Goal: Information Seeking & Learning: Learn about a topic

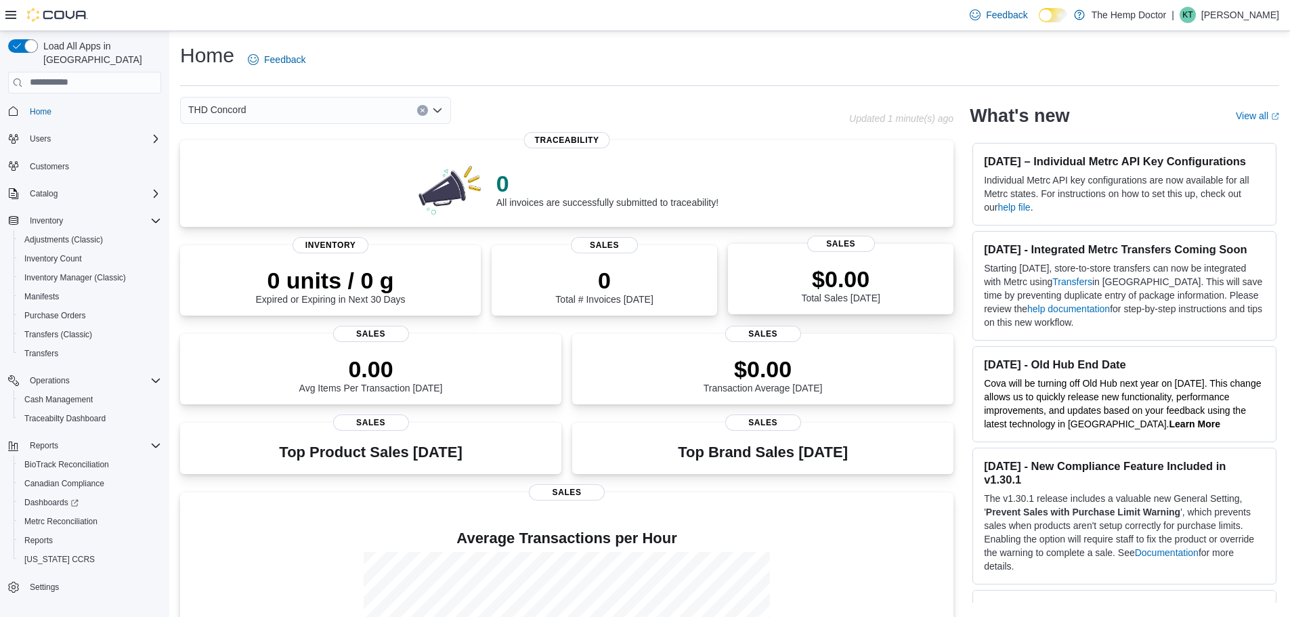
click at [788, 279] on div "$0.00 Total Sales Today" at bounding box center [841, 281] width 204 height 43
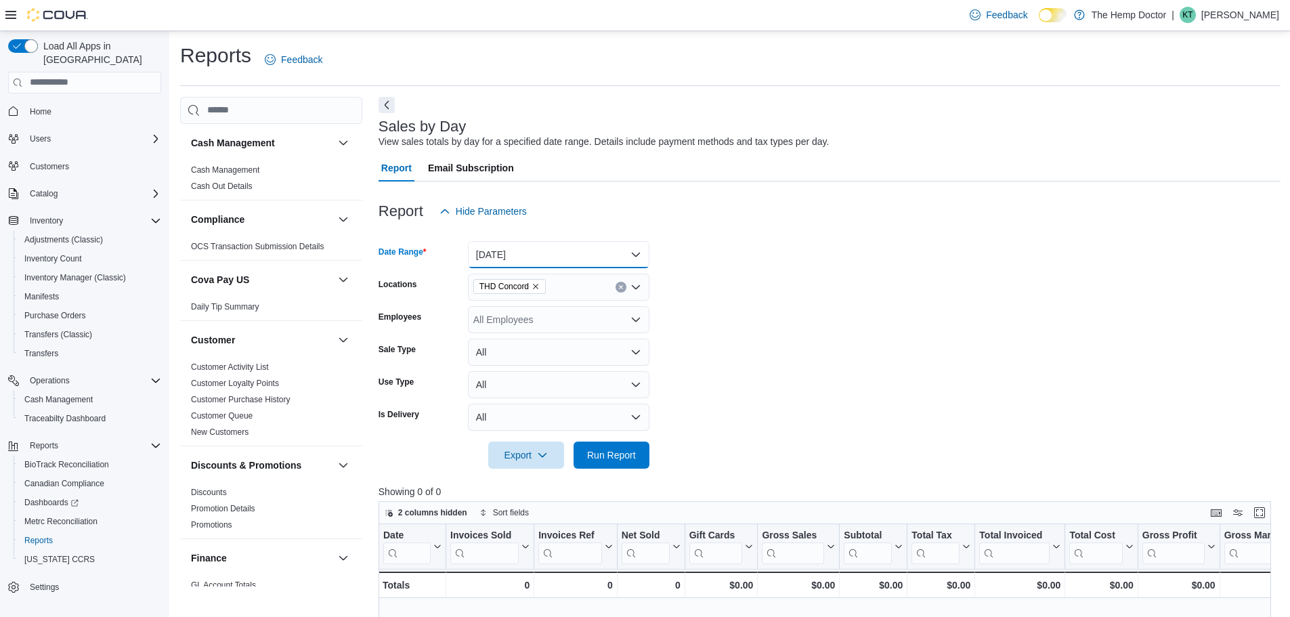
click at [554, 260] on button "[DATE]" at bounding box center [558, 254] width 181 height 27
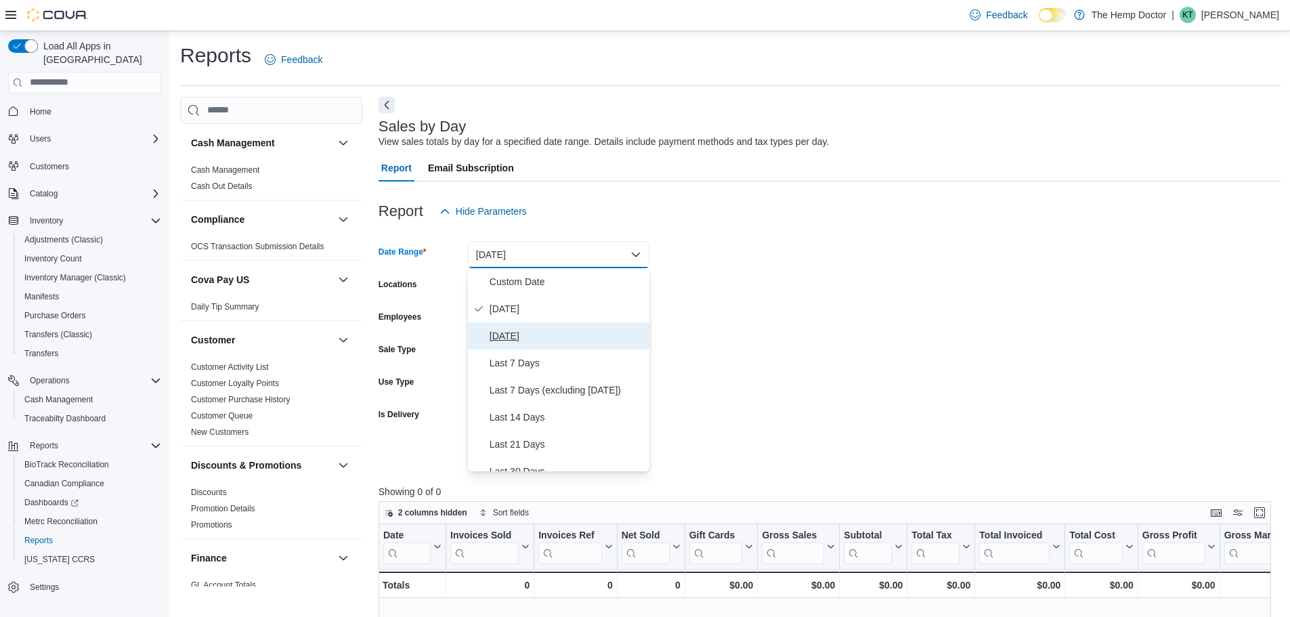
click at [540, 330] on span "Yesterday" at bounding box center [567, 336] width 154 height 16
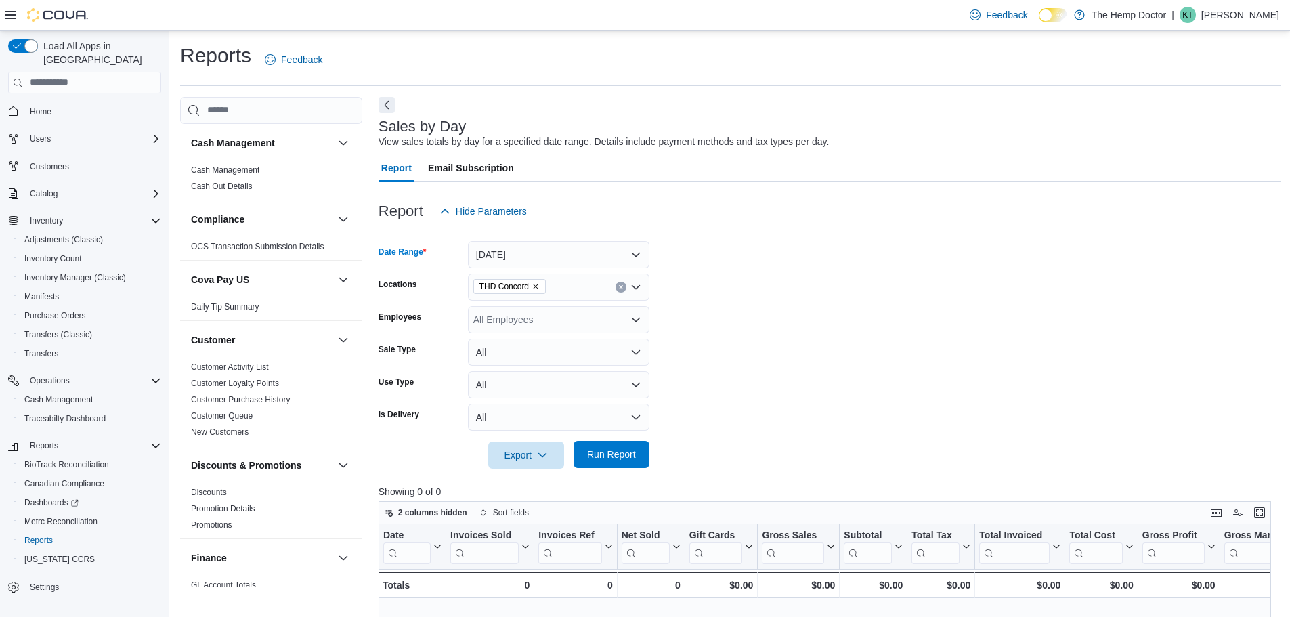
click at [628, 450] on span "Run Report" at bounding box center [611, 455] width 49 height 14
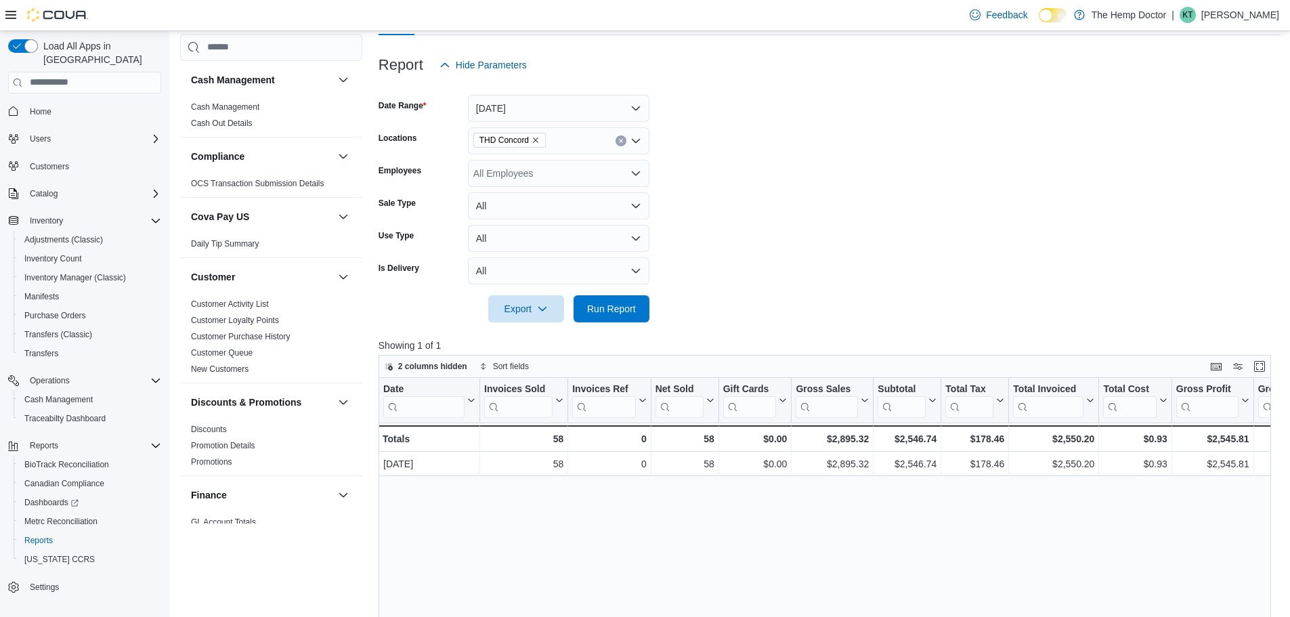
scroll to position [68, 0]
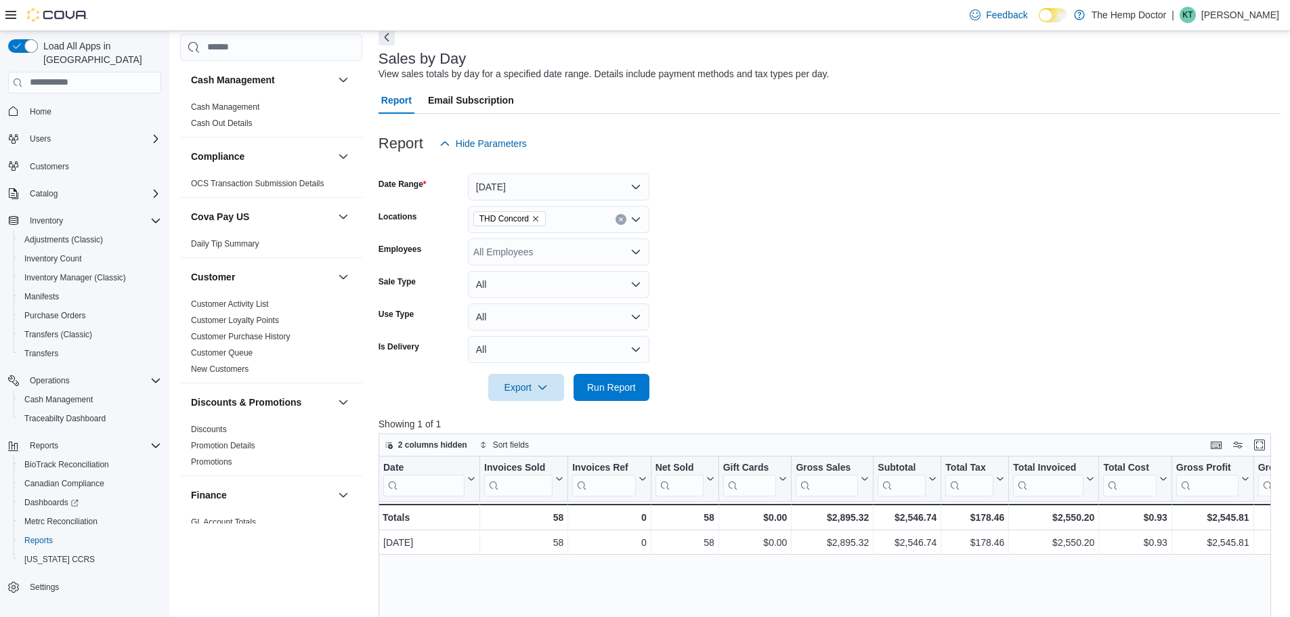
click at [554, 226] on div "THD Concord" at bounding box center [558, 219] width 181 height 27
click at [552, 256] on span "THD [GEOGRAPHIC_DATA]" at bounding box center [557, 262] width 121 height 14
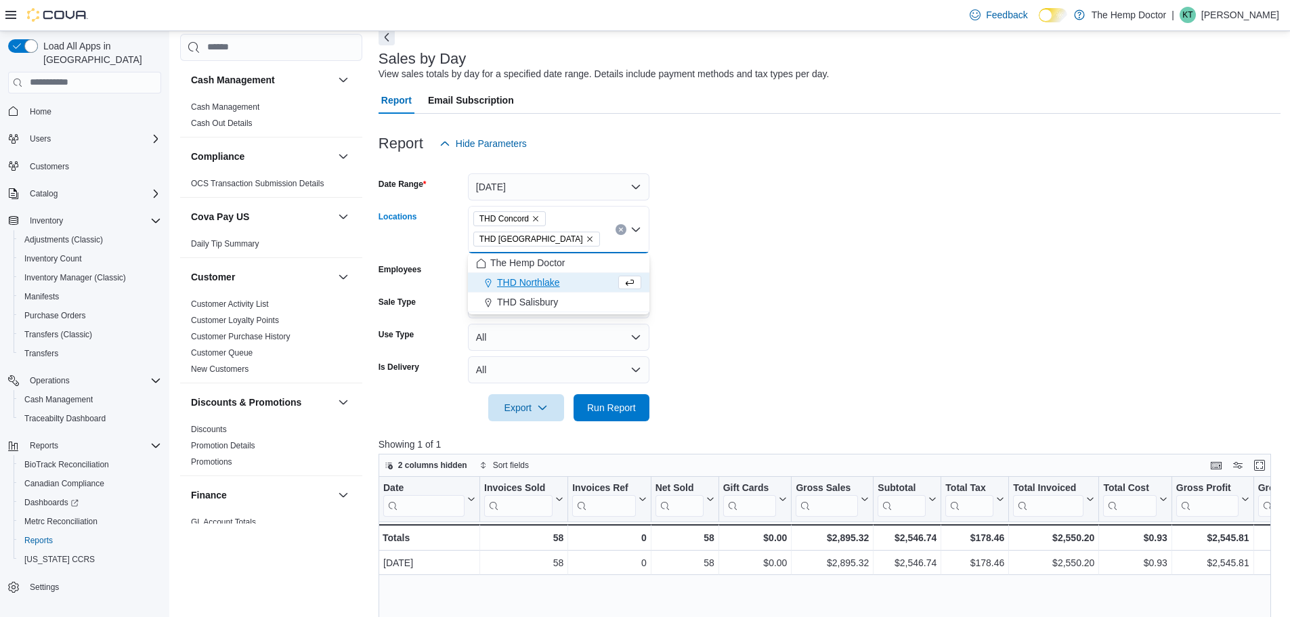
click at [538, 221] on icon "Remove THD Concord from selection in this group" at bounding box center [536, 219] width 8 height 8
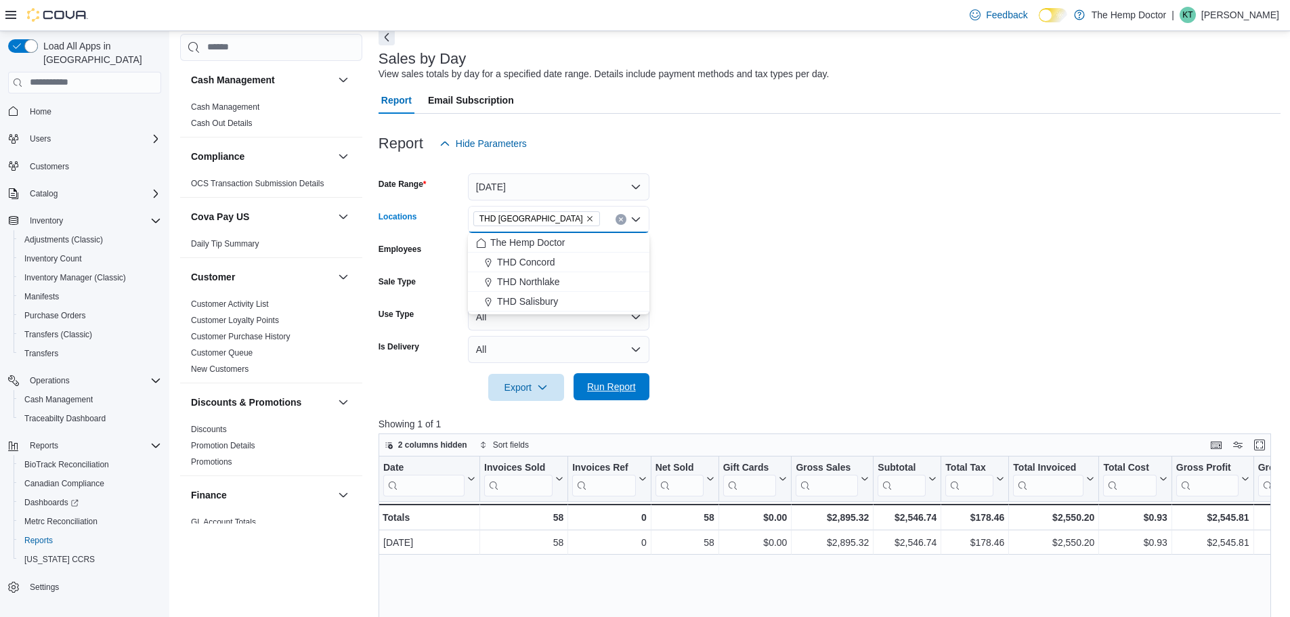
click at [611, 380] on span "Run Report" at bounding box center [612, 386] width 60 height 27
click at [586, 215] on icon "Remove THD Mooresville from selection in this group" at bounding box center [590, 219] width 8 height 8
click at [552, 297] on span "THD Northlake" at bounding box center [528, 302] width 63 height 14
click at [611, 383] on span "Run Report" at bounding box center [611, 387] width 49 height 14
click at [568, 223] on div "THD Northlake" at bounding box center [558, 219] width 181 height 27
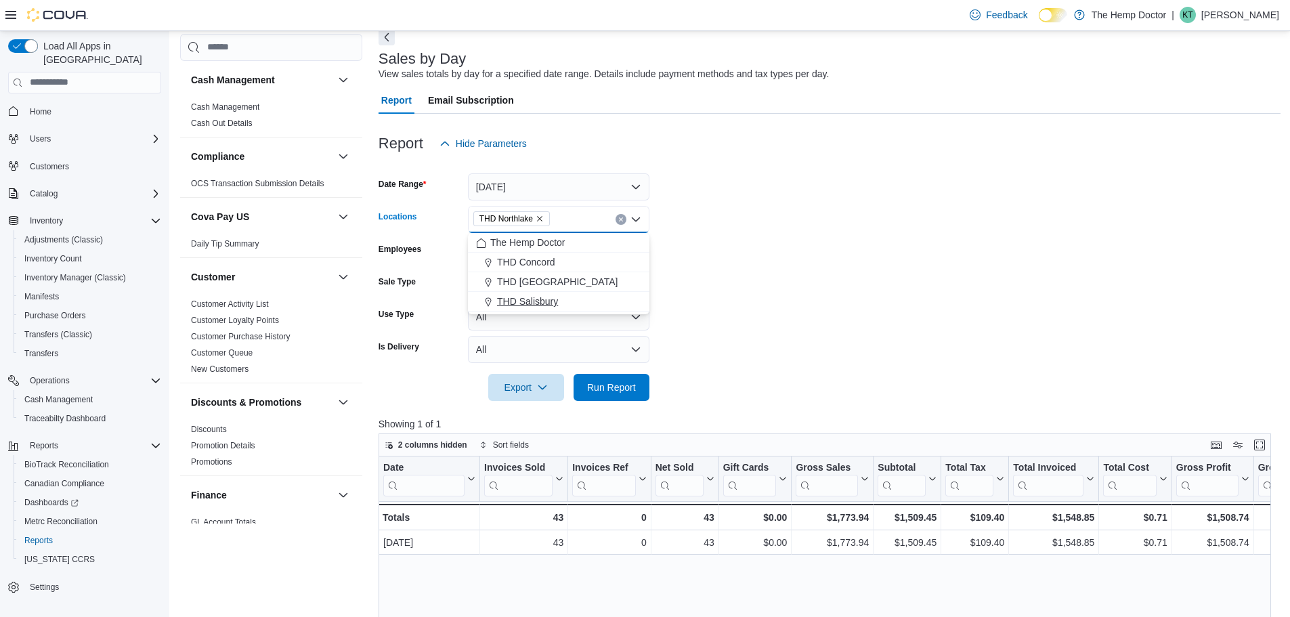
click at [543, 302] on span "THD Salisbury" at bounding box center [527, 302] width 61 height 14
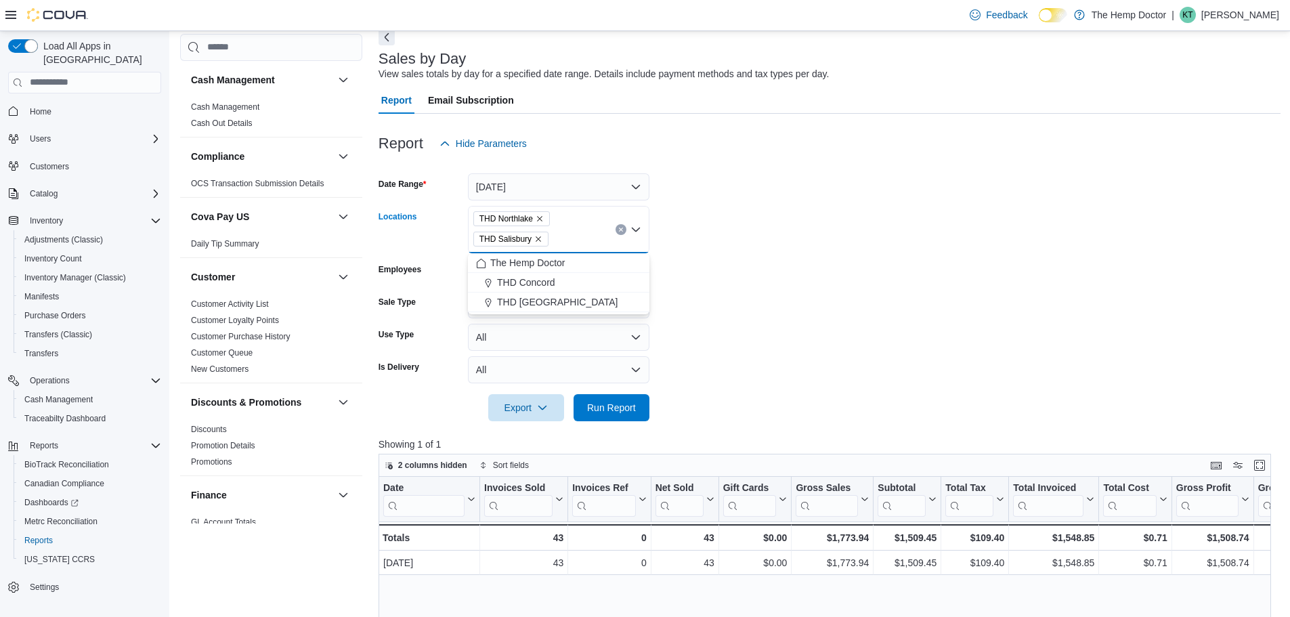
click at [544, 217] on icon "Remove THD Northlake from selection in this group" at bounding box center [540, 219] width 8 height 8
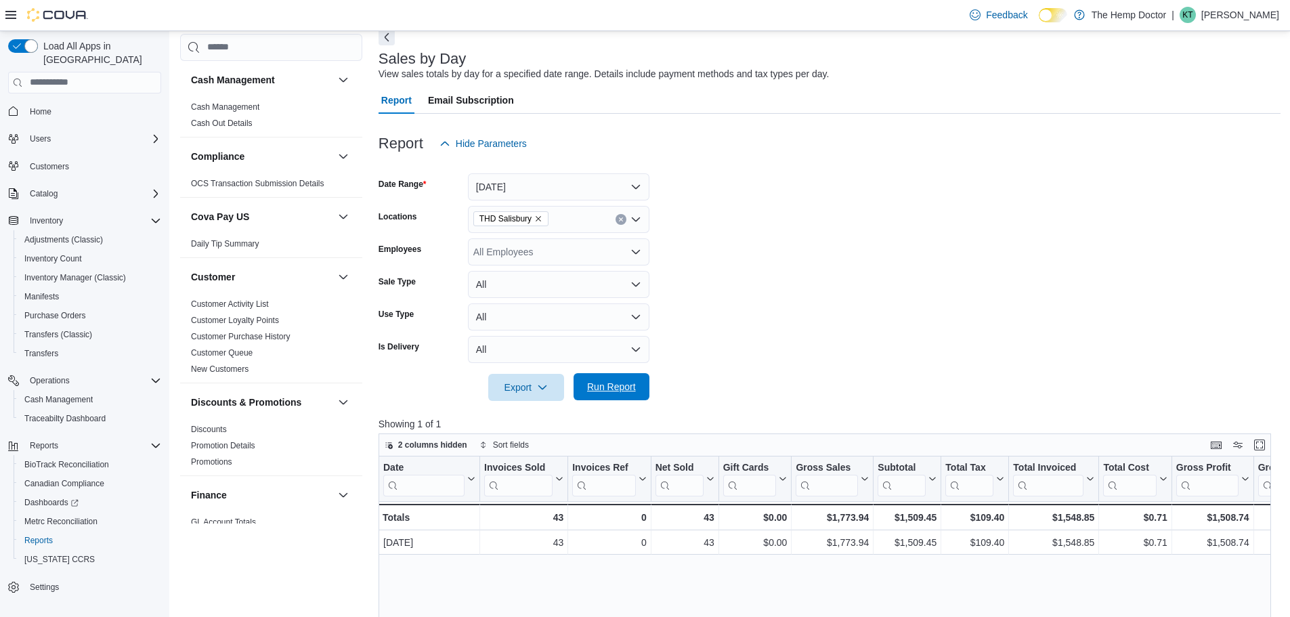
click at [609, 385] on span "Run Report" at bounding box center [611, 387] width 49 height 14
click at [536, 217] on icon "Remove THD Salisbury from selection in this group" at bounding box center [538, 218] width 5 height 5
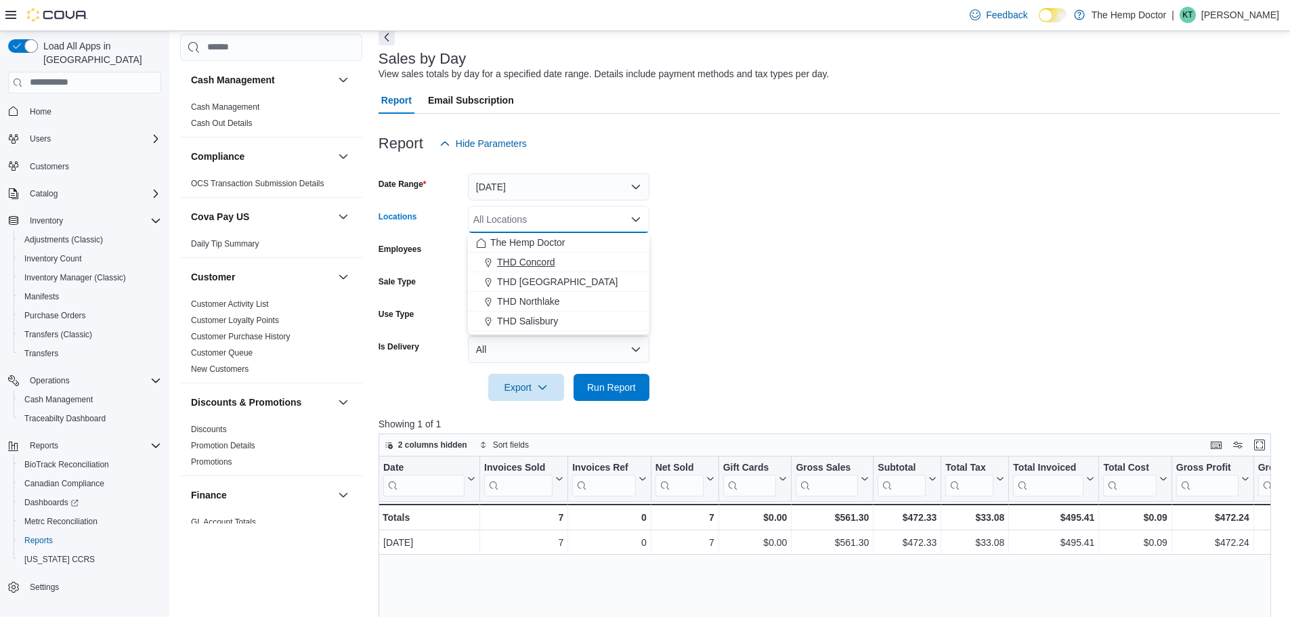
click at [550, 256] on span "THD Concord" at bounding box center [526, 262] width 58 height 14
click at [624, 389] on span "Run Report" at bounding box center [611, 387] width 49 height 14
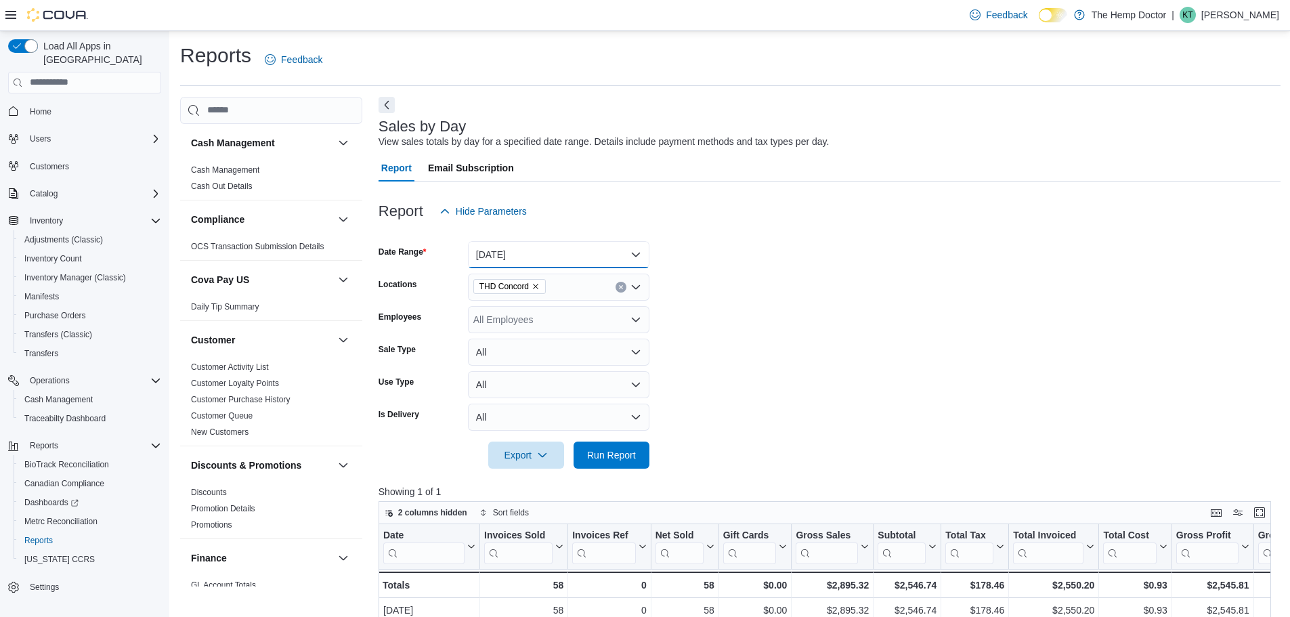
click at [517, 259] on button "[DATE]" at bounding box center [558, 254] width 181 height 27
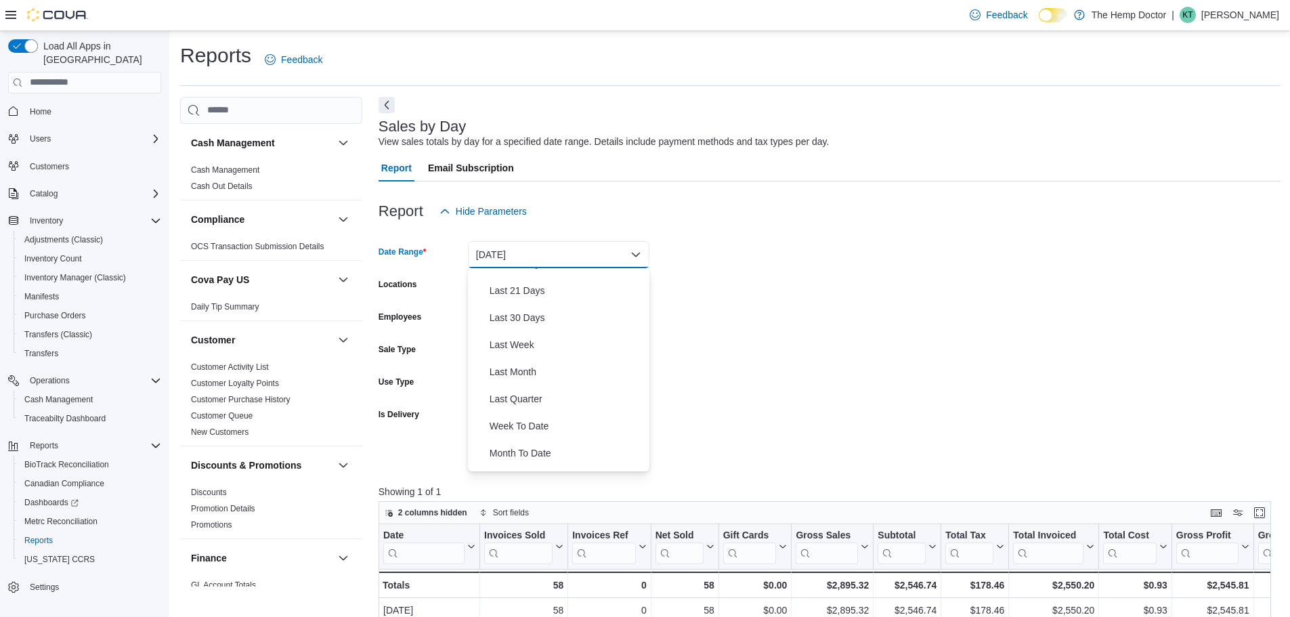
scroll to position [203, 0]
click at [550, 401] on span "Month To Date" at bounding box center [567, 403] width 154 height 16
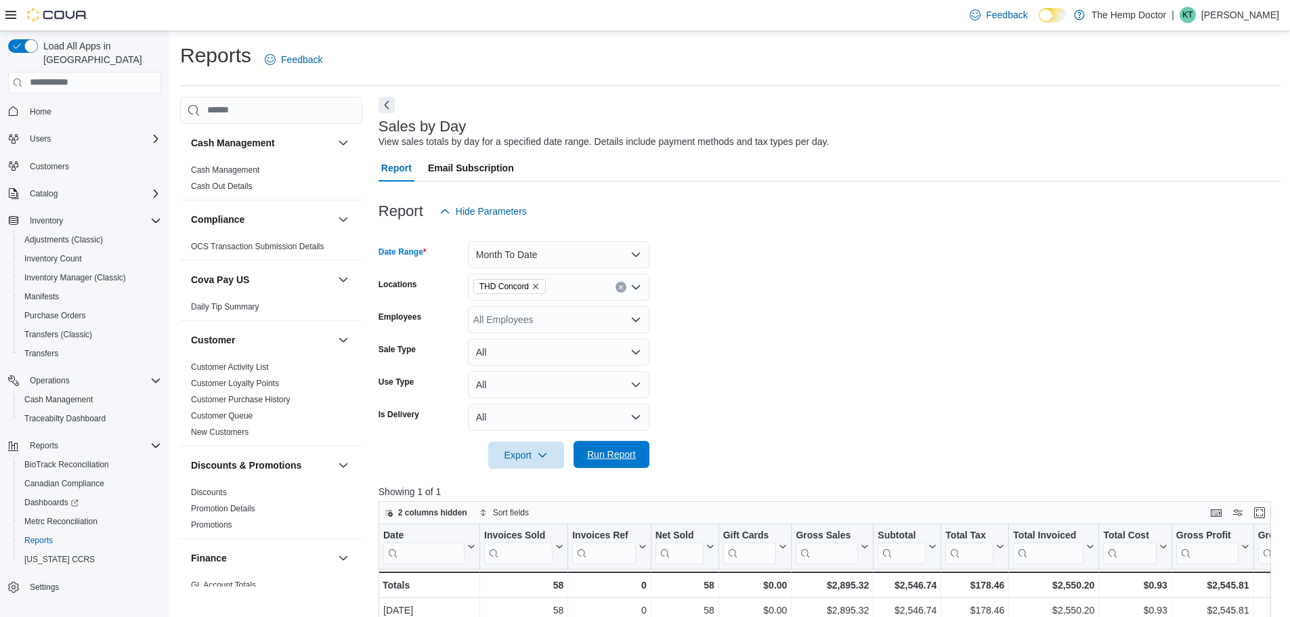
click at [626, 447] on span "Run Report" at bounding box center [612, 454] width 60 height 27
click at [571, 280] on div "THD Concord" at bounding box center [558, 287] width 181 height 27
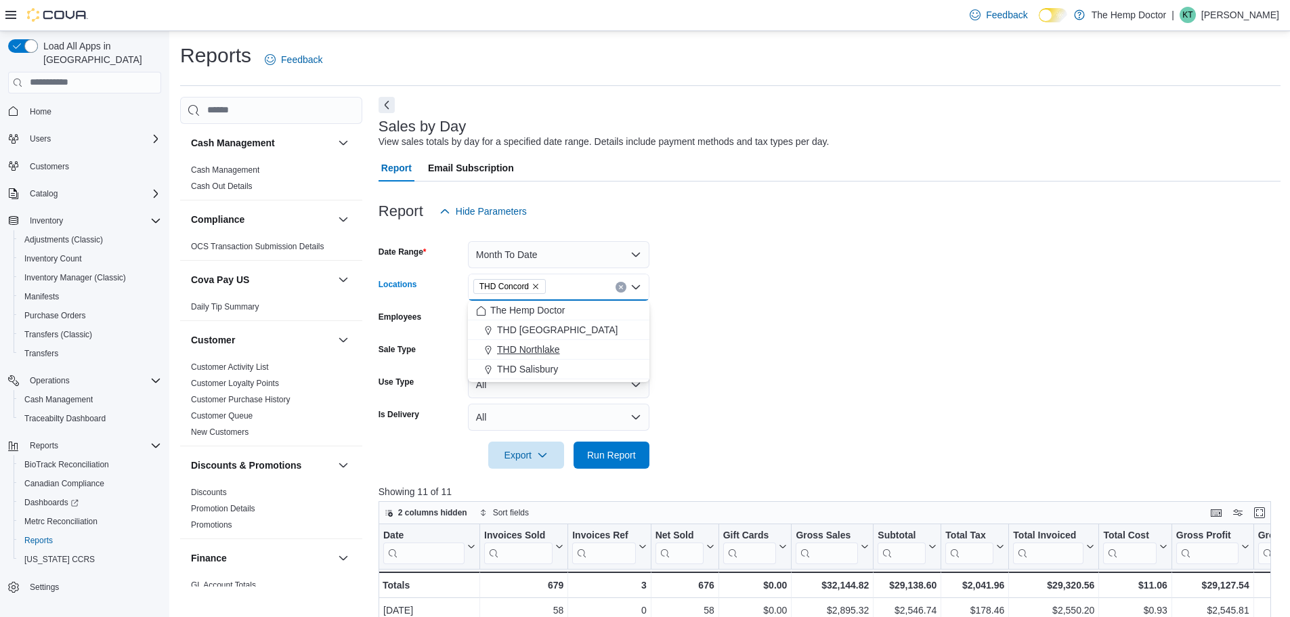
click at [543, 352] on span "THD Northlake" at bounding box center [528, 350] width 63 height 14
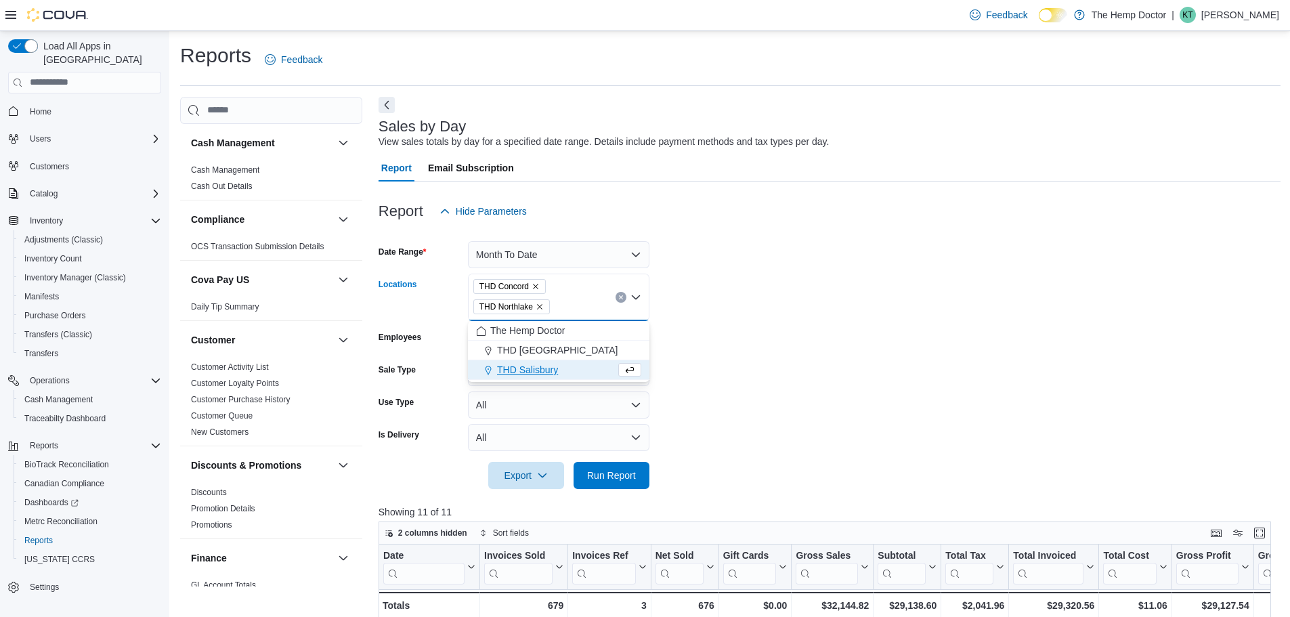
click at [534, 285] on icon "Remove THD Concord from selection in this group" at bounding box center [536, 286] width 8 height 8
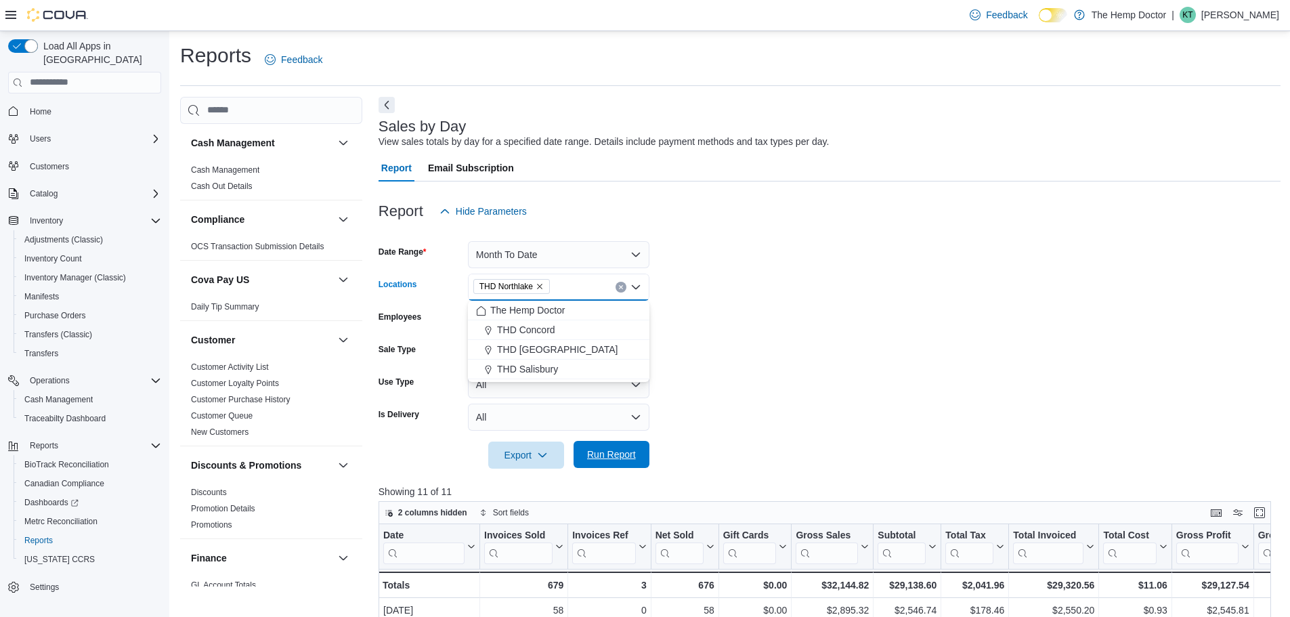
click at [624, 445] on span "Run Report" at bounding box center [612, 454] width 60 height 27
click at [540, 289] on icon "Remove THD Northlake from selection in this group" at bounding box center [540, 286] width 8 height 8
click at [550, 345] on span "THD [GEOGRAPHIC_DATA]" at bounding box center [557, 350] width 121 height 14
click at [632, 461] on span "Run Report" at bounding box center [612, 454] width 60 height 27
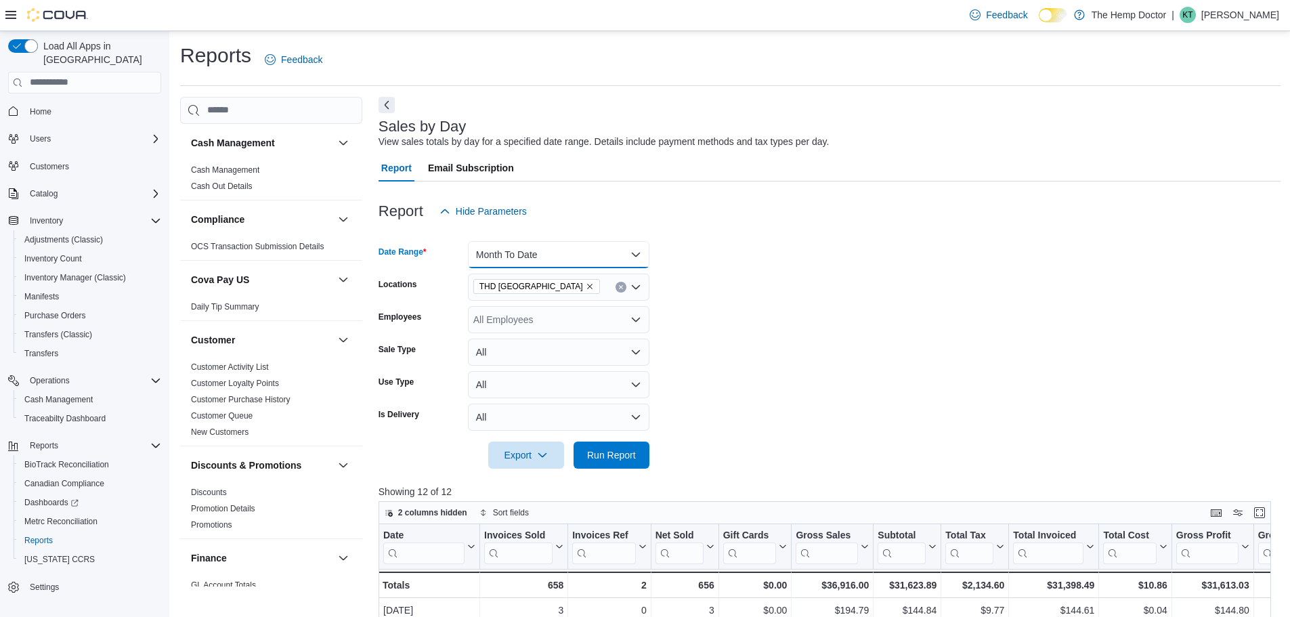
click at [537, 257] on button "Month To Date" at bounding box center [558, 254] width 181 height 27
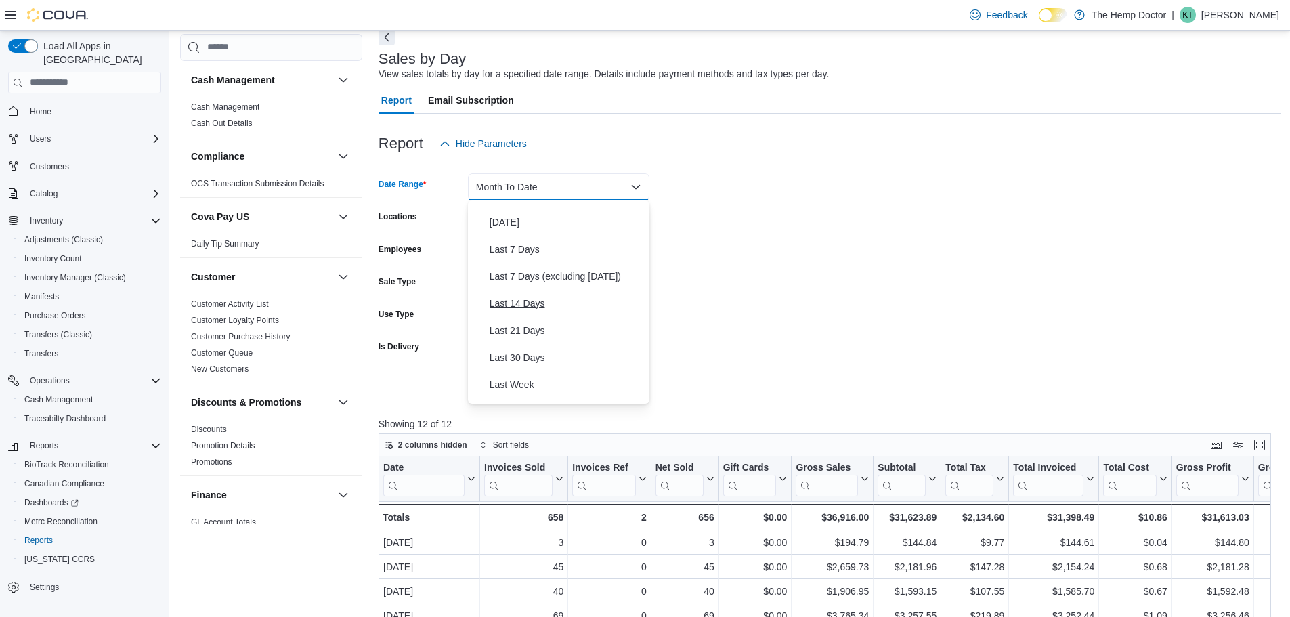
scroll to position [68, 0]
click at [527, 289] on span "Last 14 Days" at bounding box center [567, 282] width 154 height 16
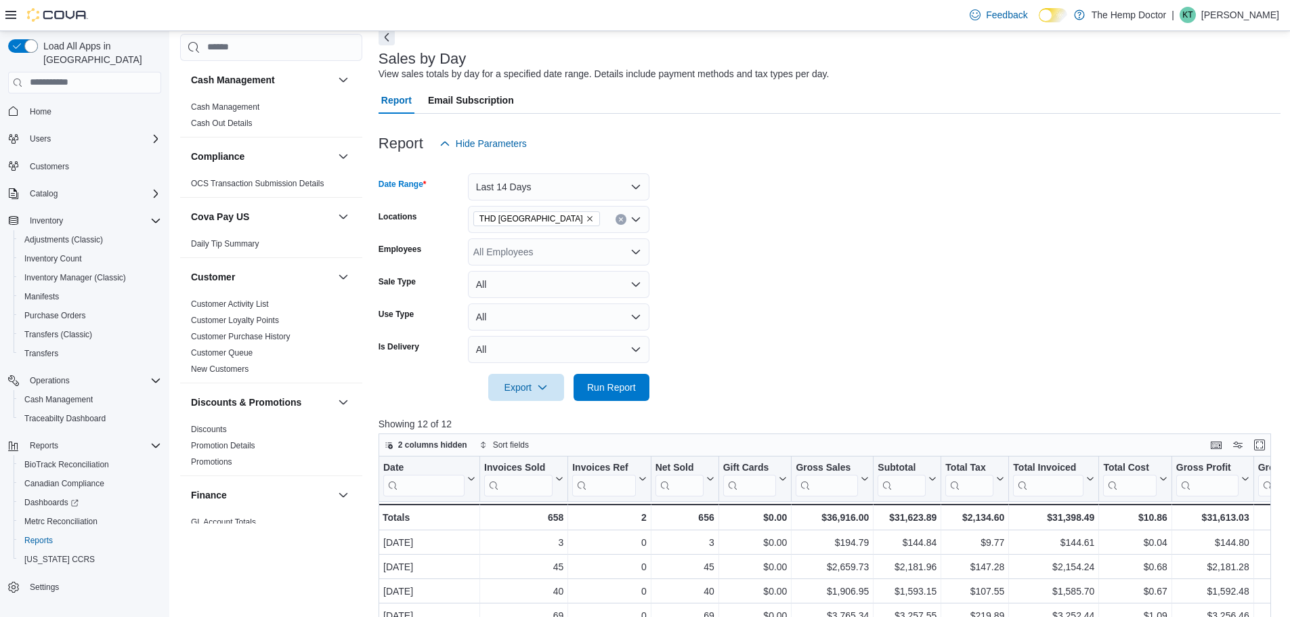
click at [605, 223] on input "Locations" at bounding box center [605, 219] width 1 height 16
click at [554, 185] on button "Last 14 Days" at bounding box center [558, 186] width 181 height 27
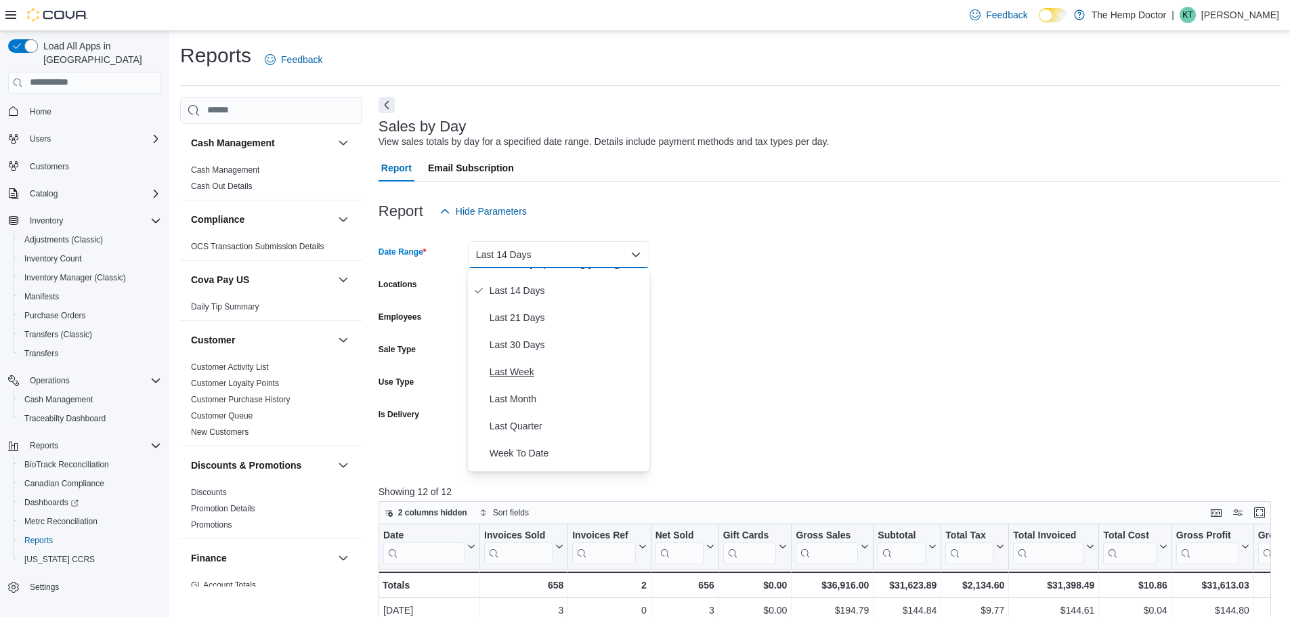
scroll to position [0, 0]
click at [535, 284] on span "Custom Date" at bounding box center [567, 282] width 154 height 16
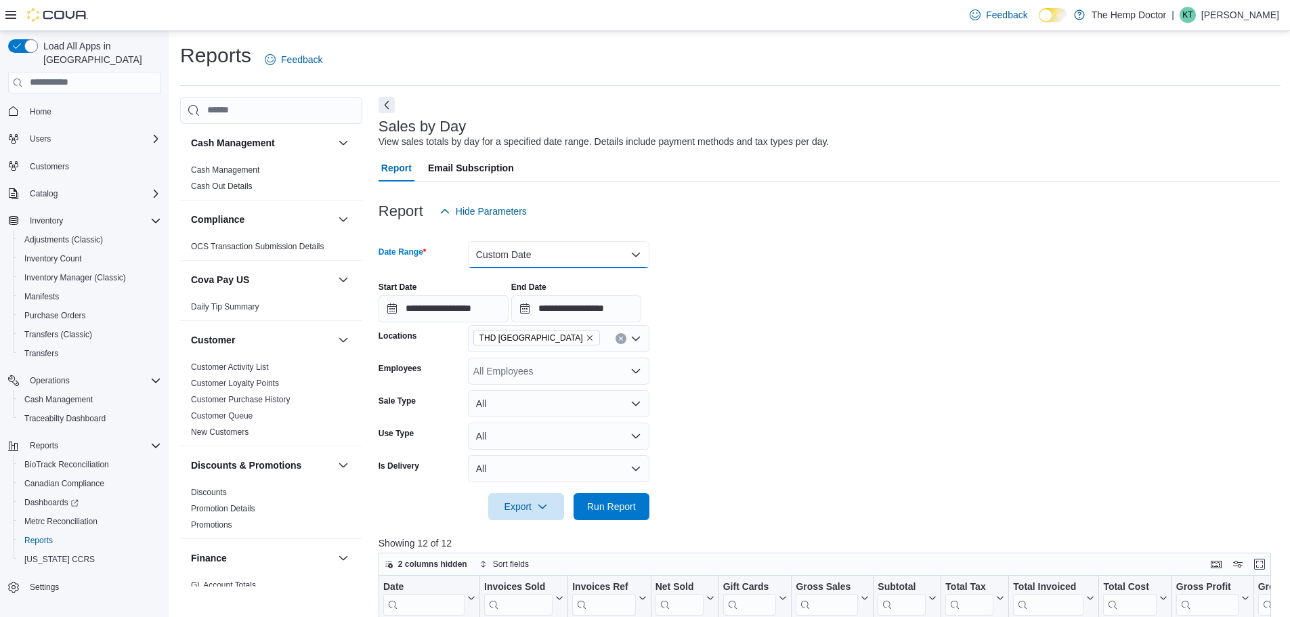
scroll to position [68, 0]
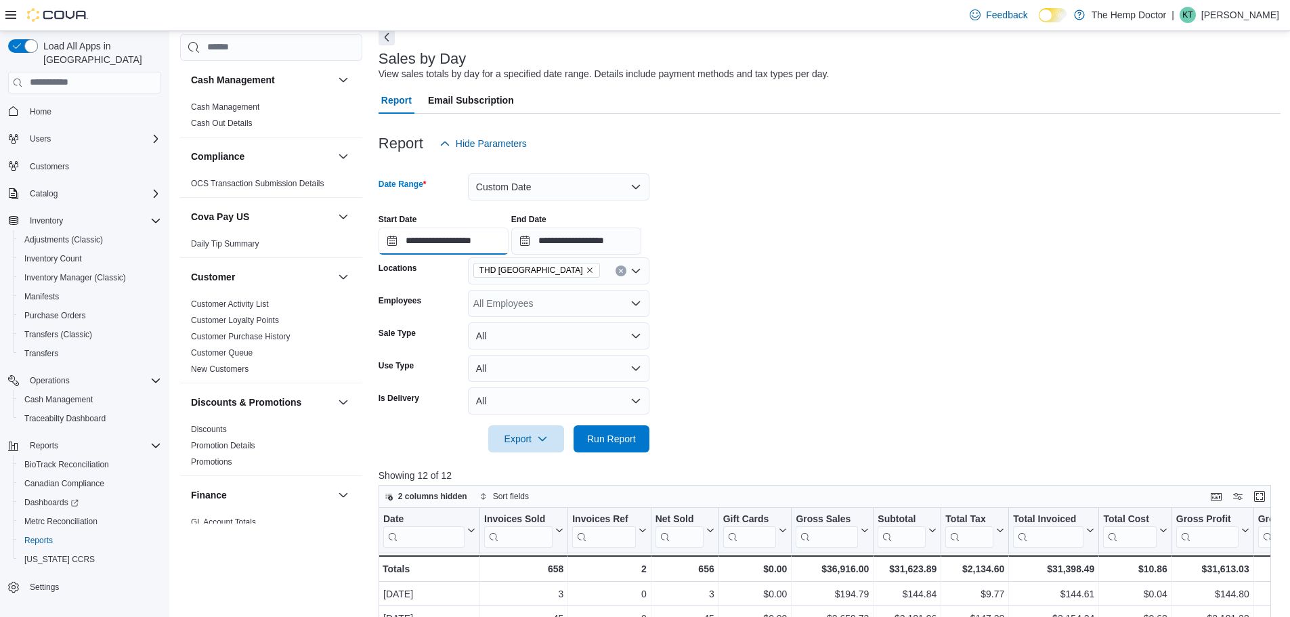
click at [469, 233] on input "**********" at bounding box center [443, 240] width 130 height 27
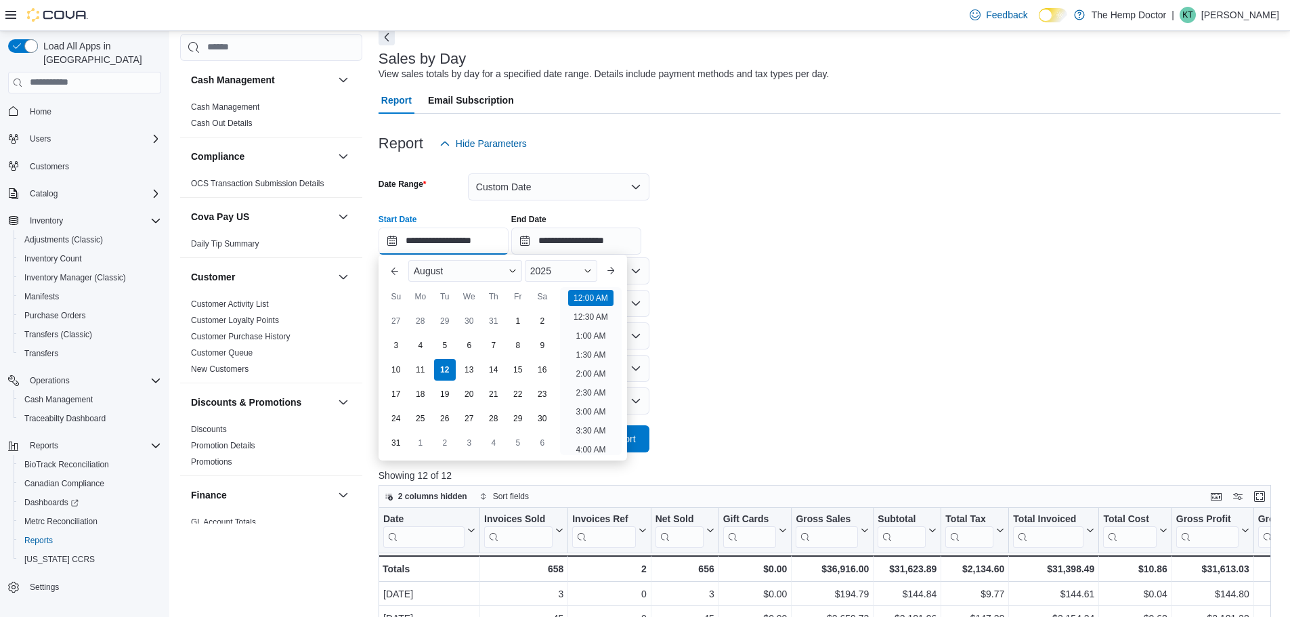
scroll to position [42, 0]
click at [511, 323] on div "1" at bounding box center [518, 321] width 24 height 24
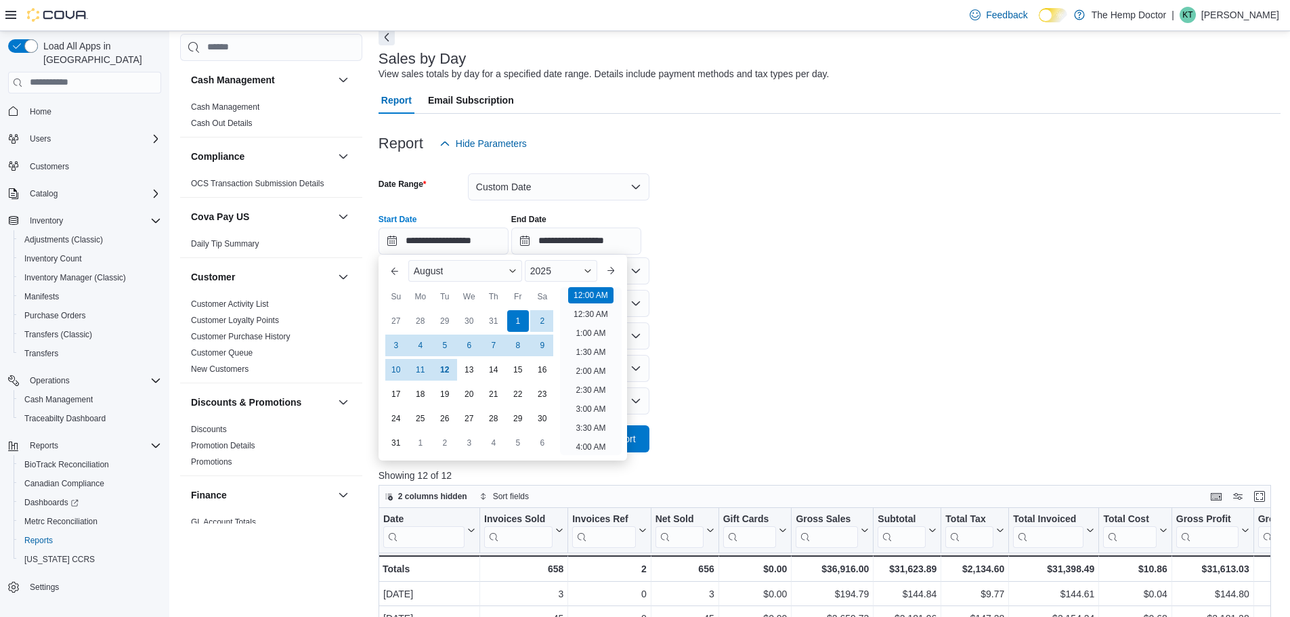
click at [724, 347] on form "**********" at bounding box center [829, 304] width 902 height 295
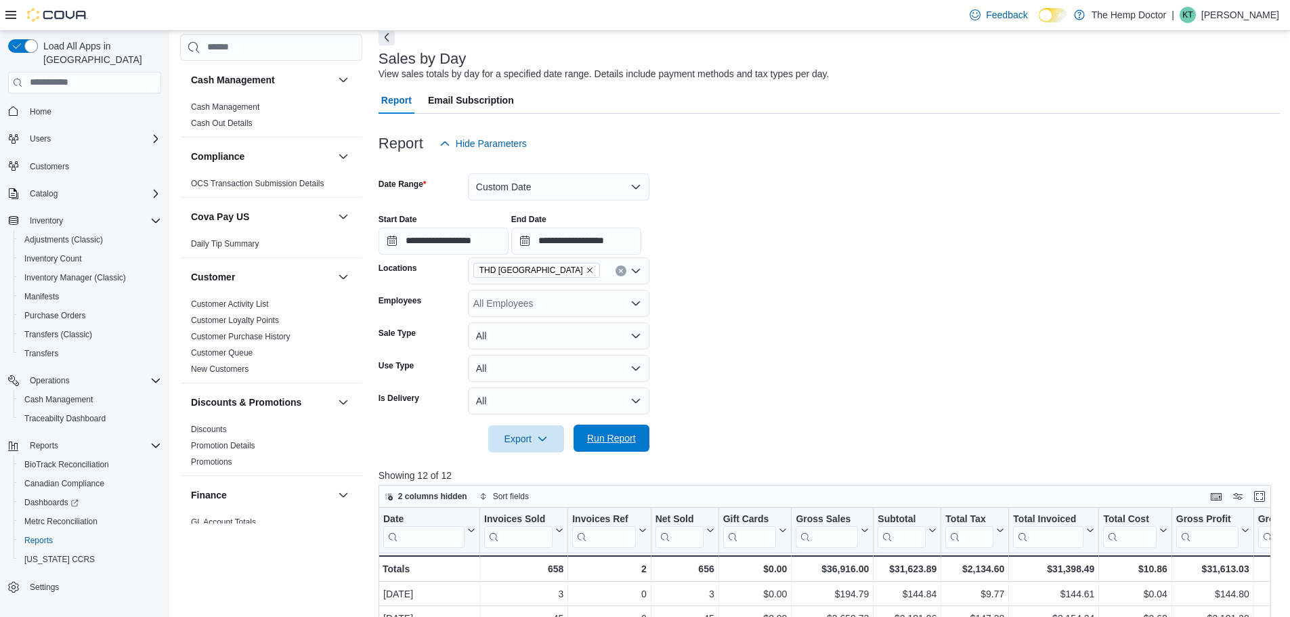
click at [635, 443] on span "Run Report" at bounding box center [611, 438] width 49 height 14
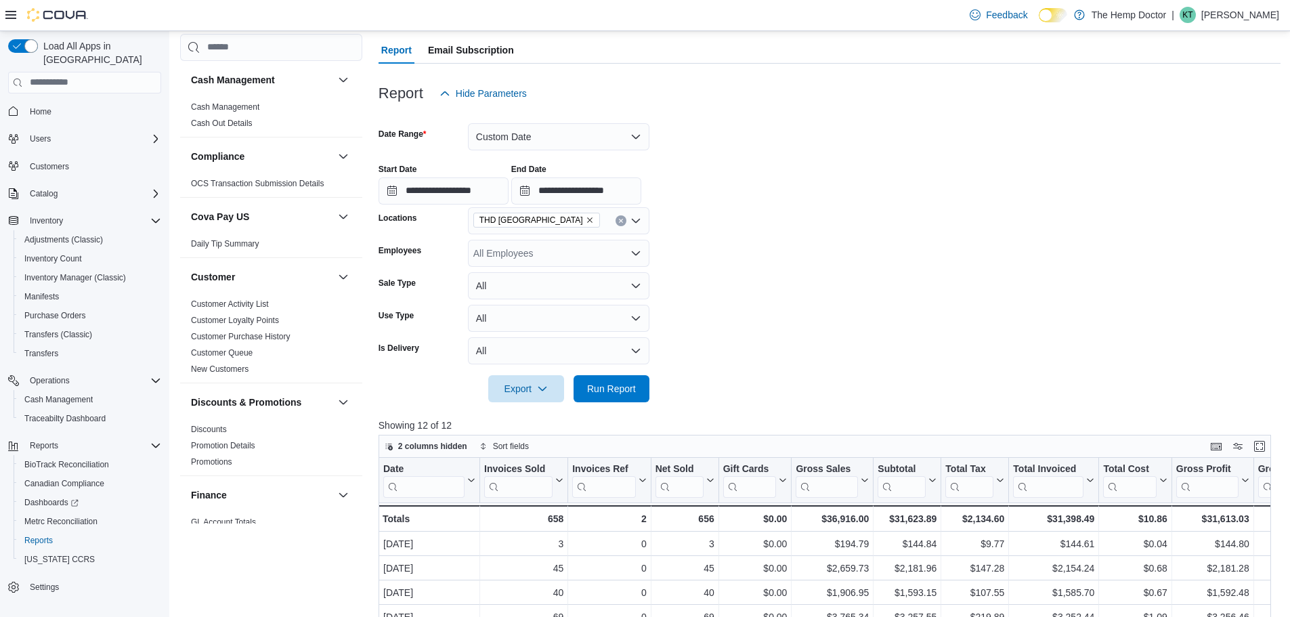
scroll to position [203, 0]
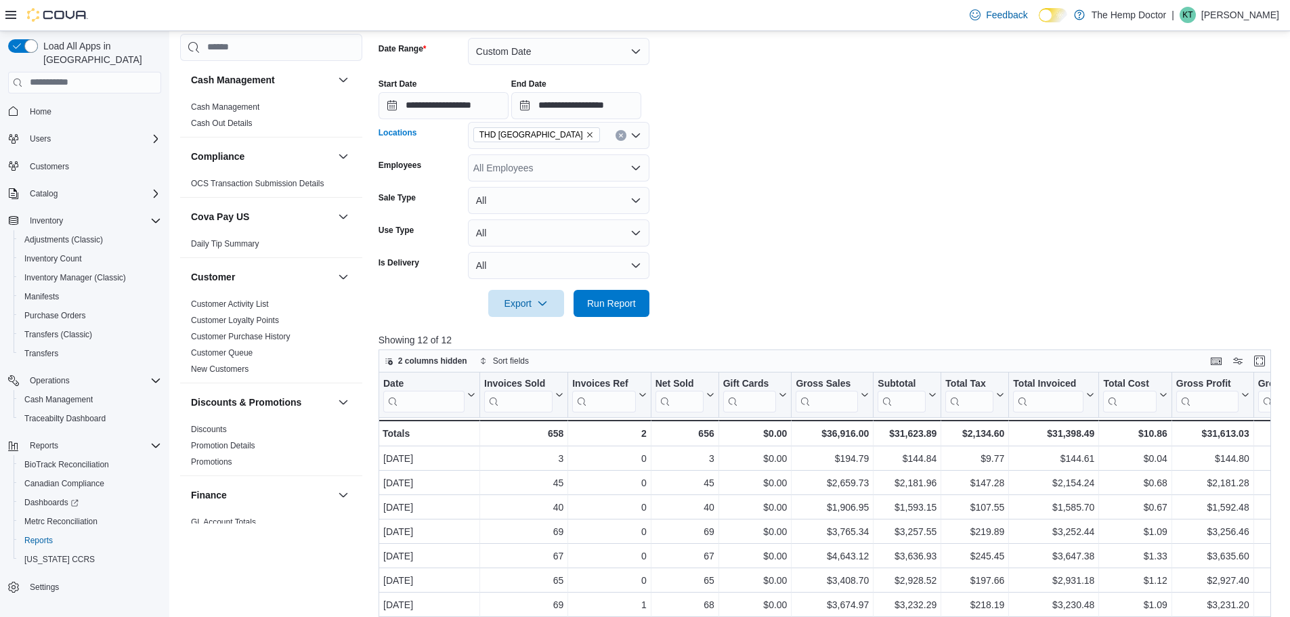
click at [571, 137] on div "THD [GEOGRAPHIC_DATA]" at bounding box center [558, 135] width 181 height 27
click at [563, 194] on div "THD Northlake" at bounding box center [558, 198] width 165 height 14
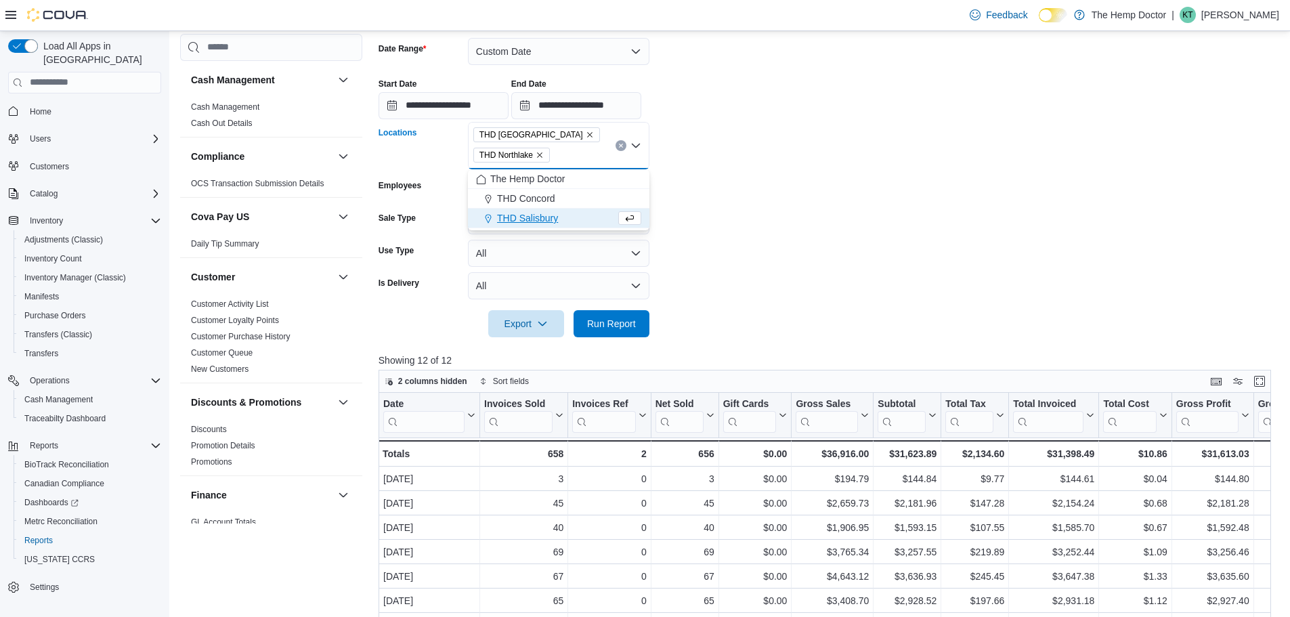
click at [586, 136] on icon "Remove THD Mooresville from selection in this group" at bounding box center [590, 135] width 8 height 8
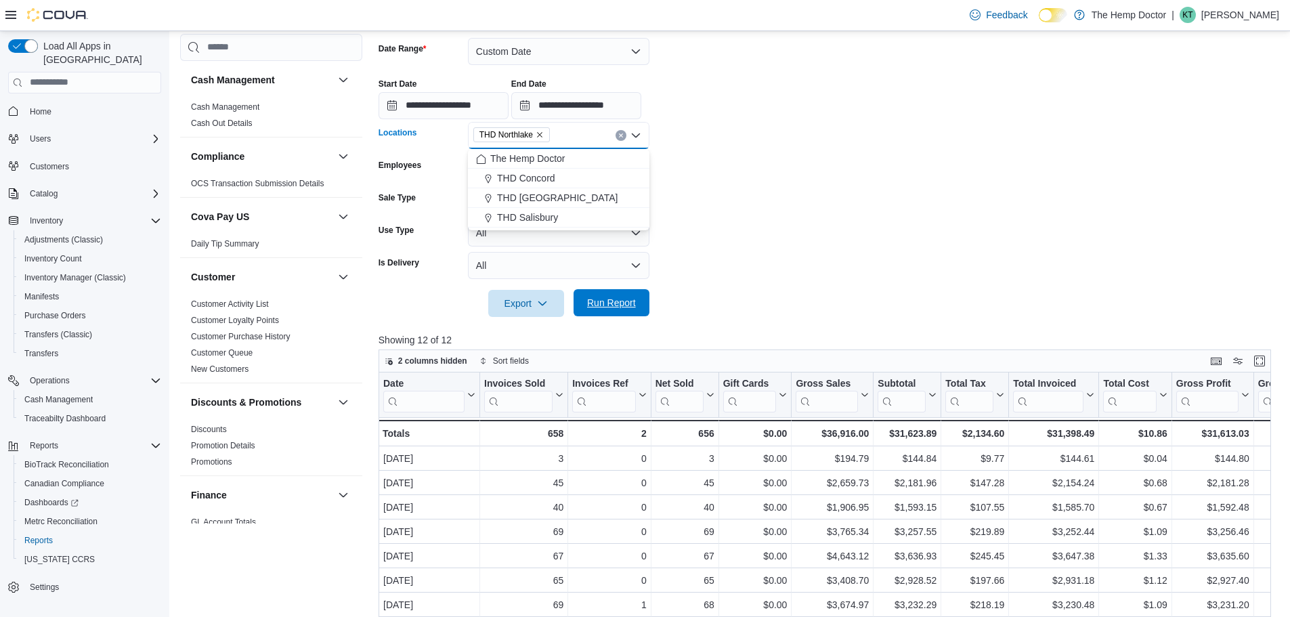
click at [614, 299] on span "Run Report" at bounding box center [611, 303] width 49 height 14
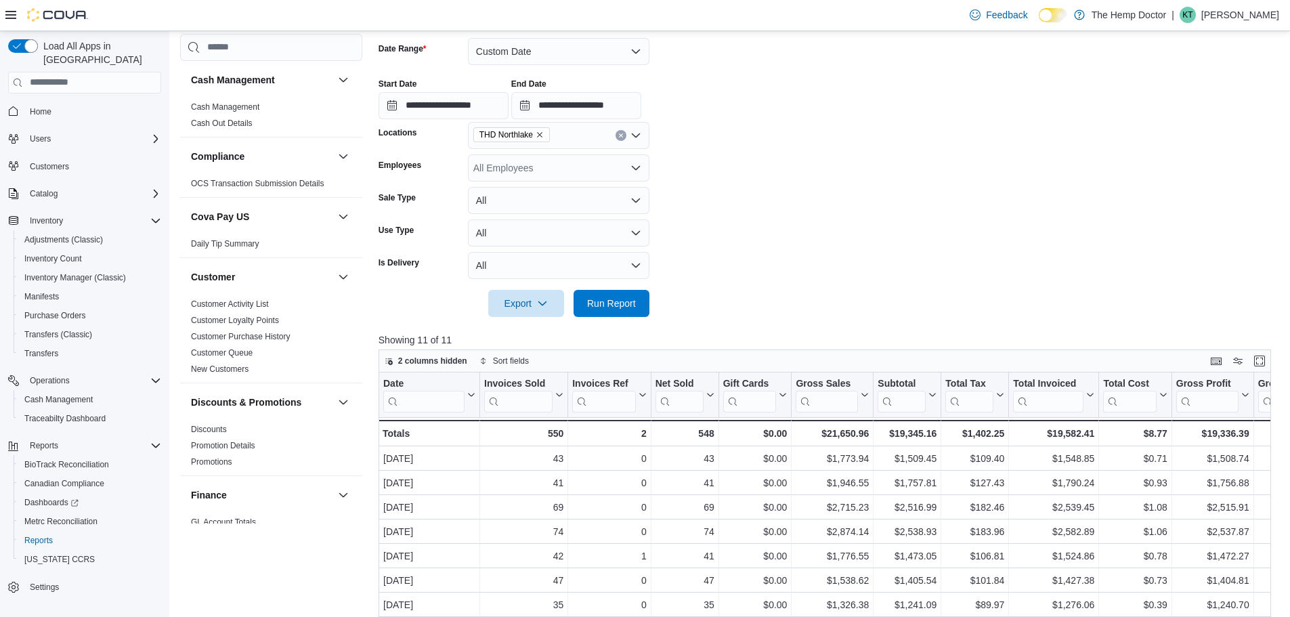
scroll to position [135, 0]
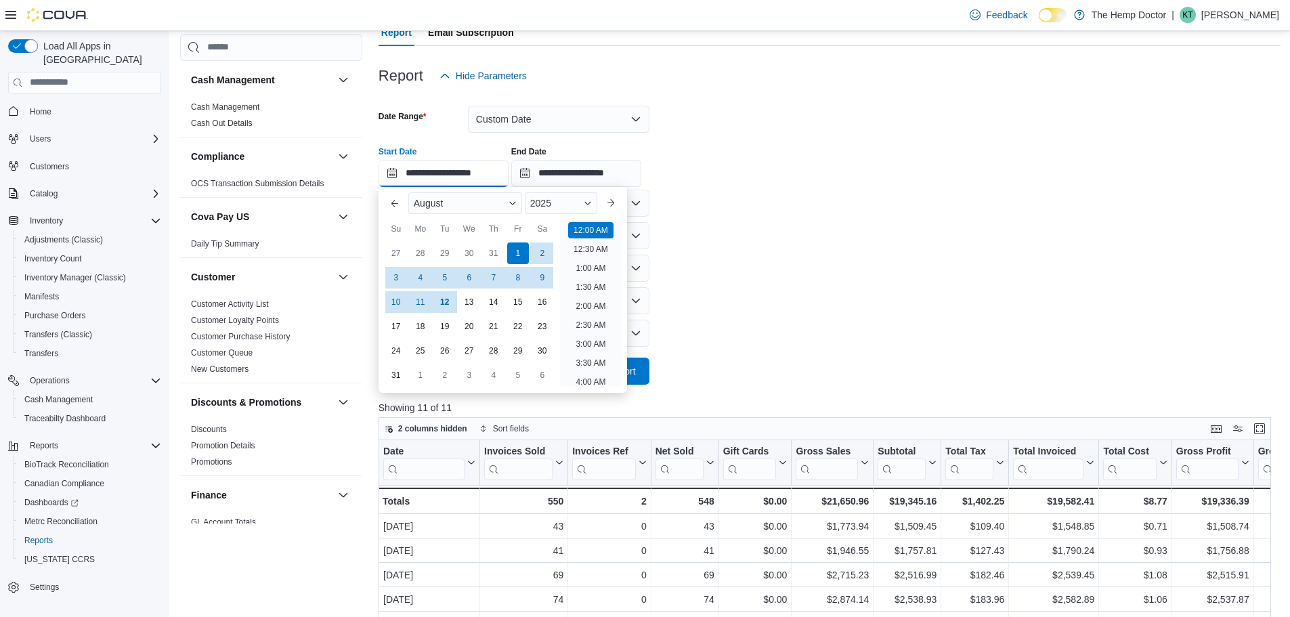
click at [447, 173] on input "**********" at bounding box center [443, 173] width 130 height 27
click at [398, 205] on button "Previous Month" at bounding box center [395, 203] width 22 height 22
type input "**********"
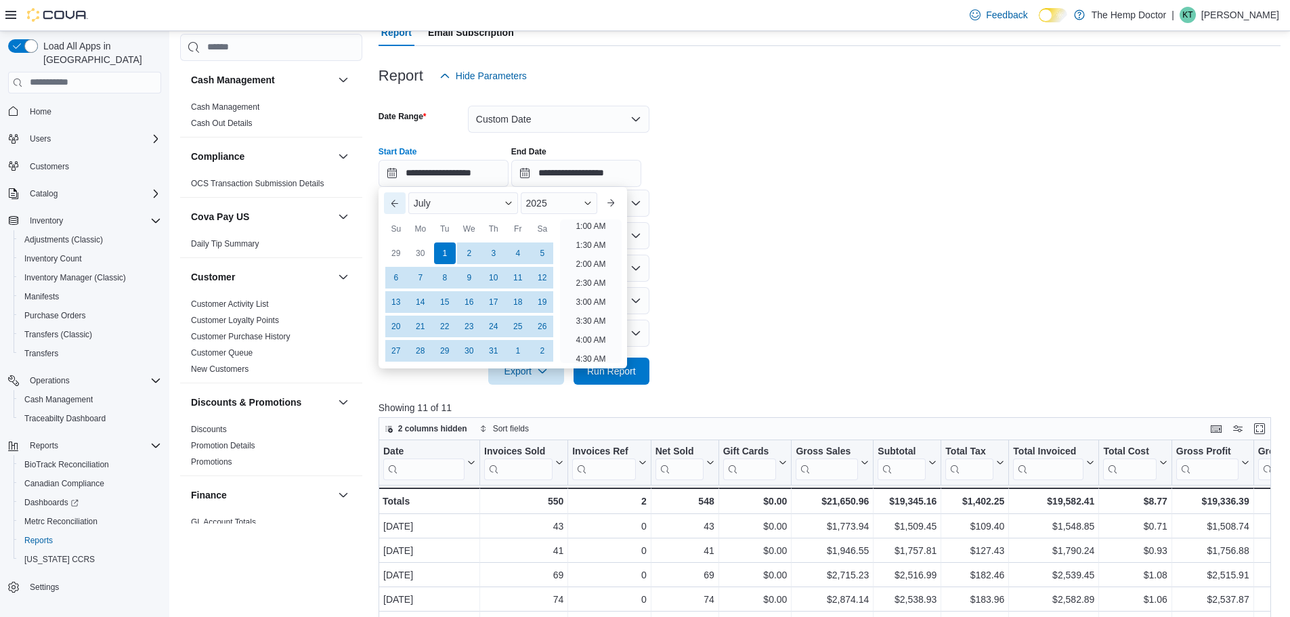
scroll to position [3, 0]
click at [446, 254] on div "1" at bounding box center [445, 253] width 24 height 24
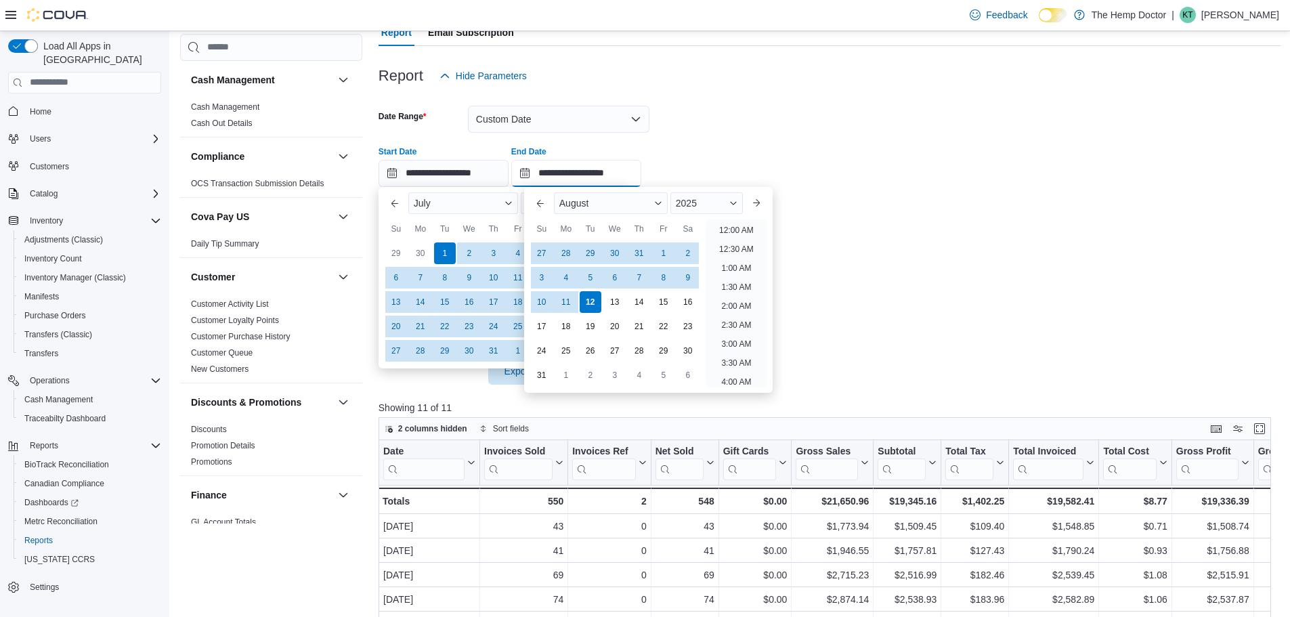
click at [562, 177] on input "**********" at bounding box center [576, 173] width 130 height 27
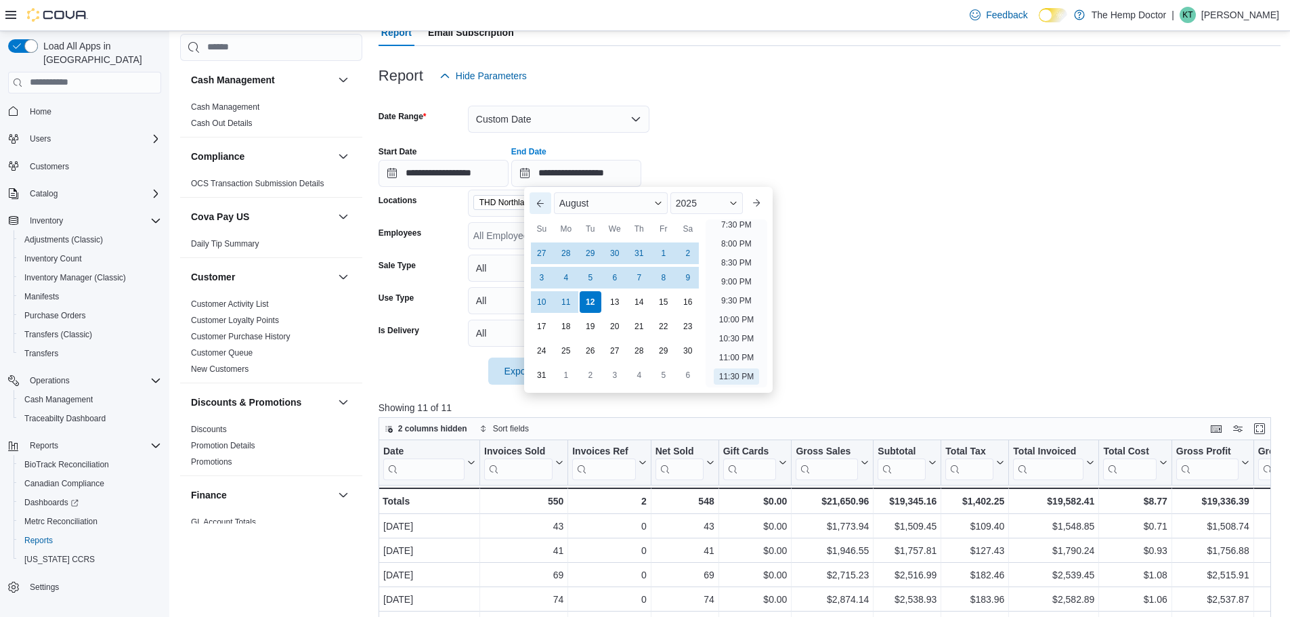
click at [536, 202] on button "Previous Month" at bounding box center [540, 203] width 22 height 22
type input "**********"
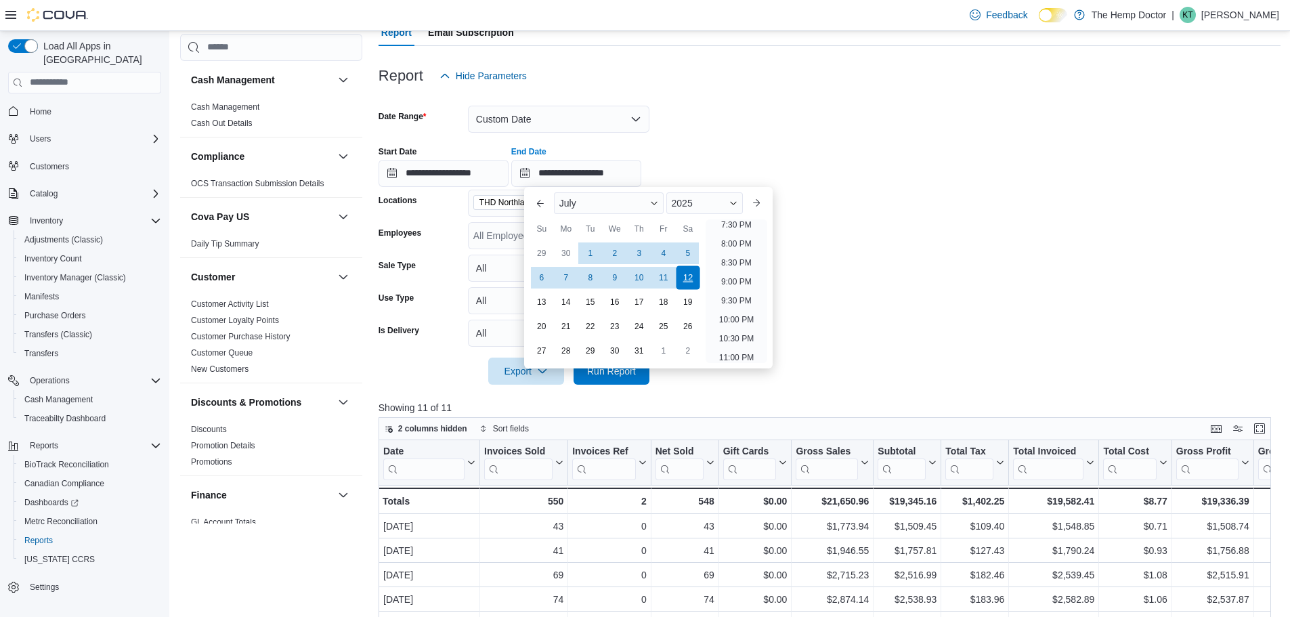
click at [688, 279] on div "12" at bounding box center [688, 277] width 24 height 24
click at [872, 267] on form "**********" at bounding box center [829, 236] width 902 height 295
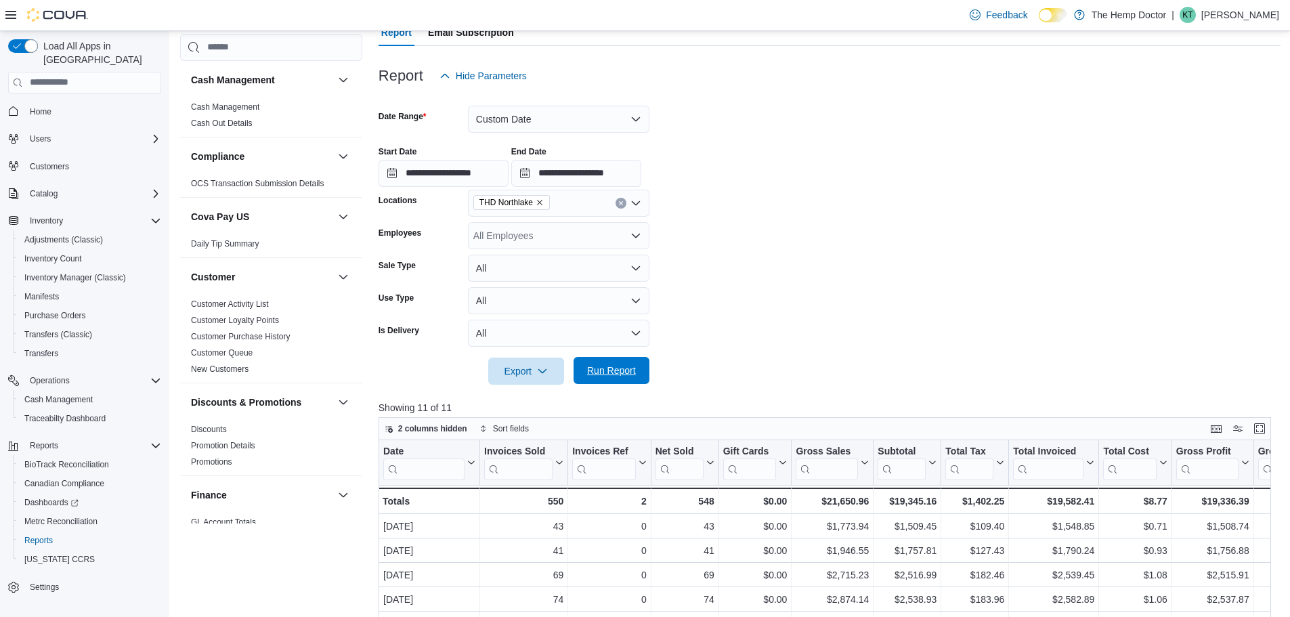
click at [618, 373] on span "Run Report" at bounding box center [611, 371] width 49 height 14
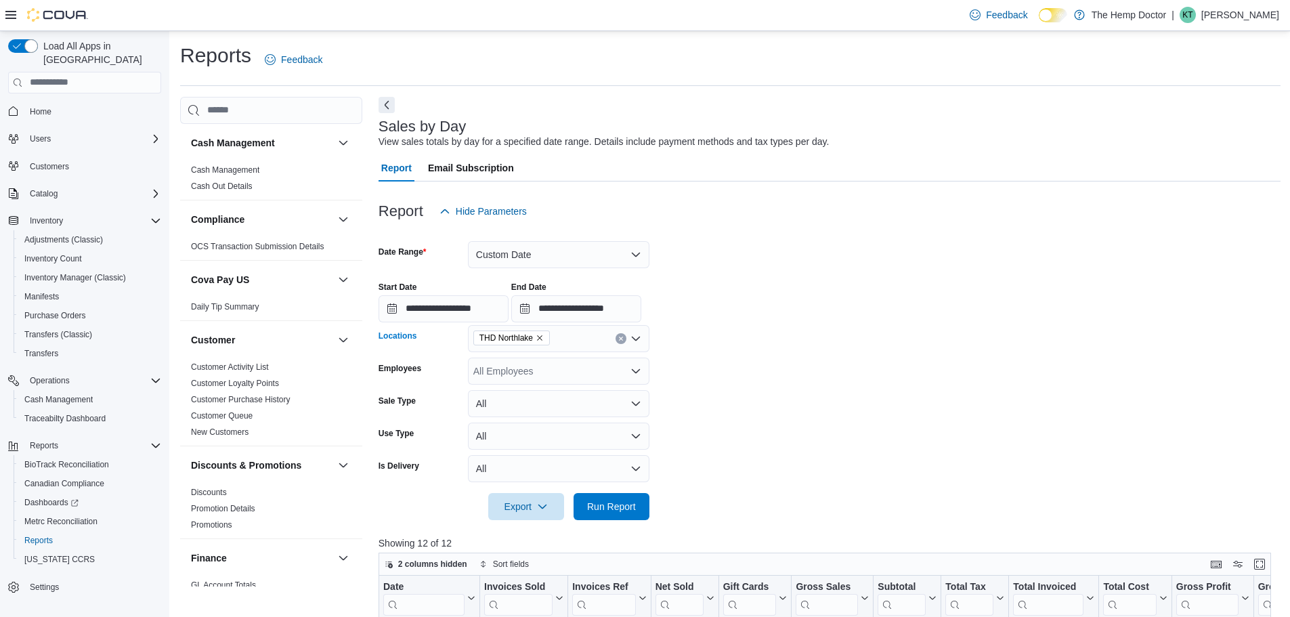
click at [620, 339] on icon "Clear input" at bounding box center [620, 338] width 5 height 5
click at [743, 330] on form "**********" at bounding box center [829, 372] width 902 height 295
click at [501, 259] on button "Custom Date" at bounding box center [558, 254] width 181 height 27
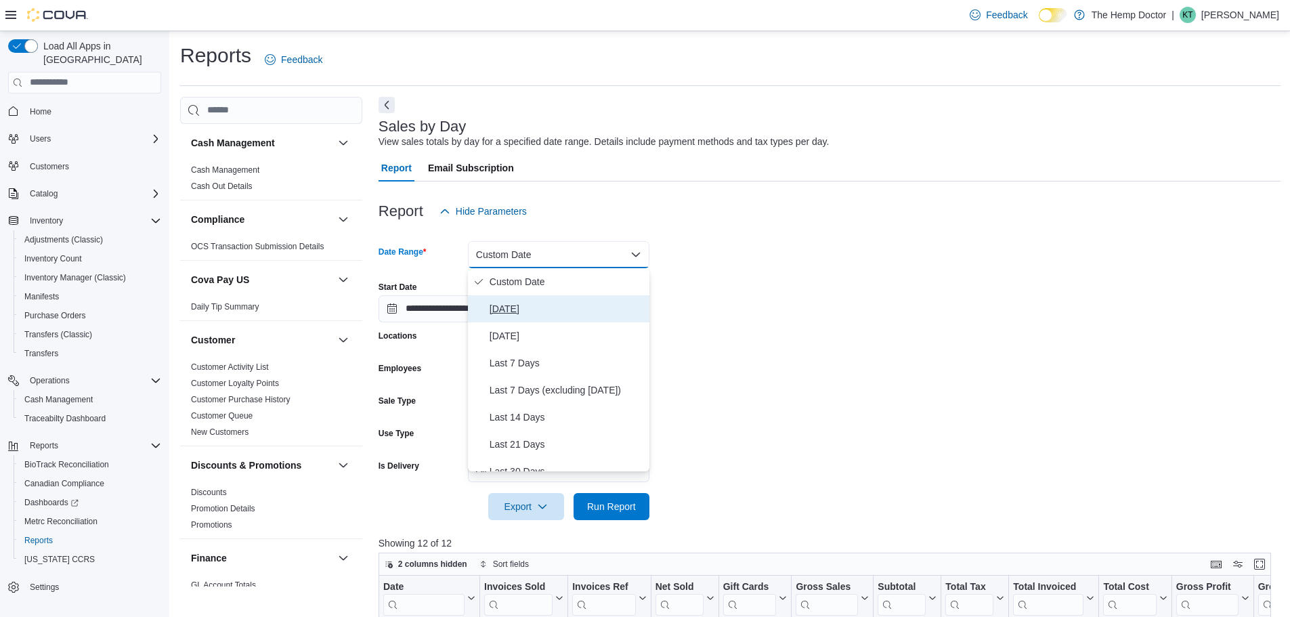
click at [522, 308] on span "[DATE]" at bounding box center [567, 309] width 154 height 16
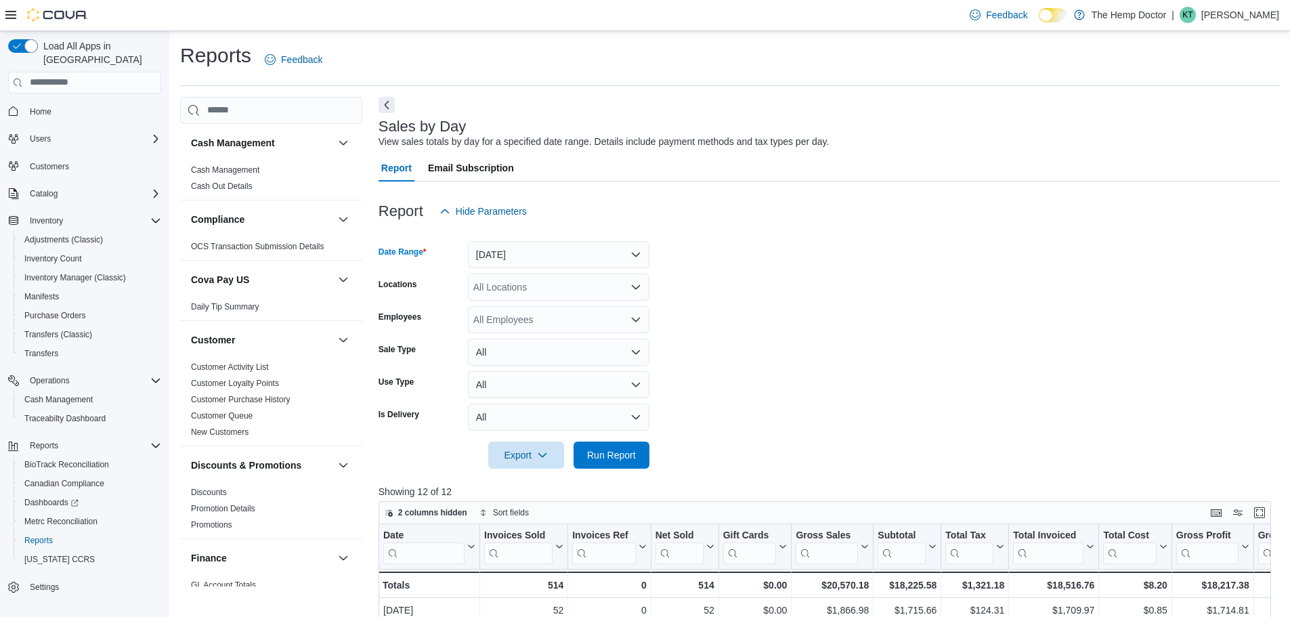
click at [762, 307] on form "Date Range Today Locations All Locations Employees All Employees Sale Type All …" at bounding box center [829, 347] width 902 height 244
click at [590, 288] on div "All Locations" at bounding box center [558, 287] width 181 height 27
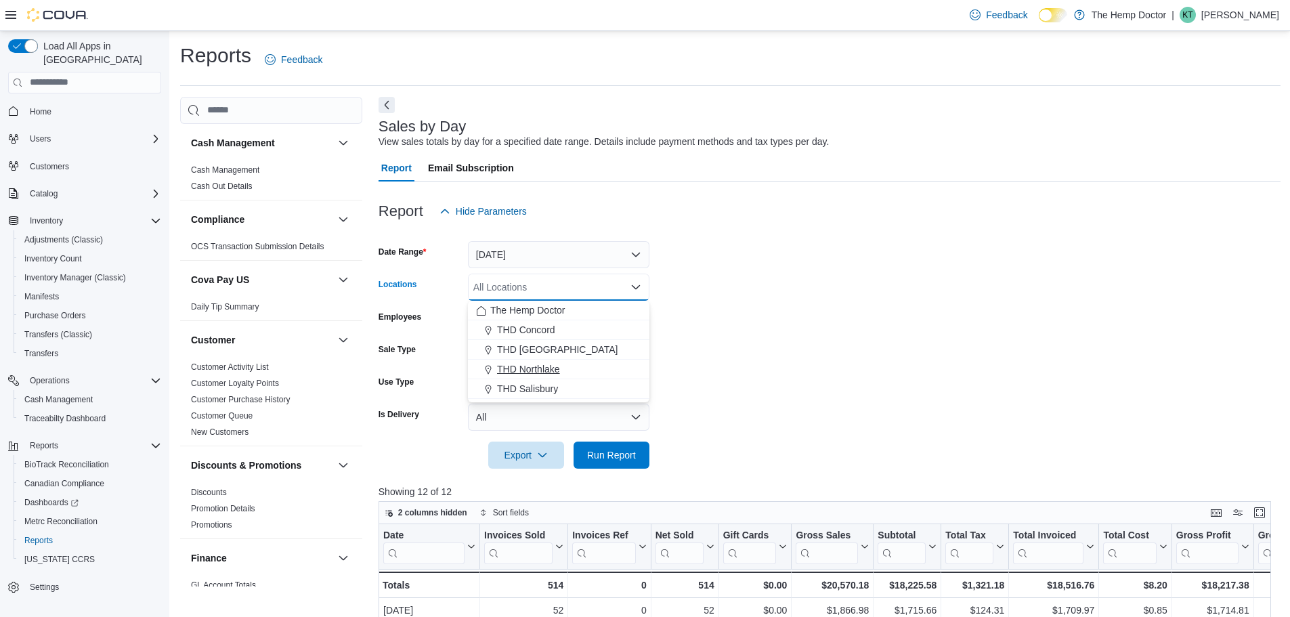
click at [550, 362] on button "THD Northlake" at bounding box center [558, 370] width 181 height 20
click at [603, 453] on span "Run Report" at bounding box center [611, 455] width 49 height 14
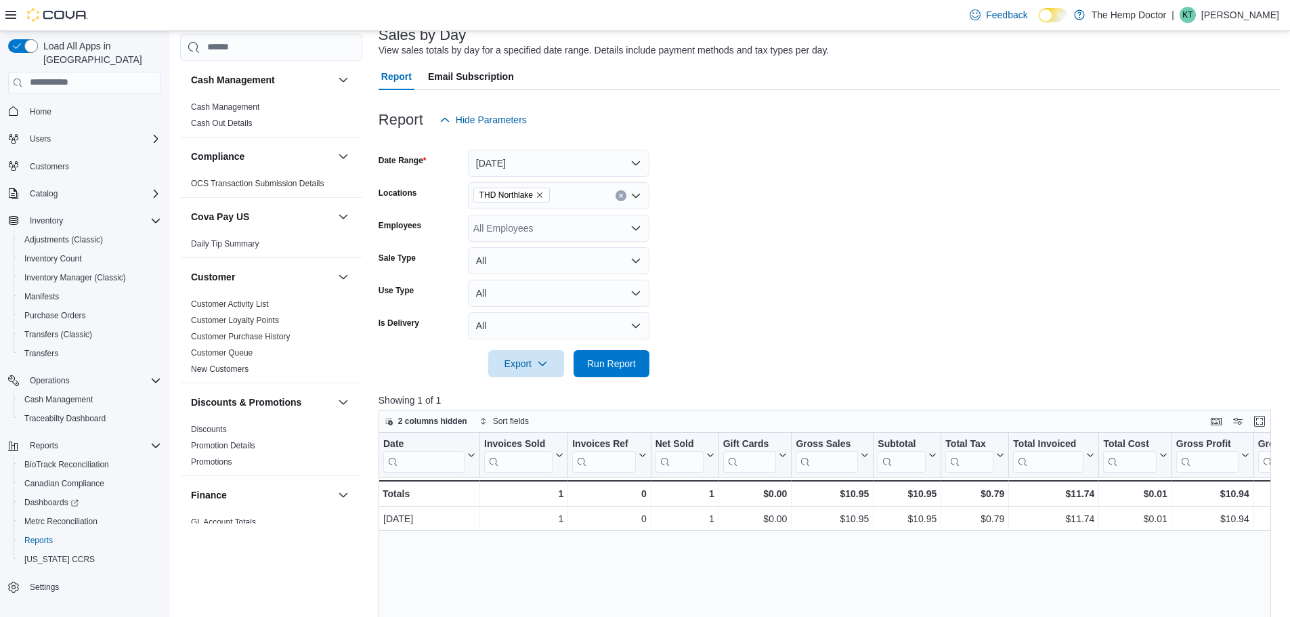
scroll to position [68, 0]
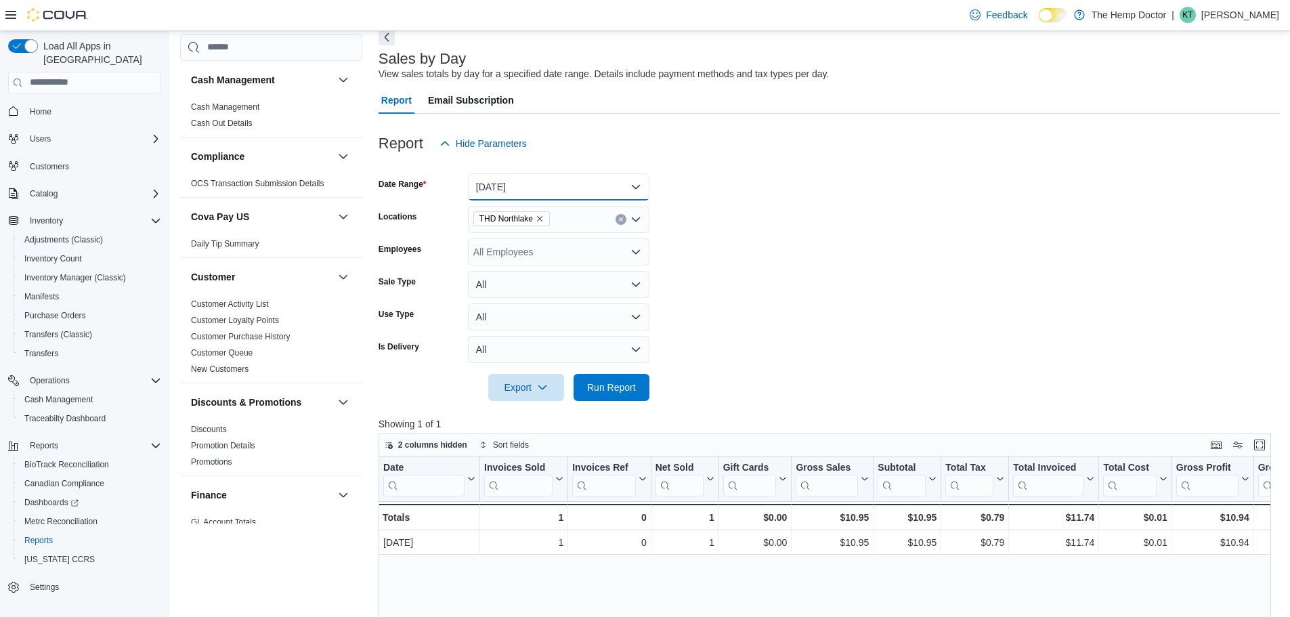
click at [551, 173] on button "[DATE]" at bounding box center [558, 186] width 181 height 27
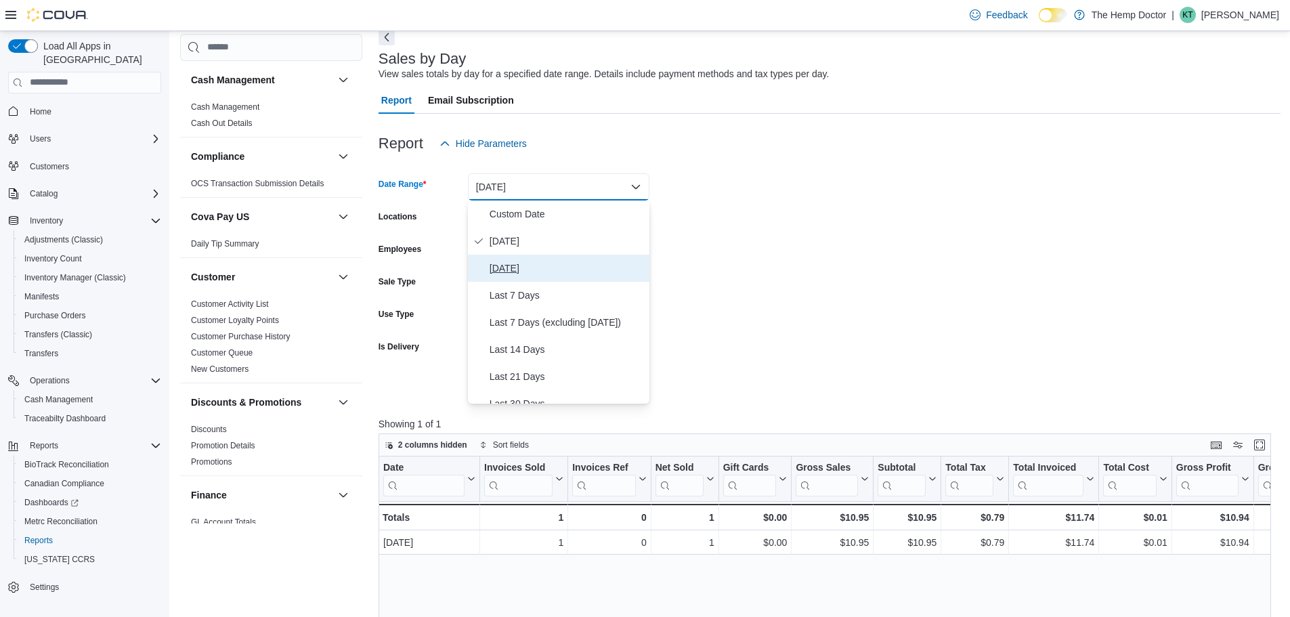
click at [532, 269] on span "[DATE]" at bounding box center [567, 268] width 154 height 16
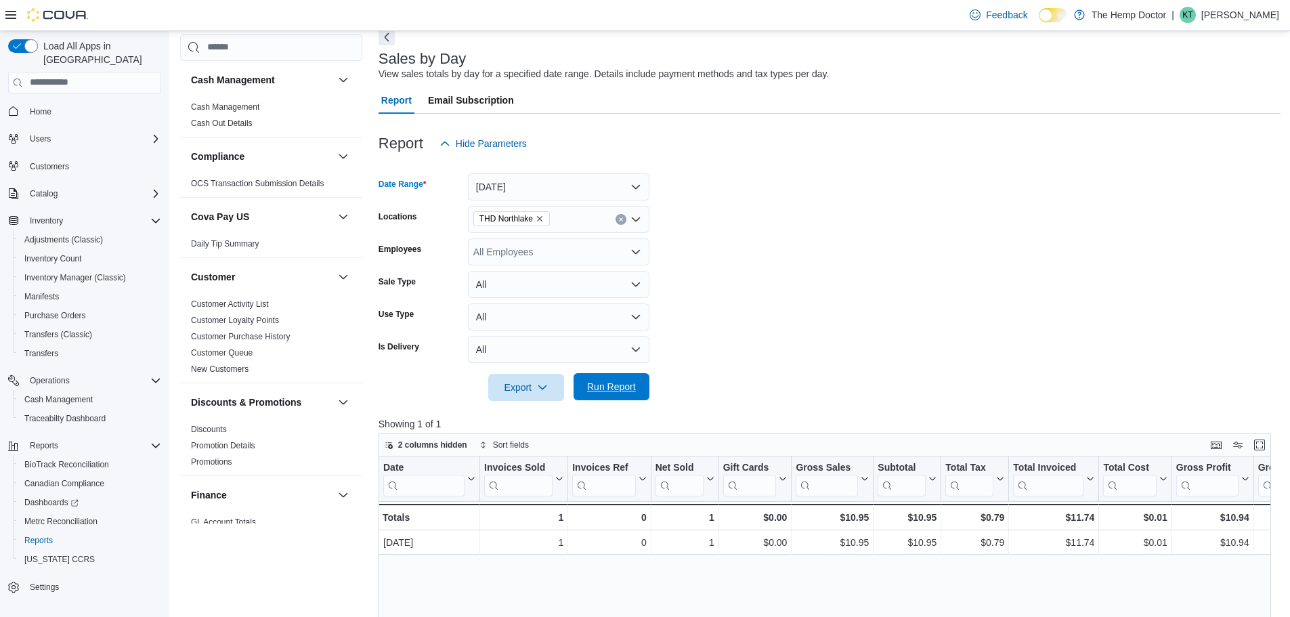
click at [630, 386] on span "Run Report" at bounding box center [611, 387] width 49 height 14
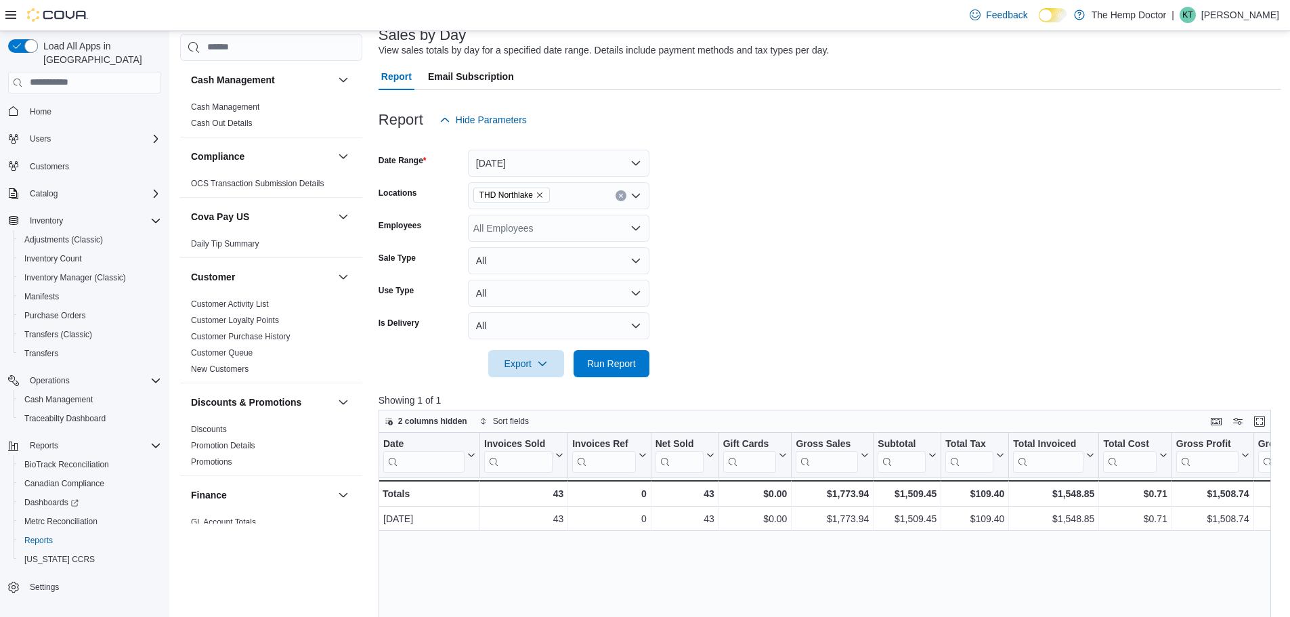
scroll to position [68, 0]
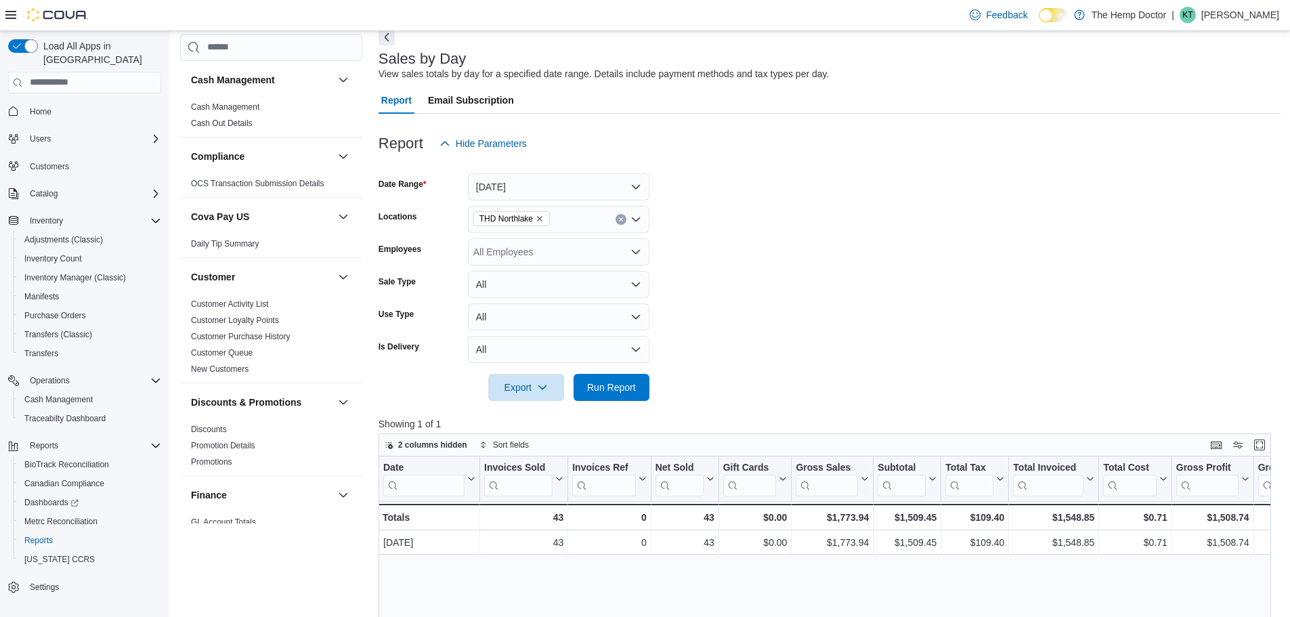
click at [557, 223] on input "Locations" at bounding box center [555, 219] width 1 height 16
click at [548, 280] on span "THD [GEOGRAPHIC_DATA]" at bounding box center [557, 282] width 121 height 14
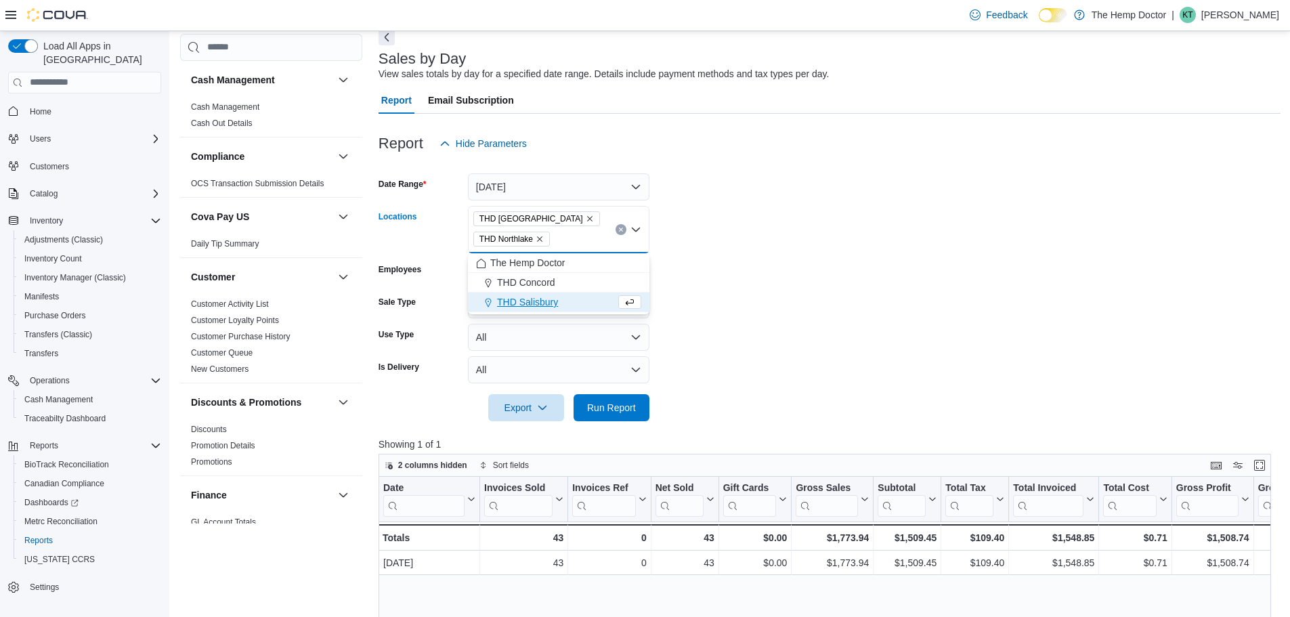
click at [542, 237] on icon "Remove THD Northlake from selection in this group" at bounding box center [540, 239] width 8 height 8
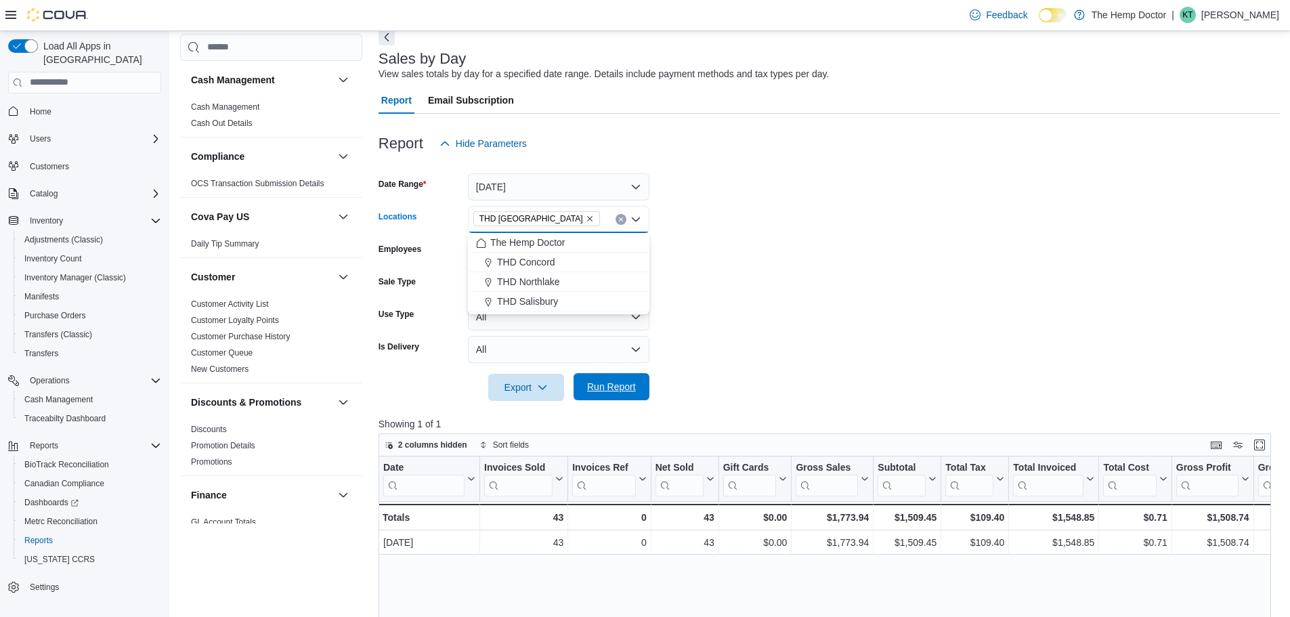
click at [599, 381] on span "Run Report" at bounding box center [611, 387] width 49 height 14
click at [586, 217] on icon "Remove THD Mooresville from selection in this group" at bounding box center [590, 219] width 8 height 8
click at [548, 262] on span "THD Concord" at bounding box center [526, 262] width 58 height 14
click at [601, 376] on span "Run Report" at bounding box center [612, 386] width 60 height 27
click at [626, 219] on button "Clear input" at bounding box center [620, 219] width 11 height 11
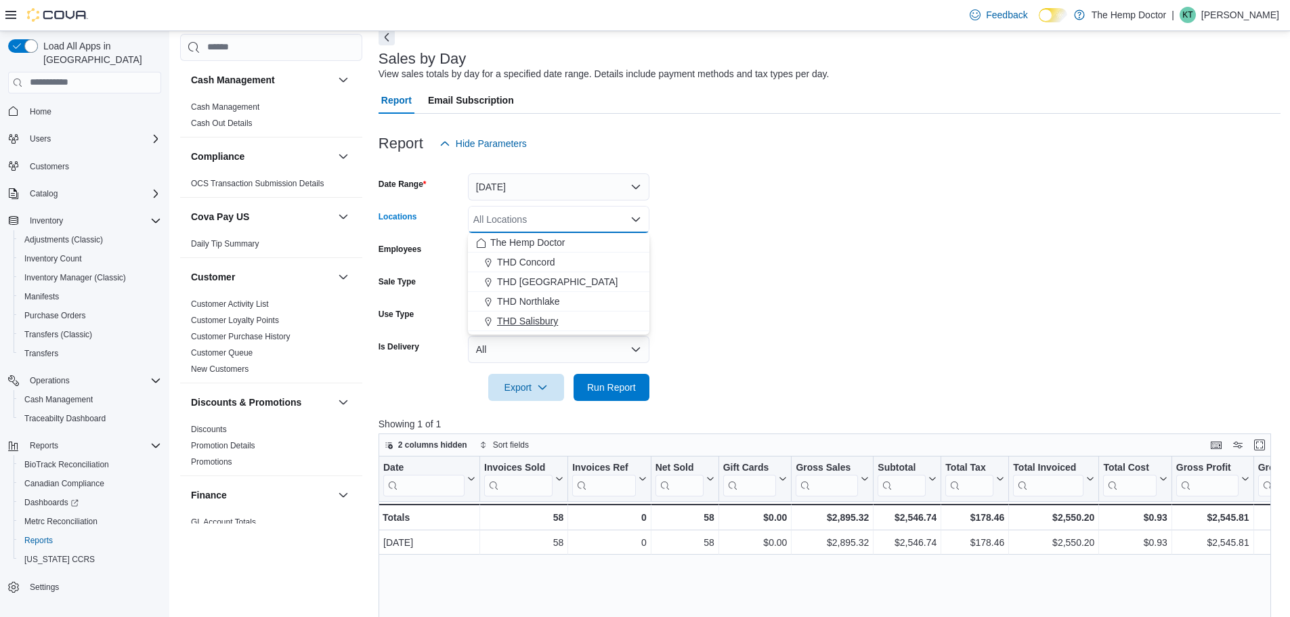
click at [552, 318] on span "THD Salisbury" at bounding box center [527, 321] width 61 height 14
click at [613, 385] on span "Run Report" at bounding box center [611, 387] width 49 height 14
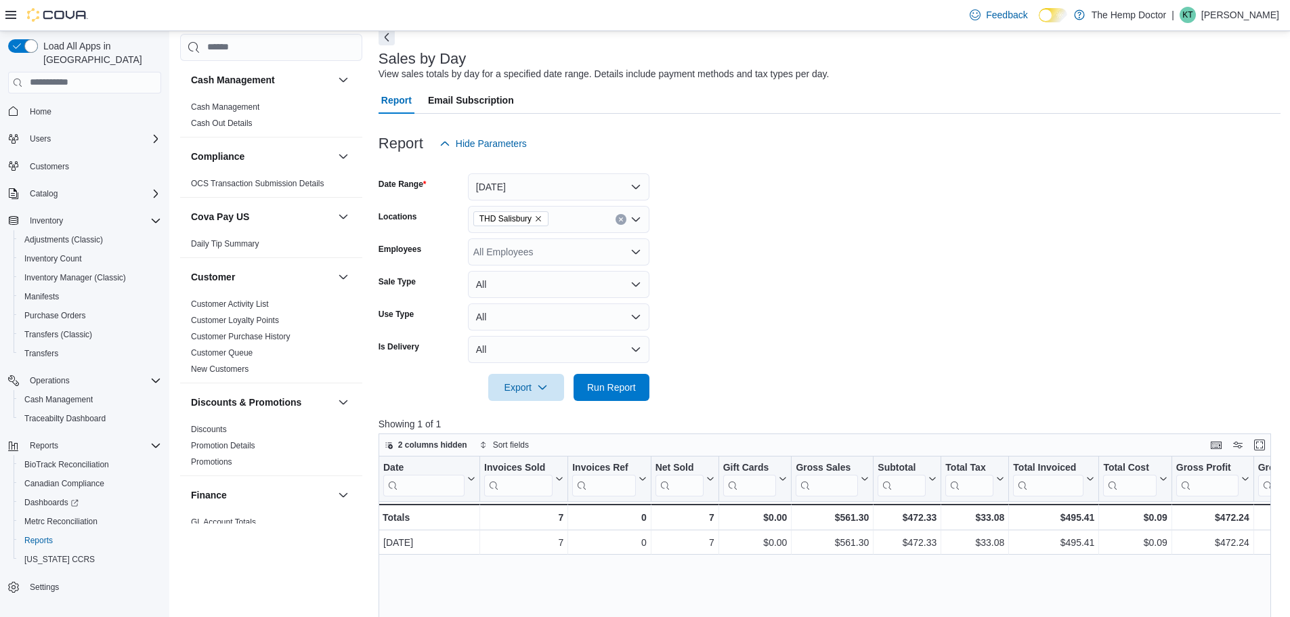
click at [542, 217] on span "THD Salisbury" at bounding box center [510, 218] width 75 height 15
click at [542, 292] on button "THD Northlake" at bounding box center [558, 302] width 181 height 20
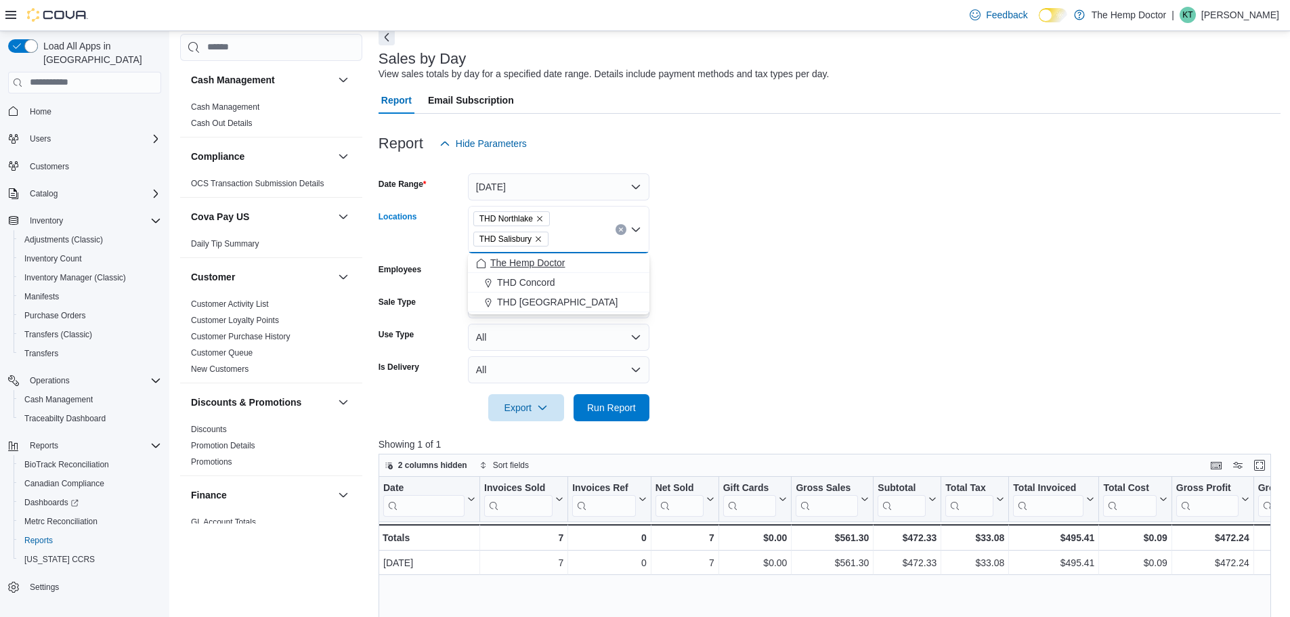
click at [540, 238] on icon "Remove THD Salisbury from selection in this group" at bounding box center [538, 239] width 8 height 8
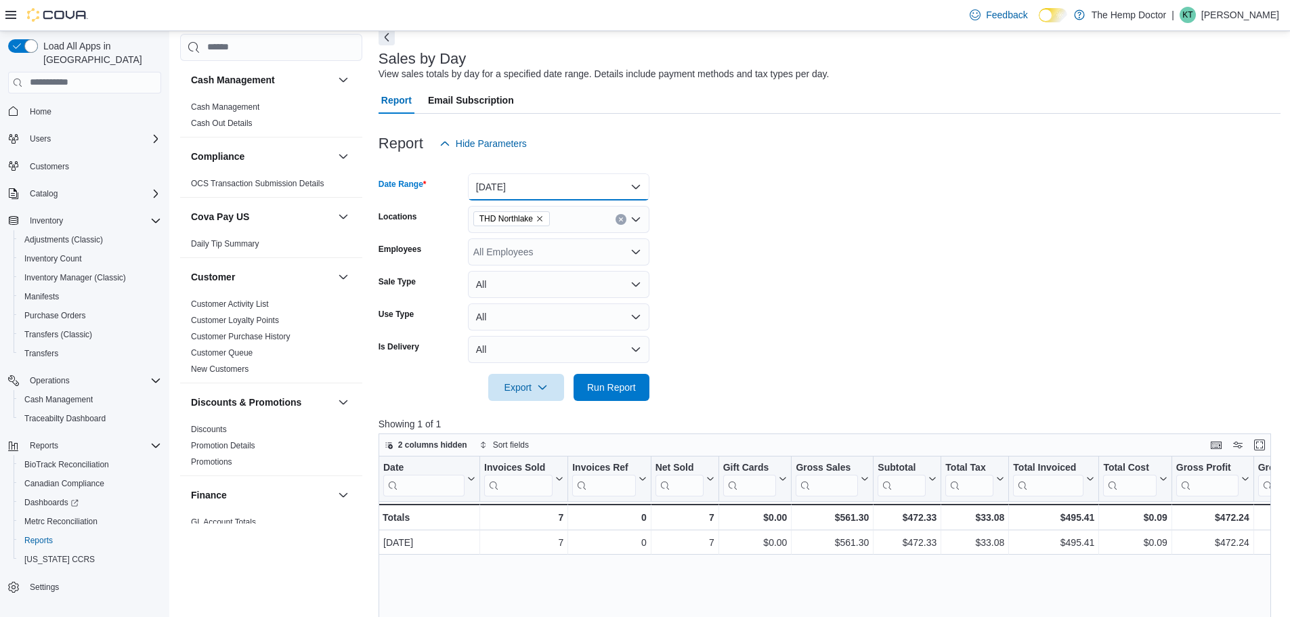
click at [543, 194] on button "[DATE]" at bounding box center [558, 186] width 181 height 27
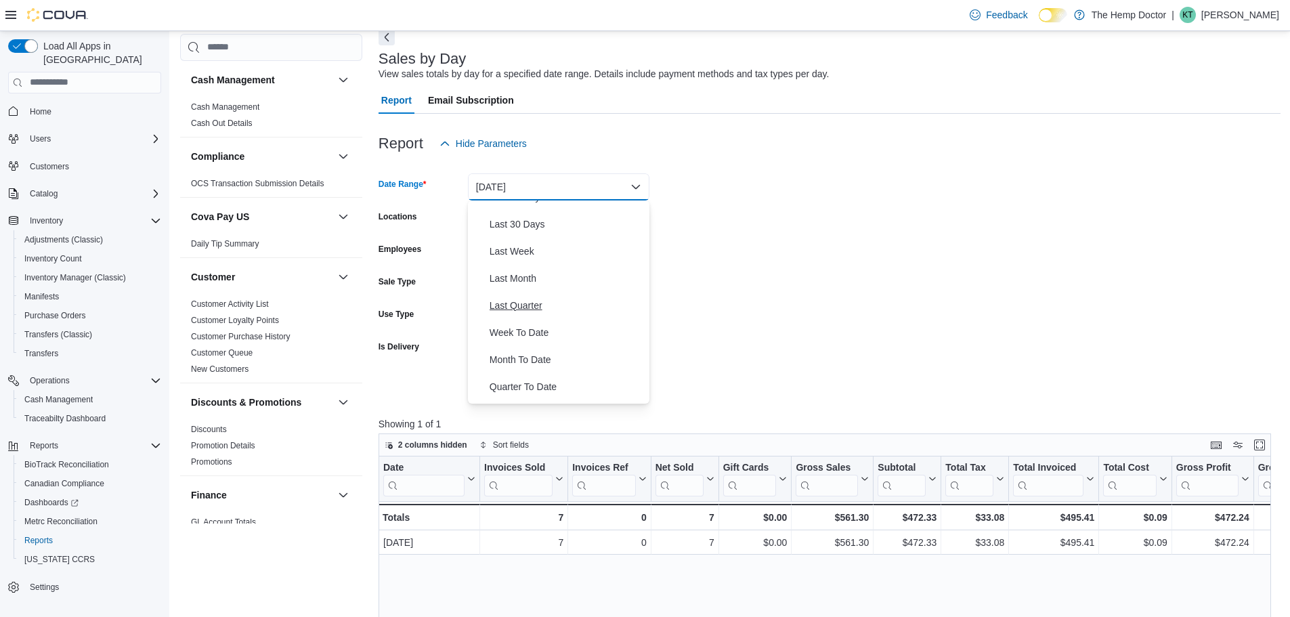
scroll to position [203, 0]
click at [534, 337] on span "Month To Date" at bounding box center [567, 336] width 154 height 16
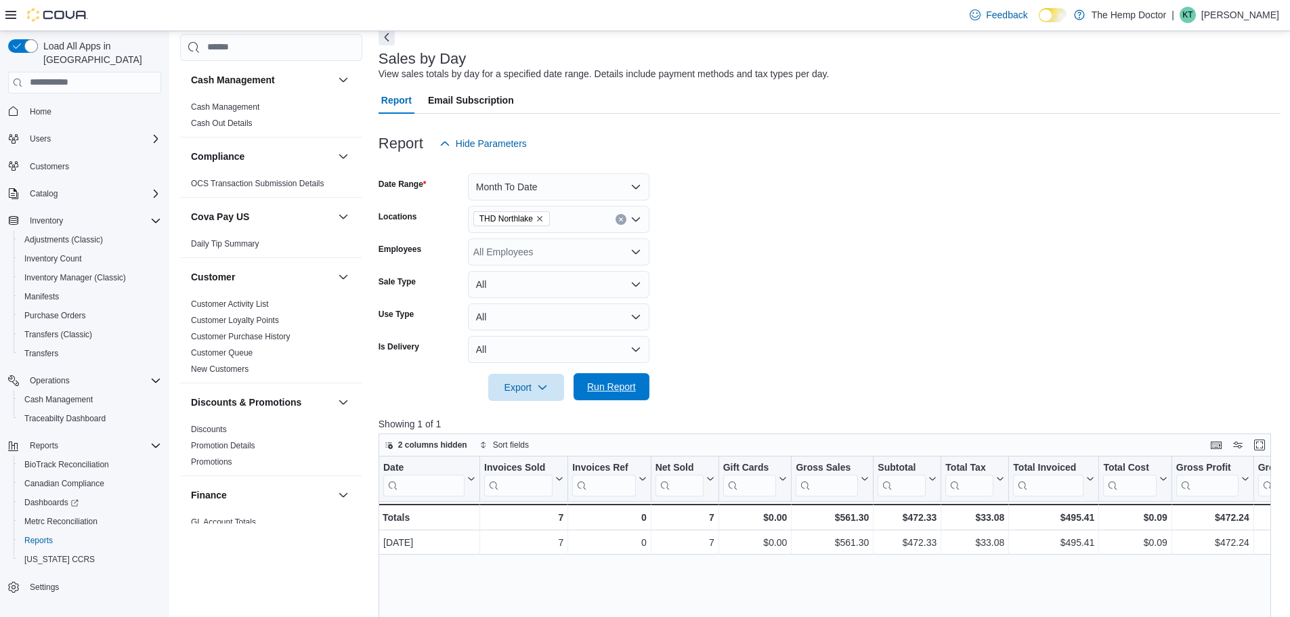
click at [609, 382] on span "Run Report" at bounding box center [611, 387] width 49 height 14
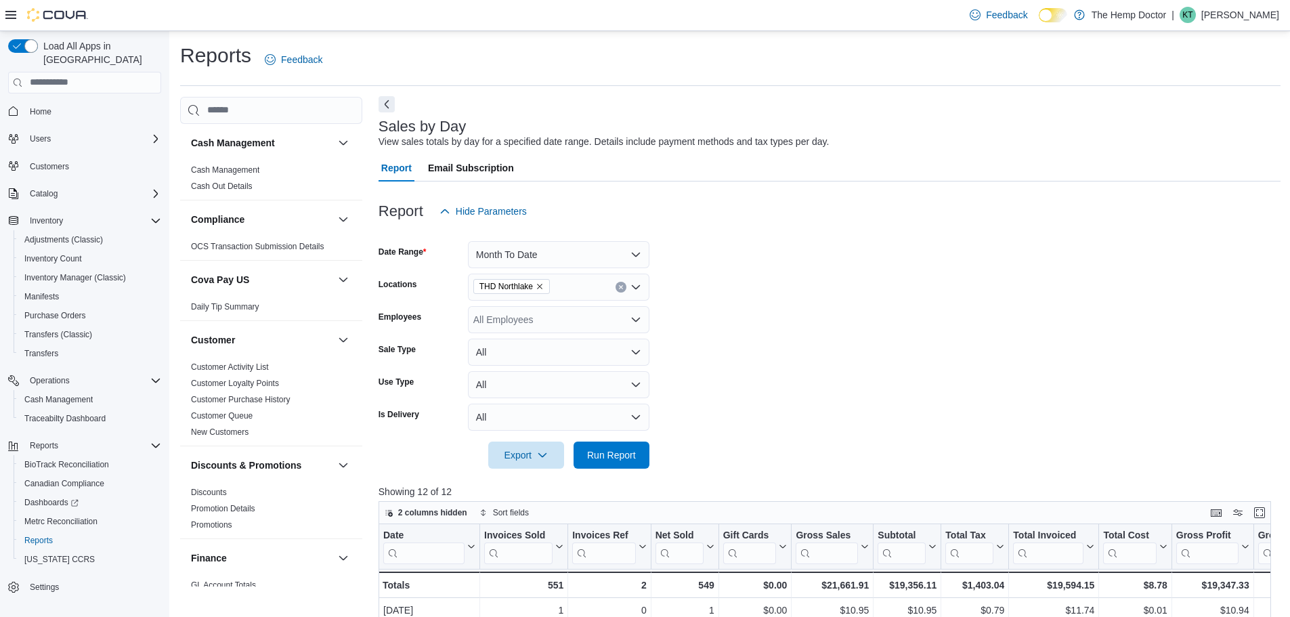
drag, startPoint x: 390, startPoint y: 104, endPoint x: 385, endPoint y: 97, distance: 8.7
click at [389, 104] on button "Next" at bounding box center [386, 104] width 16 height 16
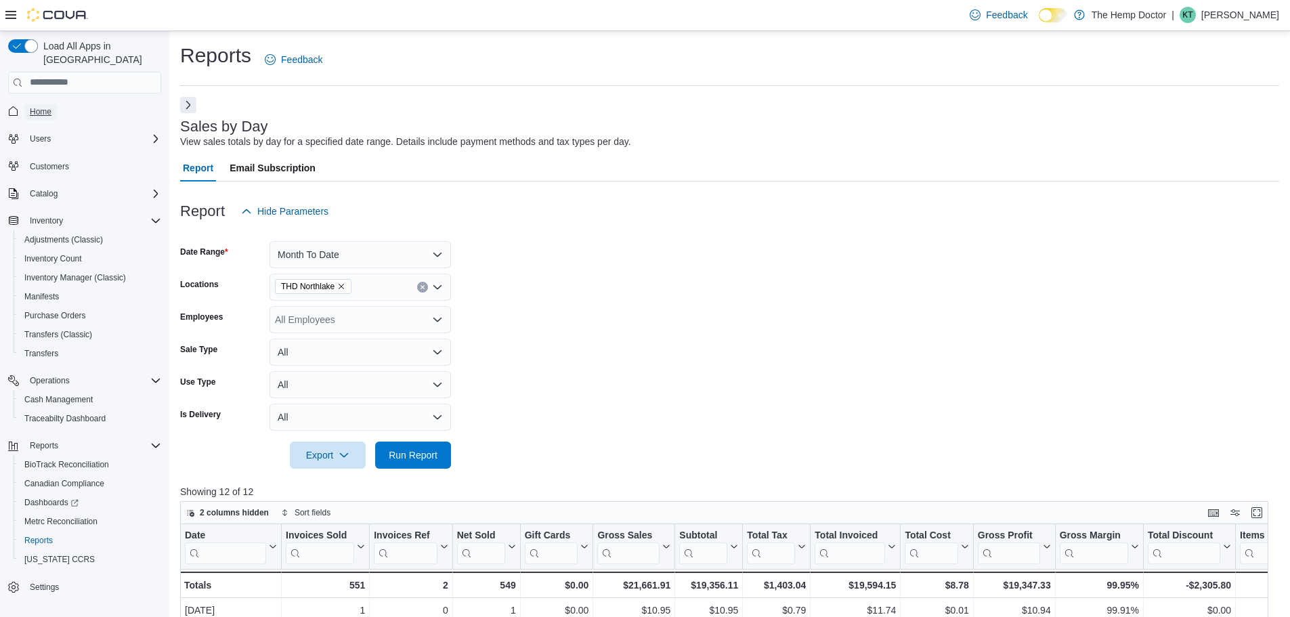
click at [40, 106] on span "Home" at bounding box center [41, 111] width 22 height 11
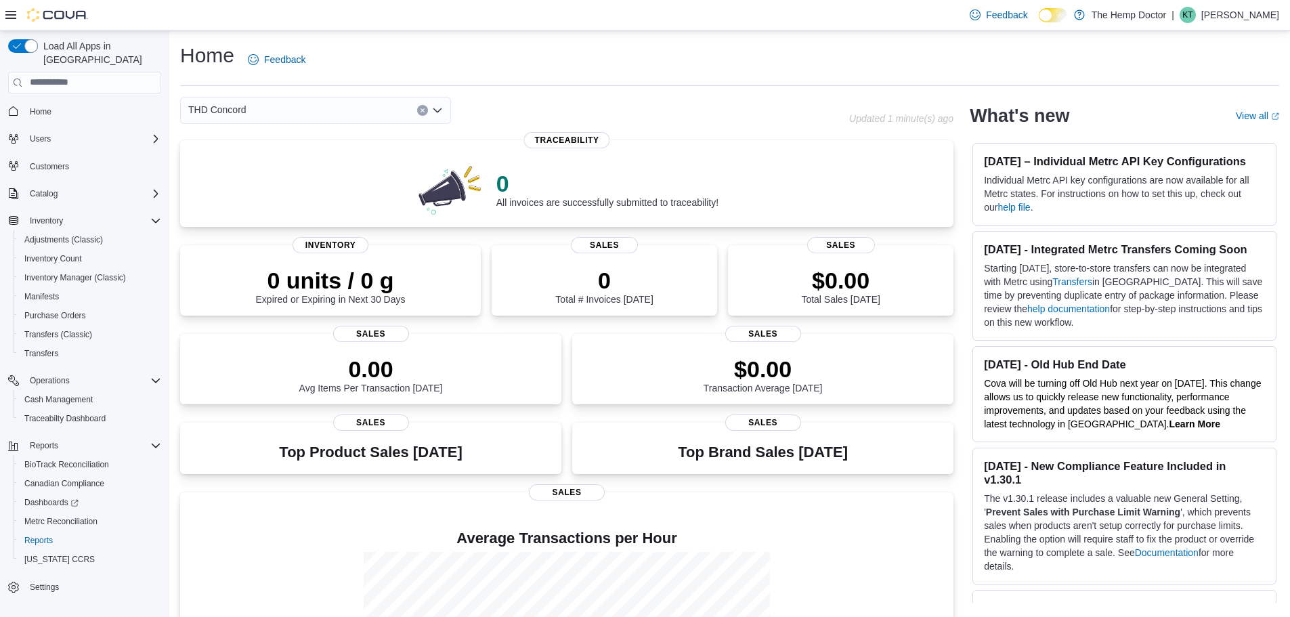
click at [291, 116] on div "THD Concord" at bounding box center [315, 110] width 271 height 27
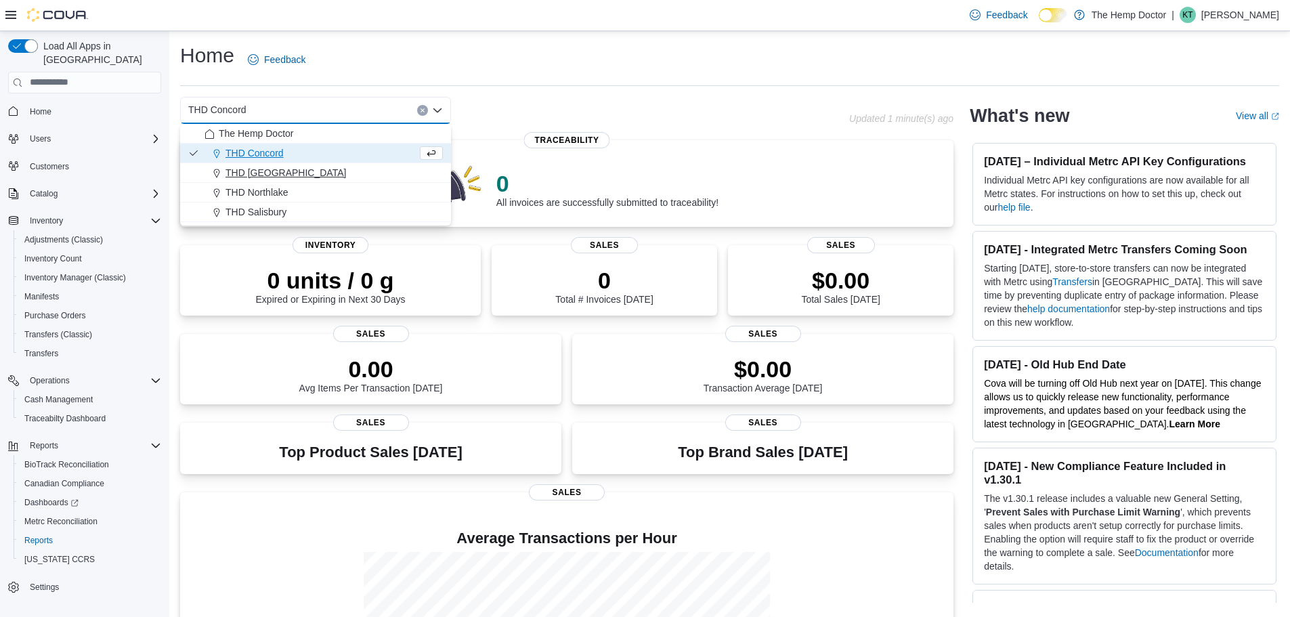
click at [269, 174] on span "THD [GEOGRAPHIC_DATA]" at bounding box center [285, 173] width 121 height 14
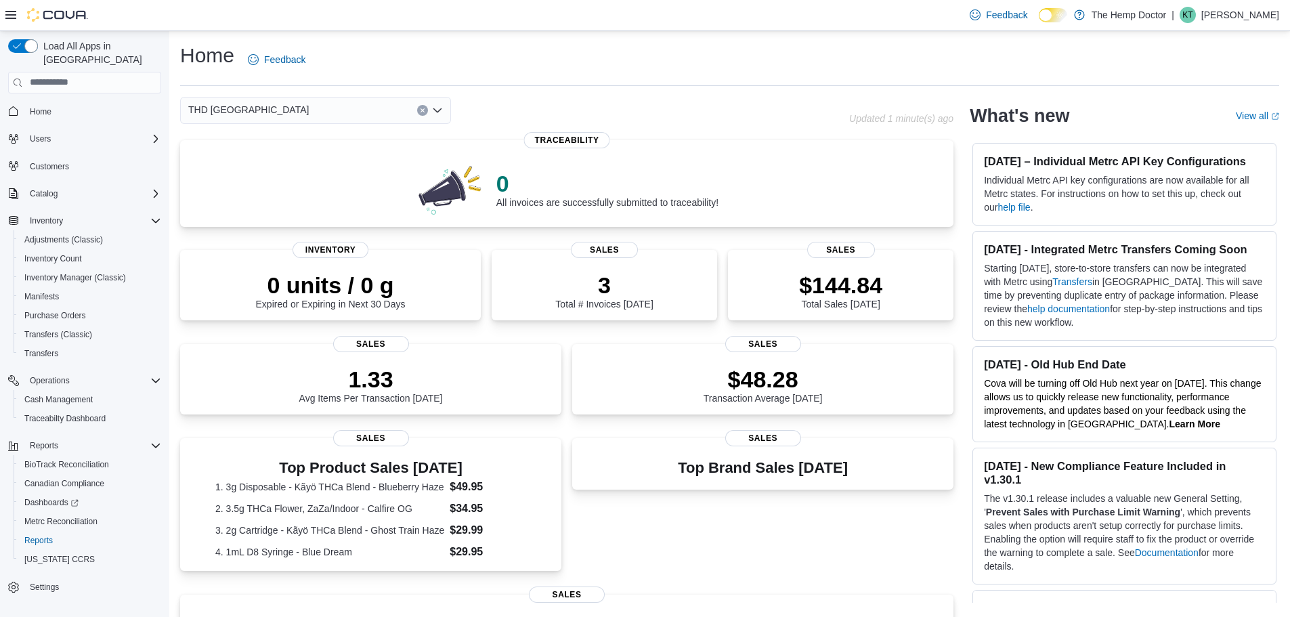
click at [297, 109] on div "THD Mooresville Combo box. Selected. THD Mooresville. Press Backspace to delete…" at bounding box center [315, 110] width 271 height 27
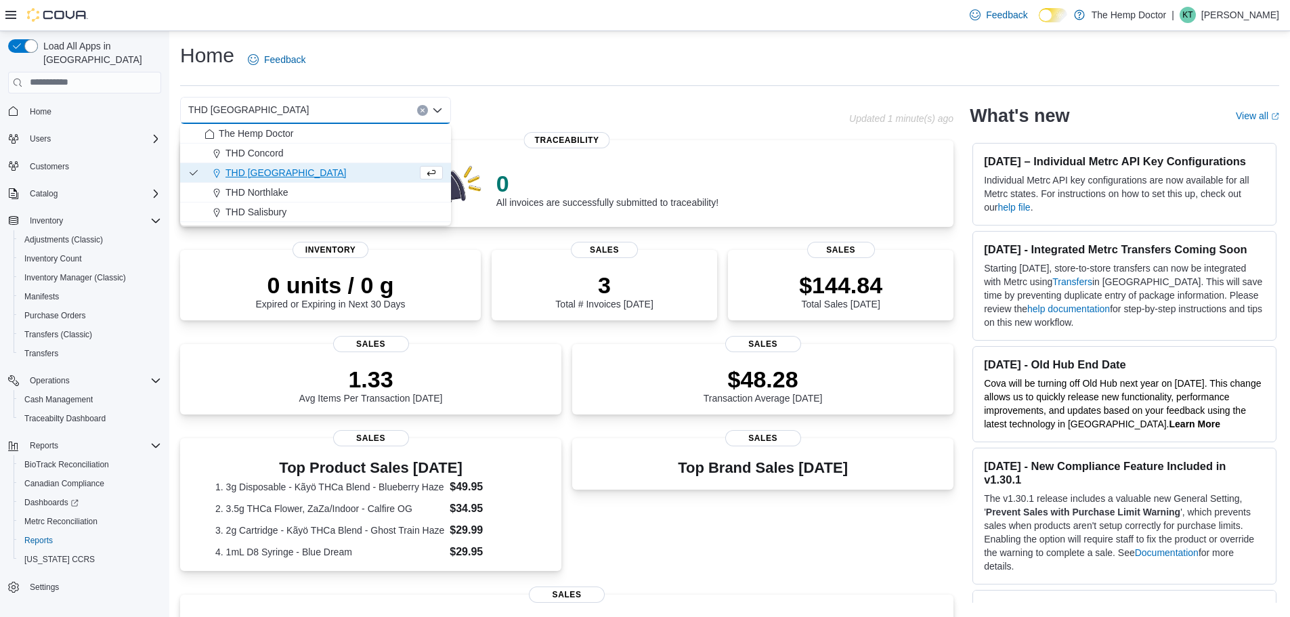
click at [282, 192] on span "THD Northlake" at bounding box center [256, 193] width 63 height 14
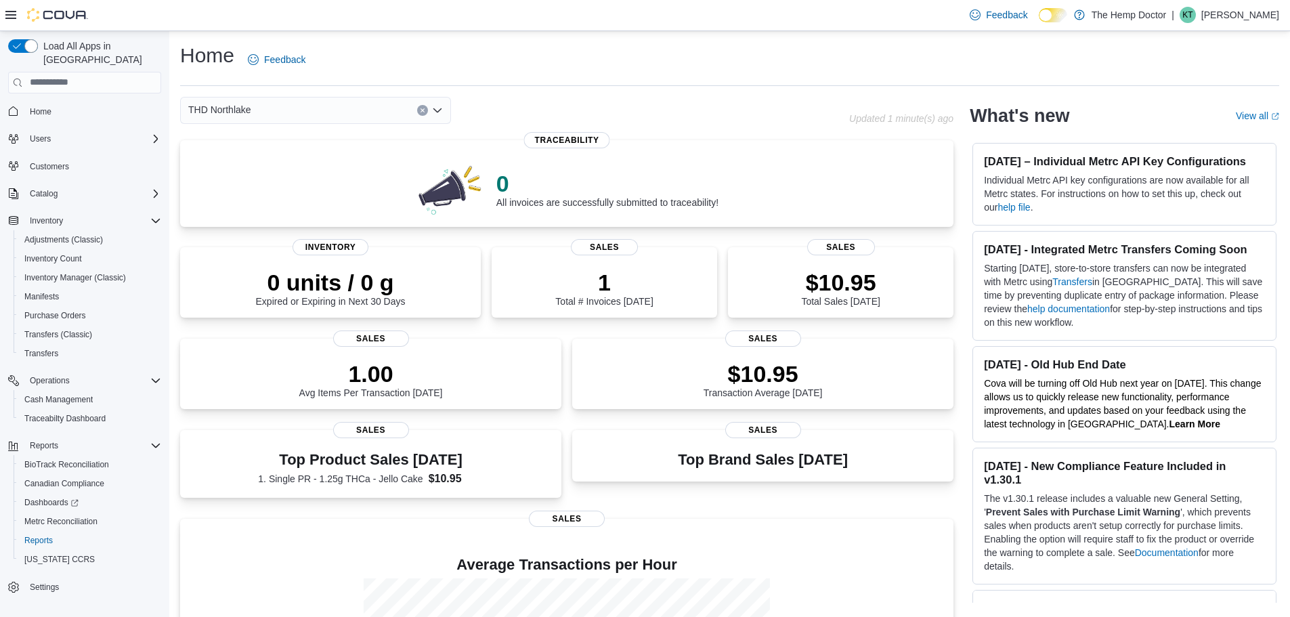
click at [312, 117] on div "THD Northlake Combo box. Selected. THD [GEOGRAPHIC_DATA]. Press Backspace to de…" at bounding box center [315, 110] width 271 height 27
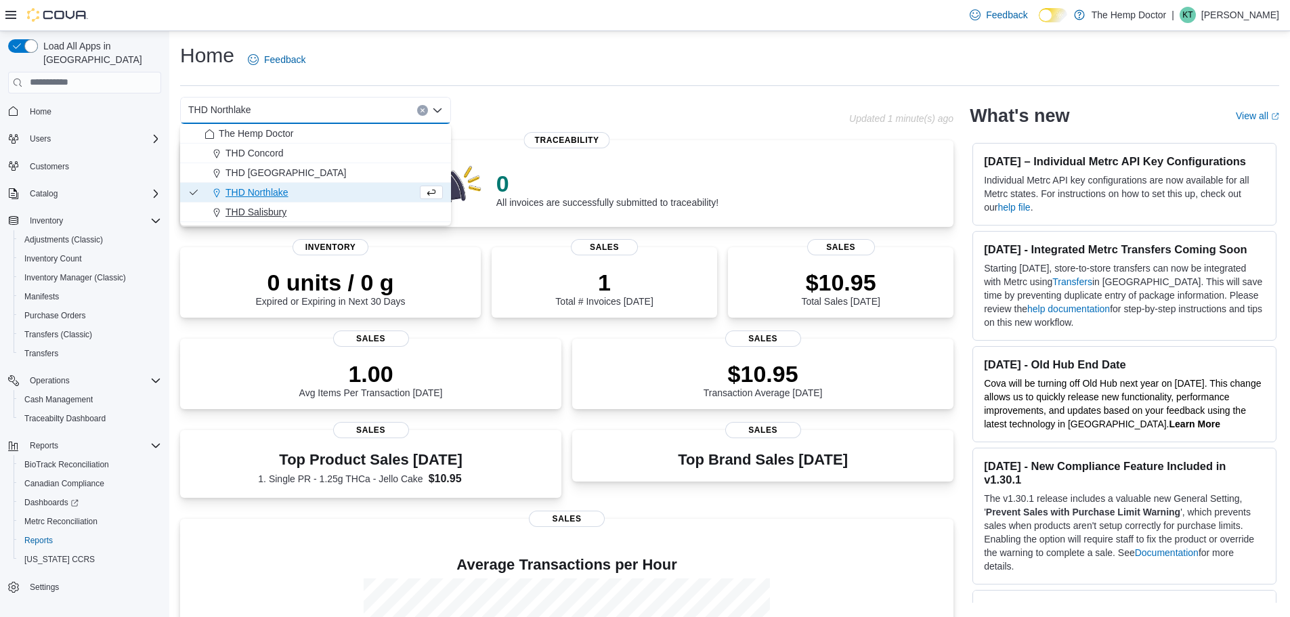
click at [285, 209] on span "THD Salisbury" at bounding box center [255, 212] width 61 height 14
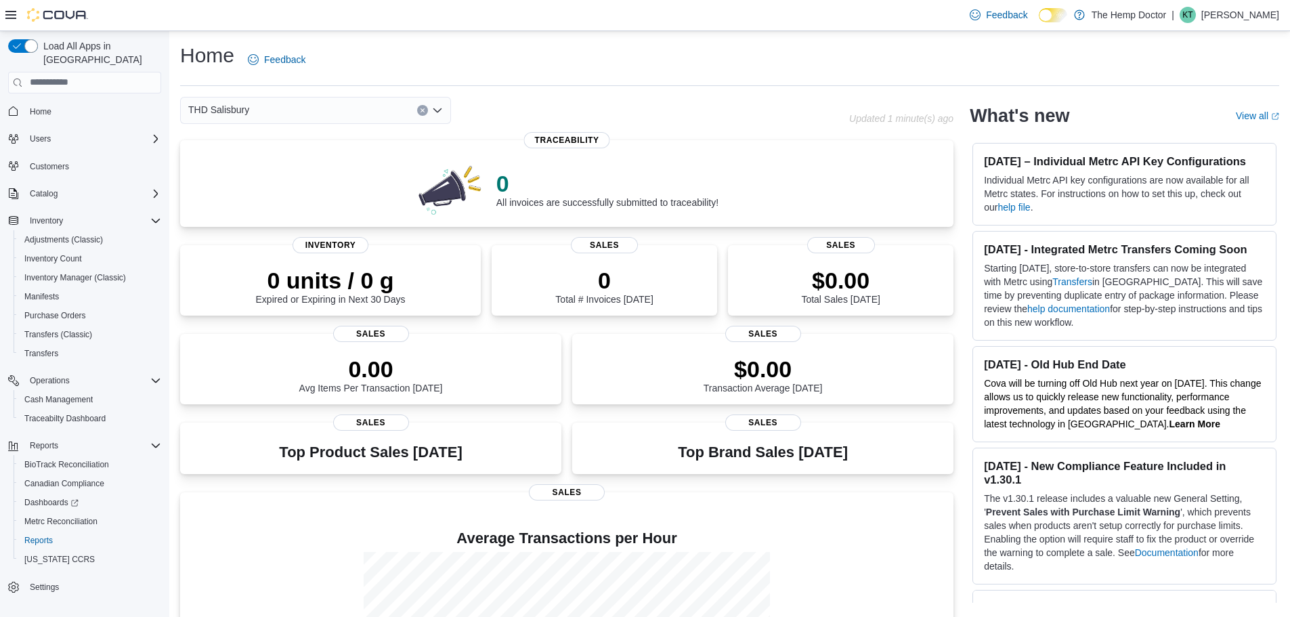
click at [318, 99] on div "THD Salisbury Combo box. Selected. THD [GEOGRAPHIC_DATA]. Press Backspace to de…" at bounding box center [315, 110] width 271 height 27
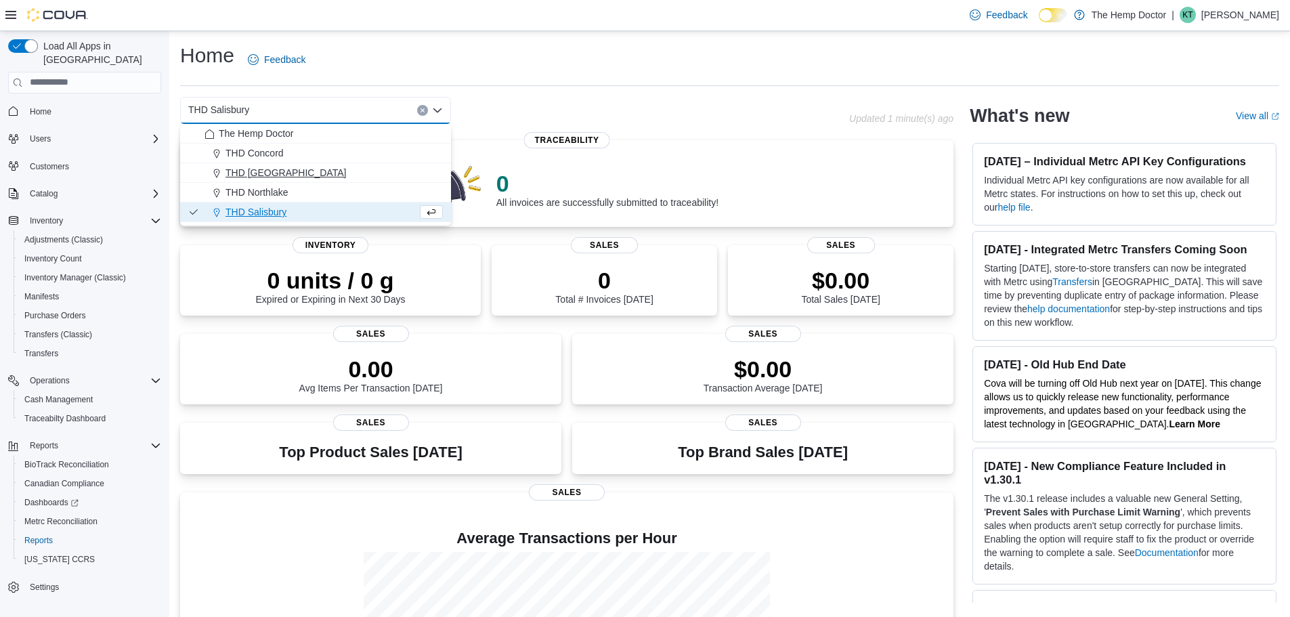
click at [284, 172] on span "THD [GEOGRAPHIC_DATA]" at bounding box center [285, 173] width 121 height 14
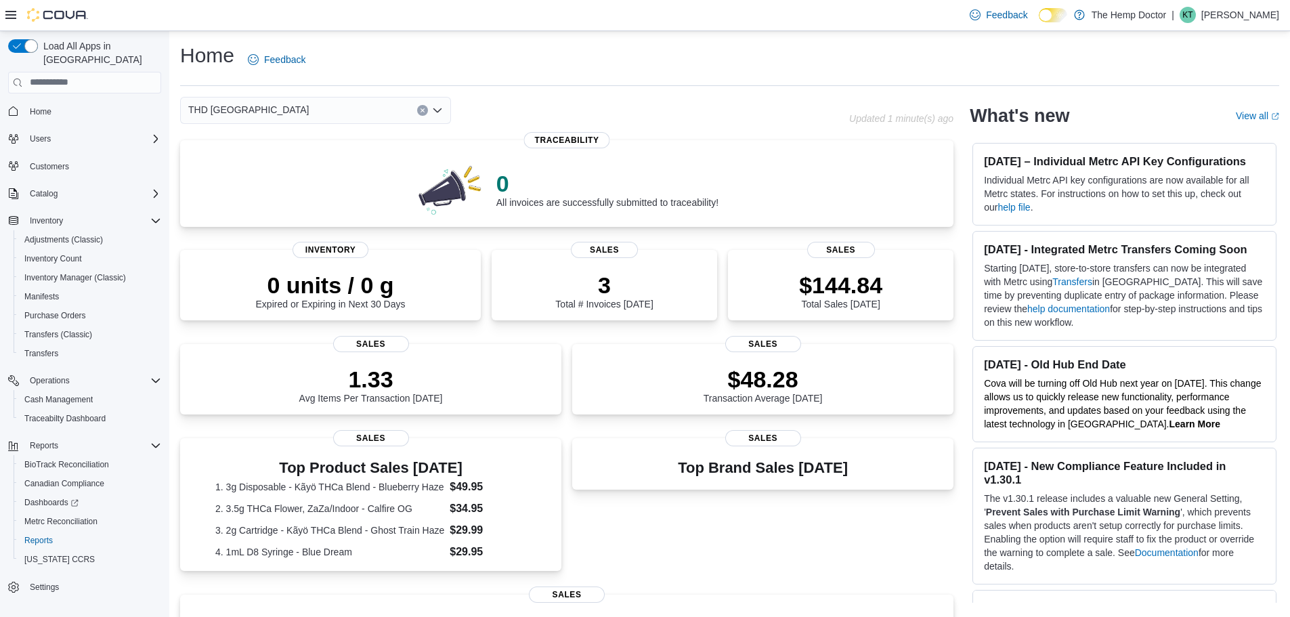
click at [313, 113] on div "THD Mooresville Combo box. Selected. THD Mooresville. Press Backspace to delete…" at bounding box center [315, 110] width 271 height 27
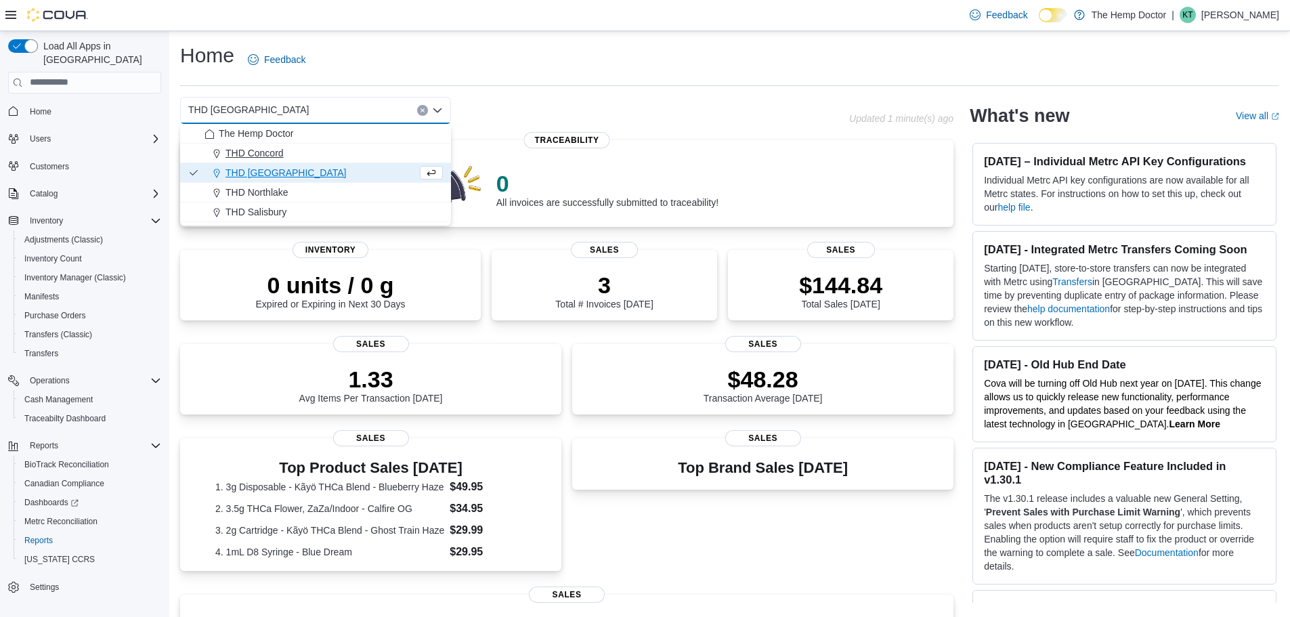
click at [292, 154] on div "THD Concord" at bounding box center [323, 153] width 238 height 14
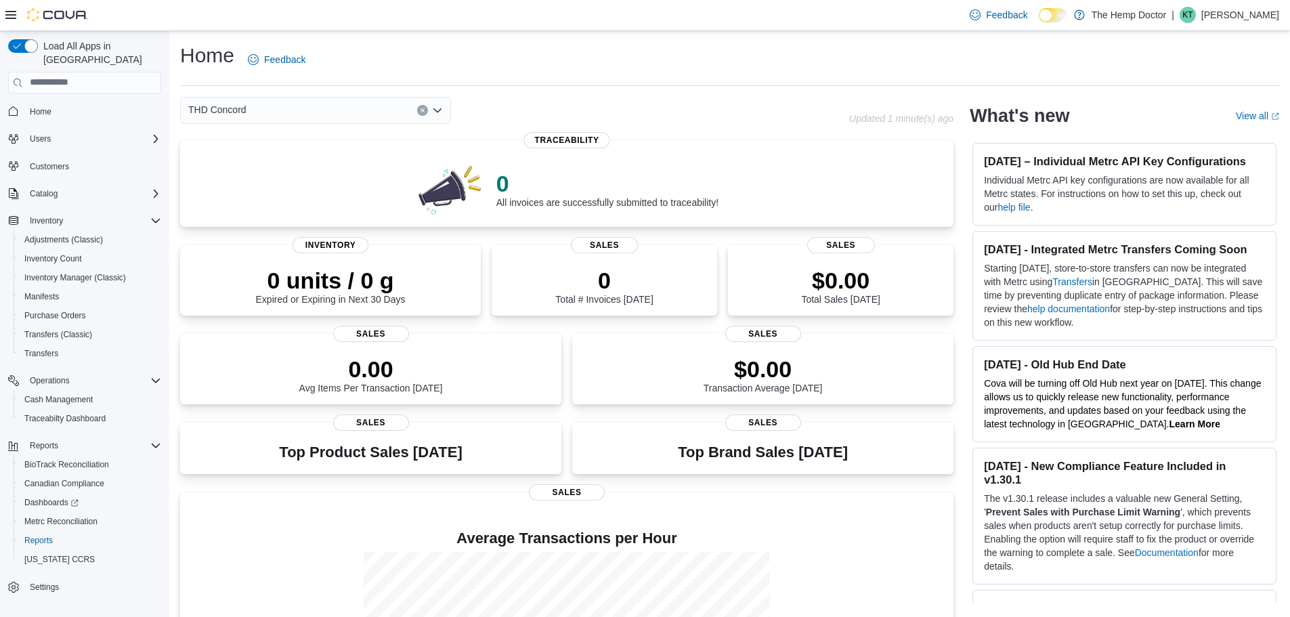
click at [351, 110] on div "THD Concord Combo box. Selected. THD [GEOGRAPHIC_DATA]. Press Backspace to dele…" at bounding box center [315, 110] width 271 height 27
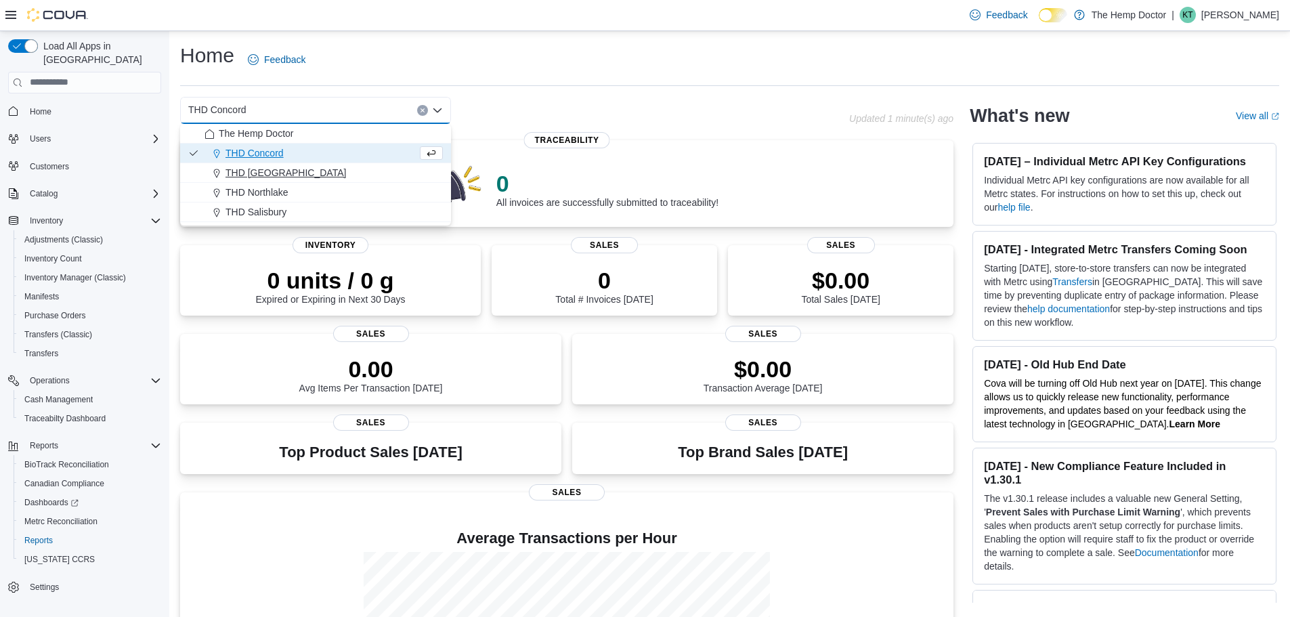
click at [293, 174] on span "THD [GEOGRAPHIC_DATA]" at bounding box center [285, 173] width 121 height 14
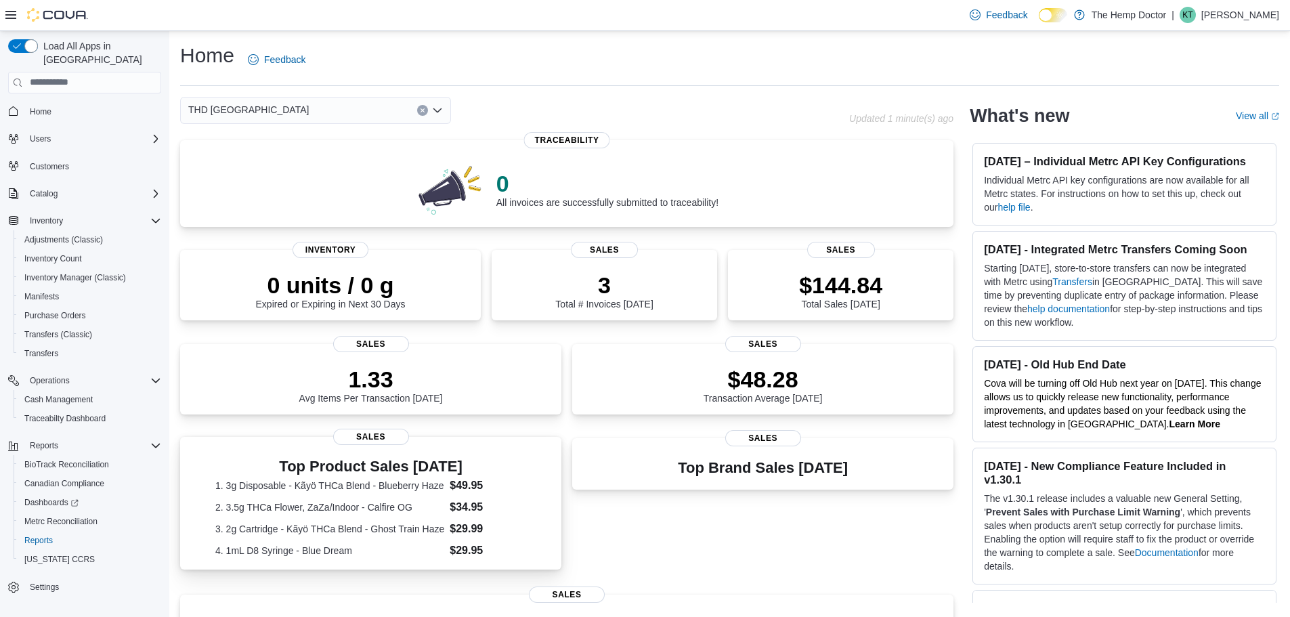
click at [440, 489] on dt "1. 3g Disposable - Kãyö THCa Blend - Blueberry Haze" at bounding box center [329, 486] width 229 height 14
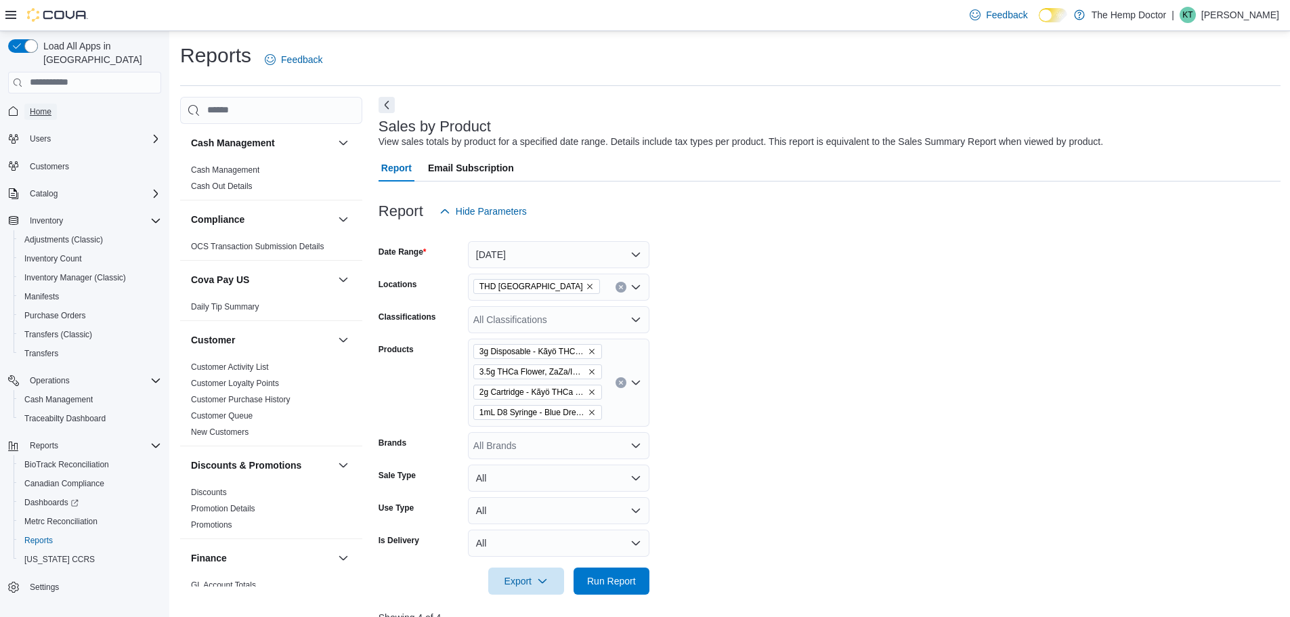
click at [30, 106] on span "Home" at bounding box center [41, 111] width 22 height 11
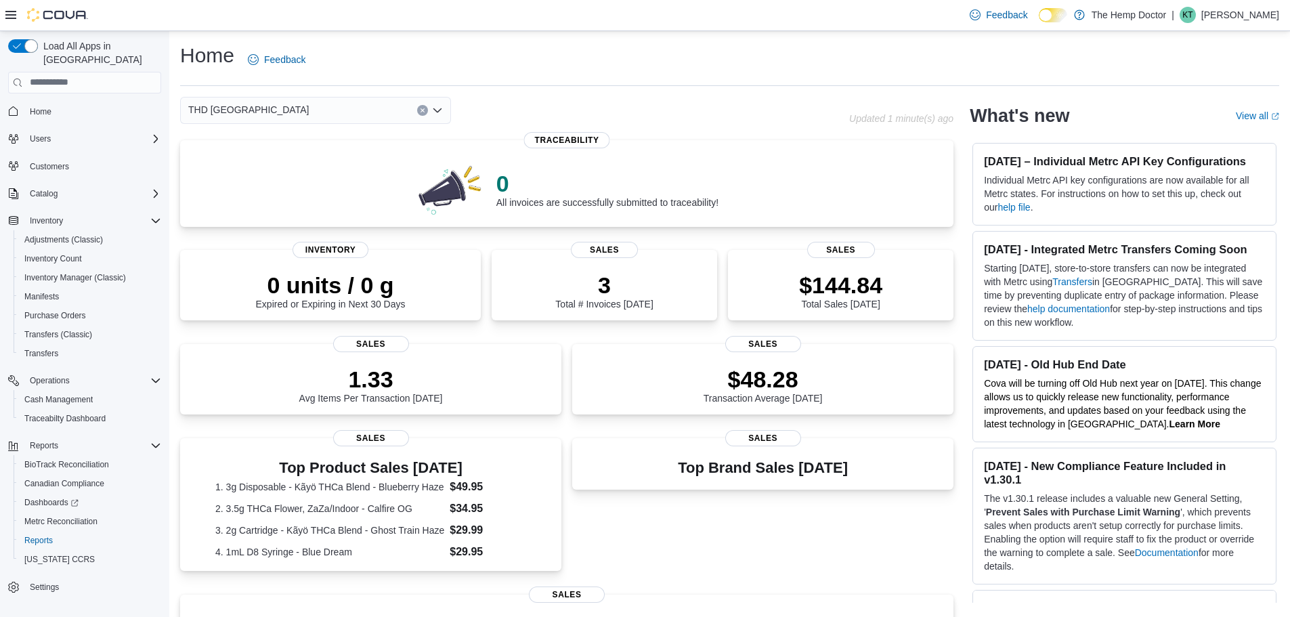
click at [938, 581] on div "0 All invoices are successfully submitted to traceability! Traceability 0 units…" at bounding box center [566, 507] width 773 height 735
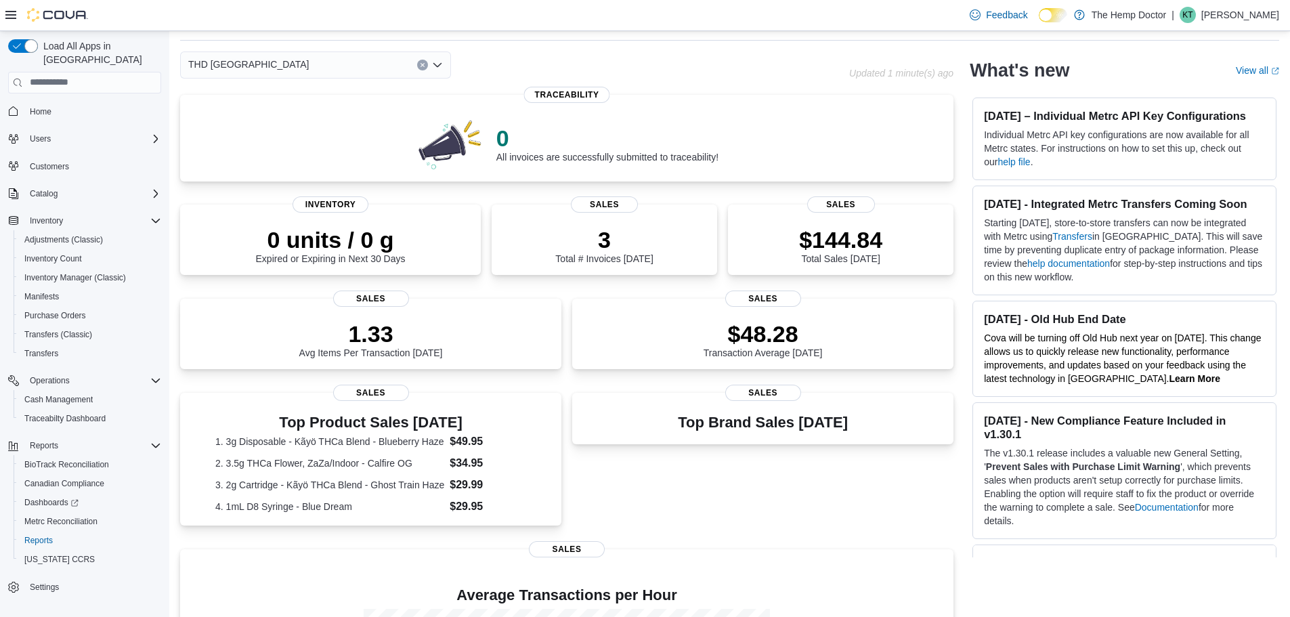
scroll to position [68, 0]
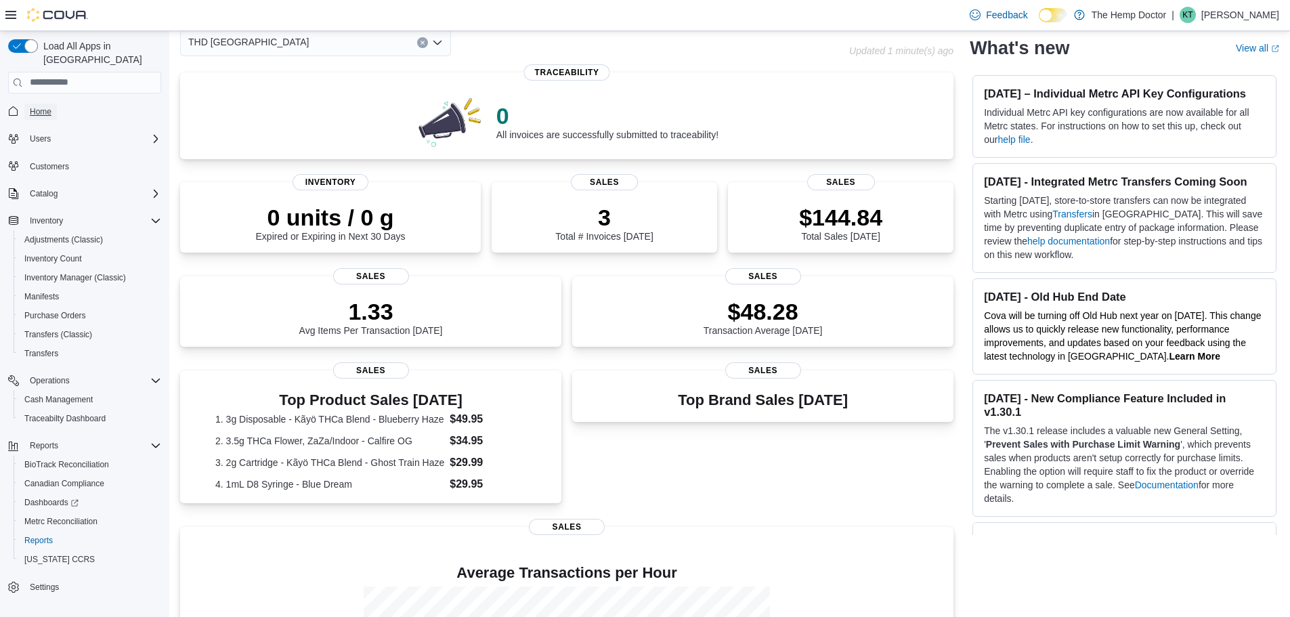
click at [45, 106] on span "Home" at bounding box center [41, 111] width 22 height 11
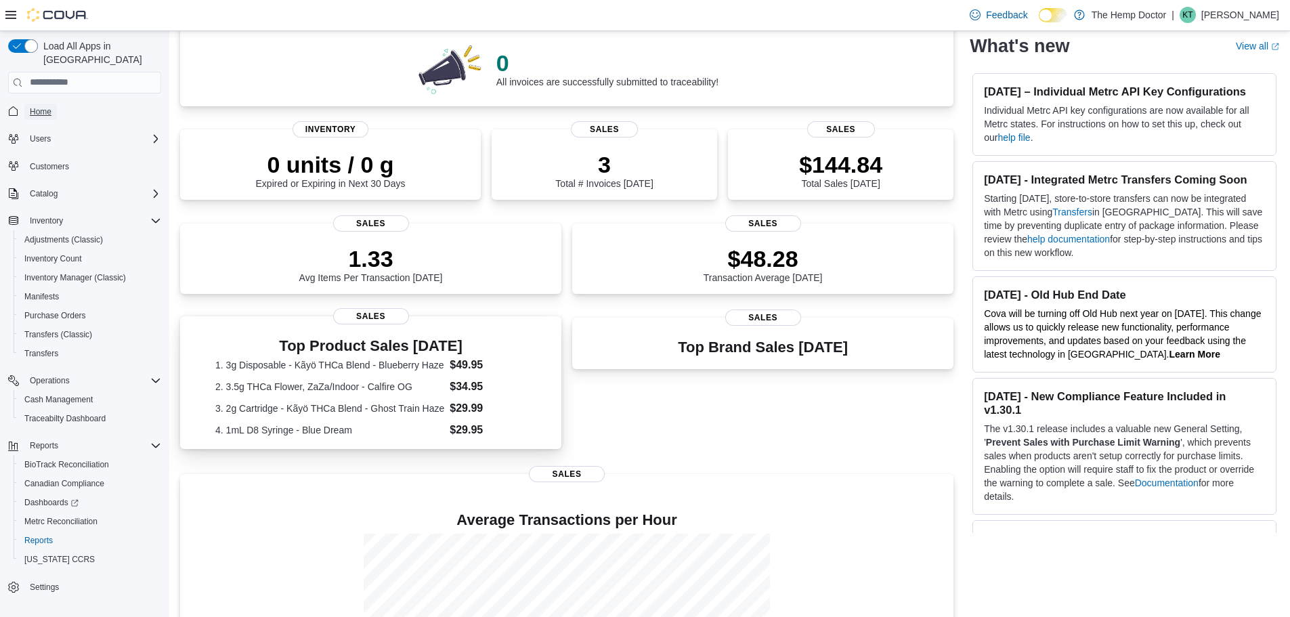
scroll to position [0, 0]
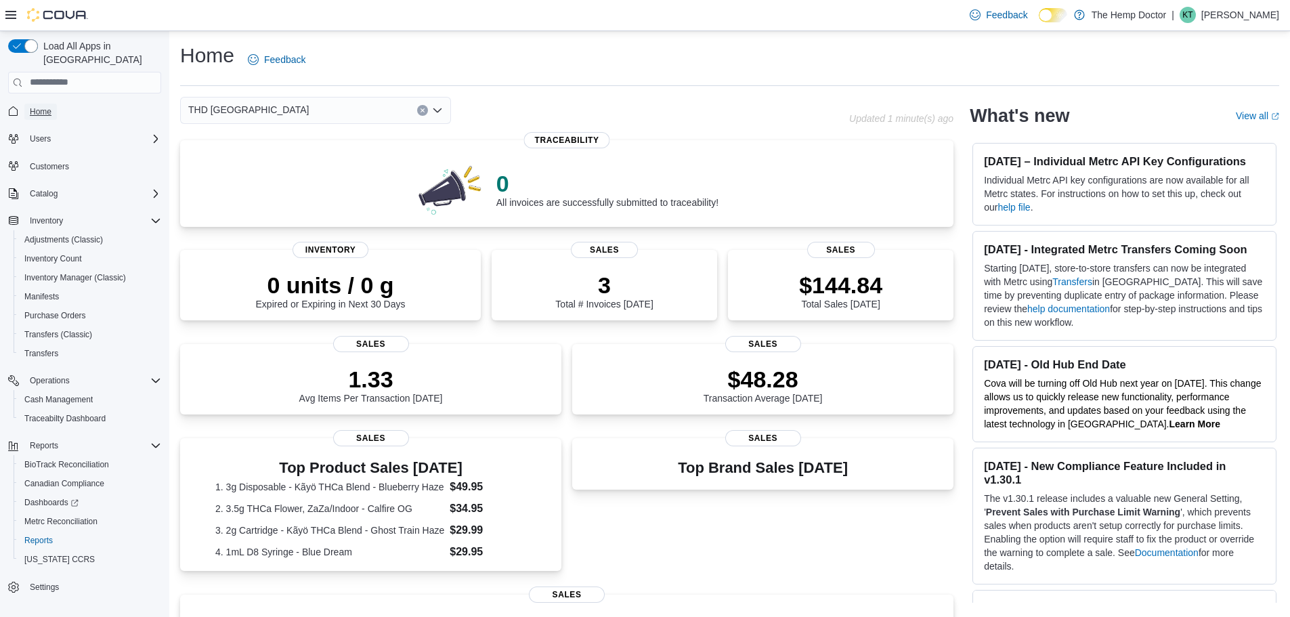
click at [40, 106] on span "Home" at bounding box center [41, 111] width 22 height 11
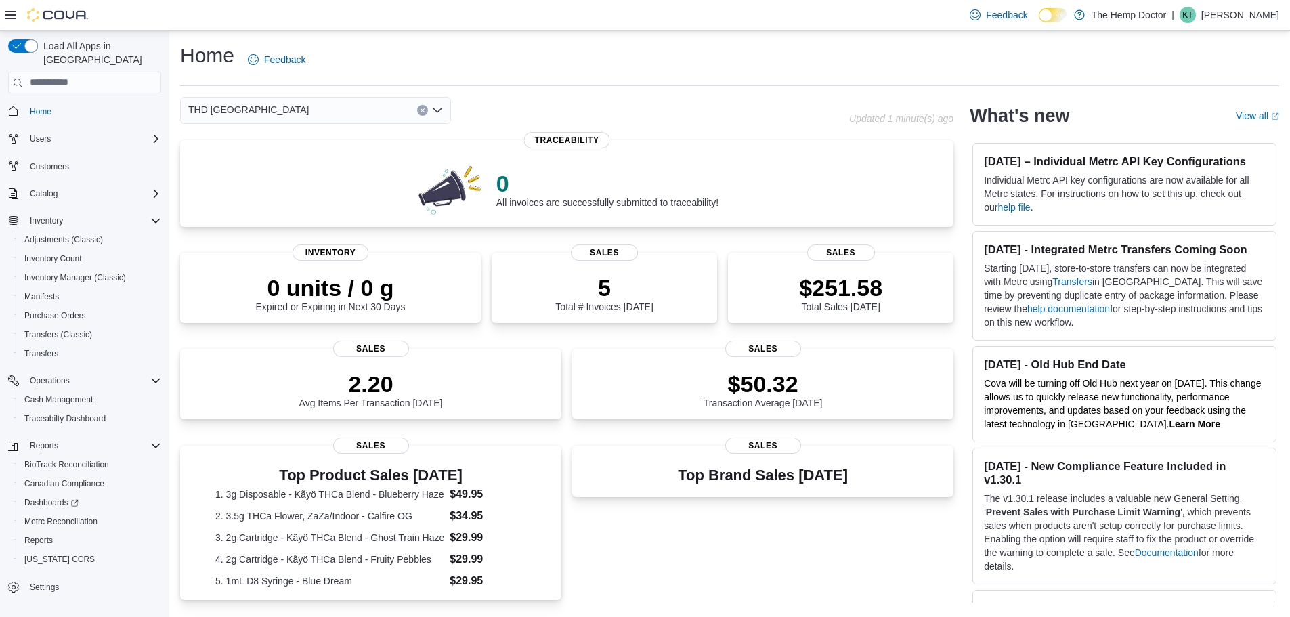
click at [292, 111] on div "THD [GEOGRAPHIC_DATA]" at bounding box center [315, 110] width 271 height 27
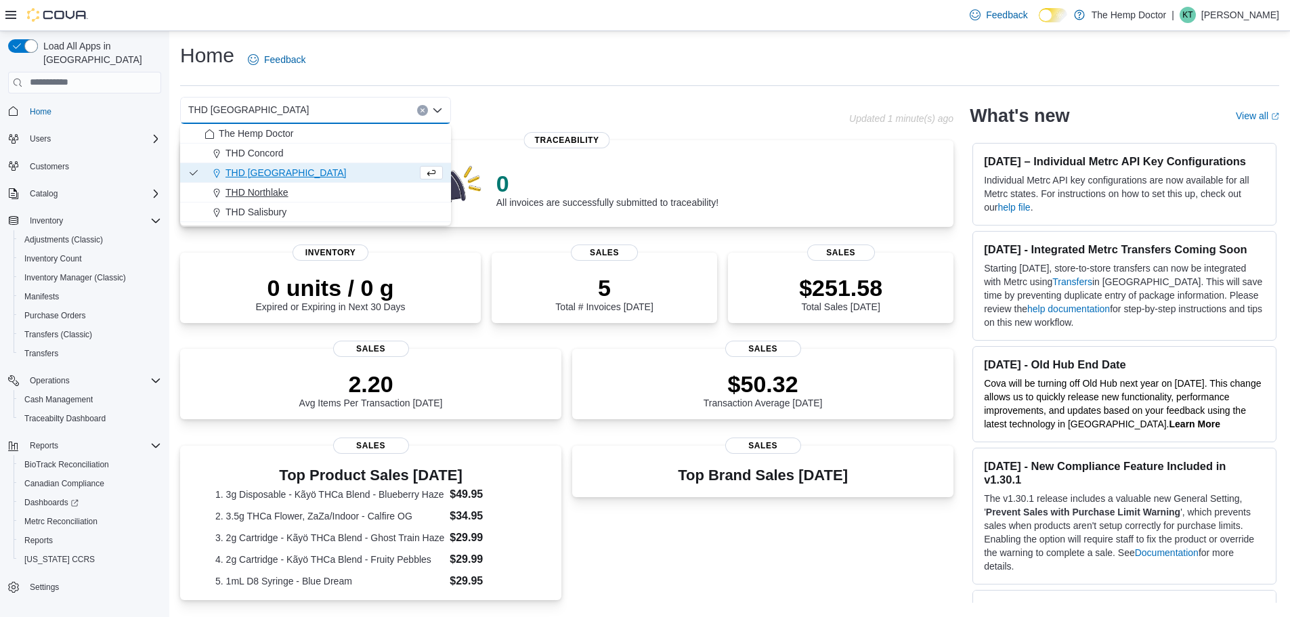
click at [291, 196] on div "THD Northlake" at bounding box center [323, 193] width 238 height 14
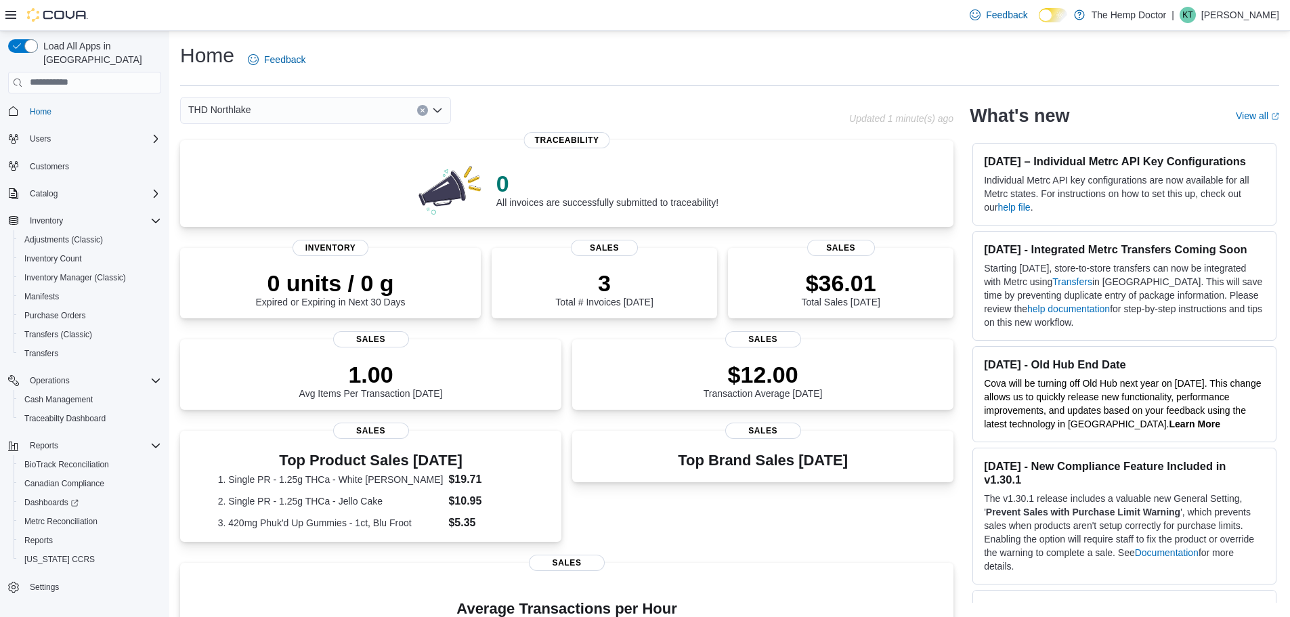
click at [297, 112] on div "THD Northlake Combo box. Selected. THD [GEOGRAPHIC_DATA]. Press Backspace to de…" at bounding box center [315, 110] width 271 height 27
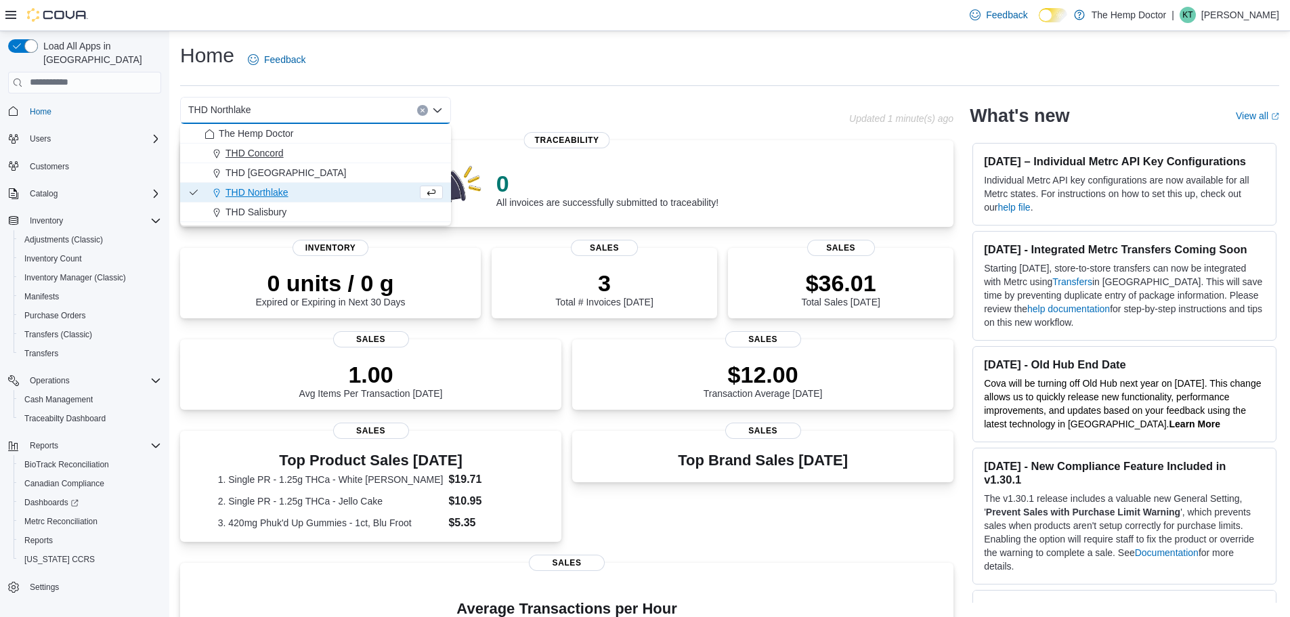
click at [288, 154] on div "THD Concord" at bounding box center [323, 153] width 238 height 14
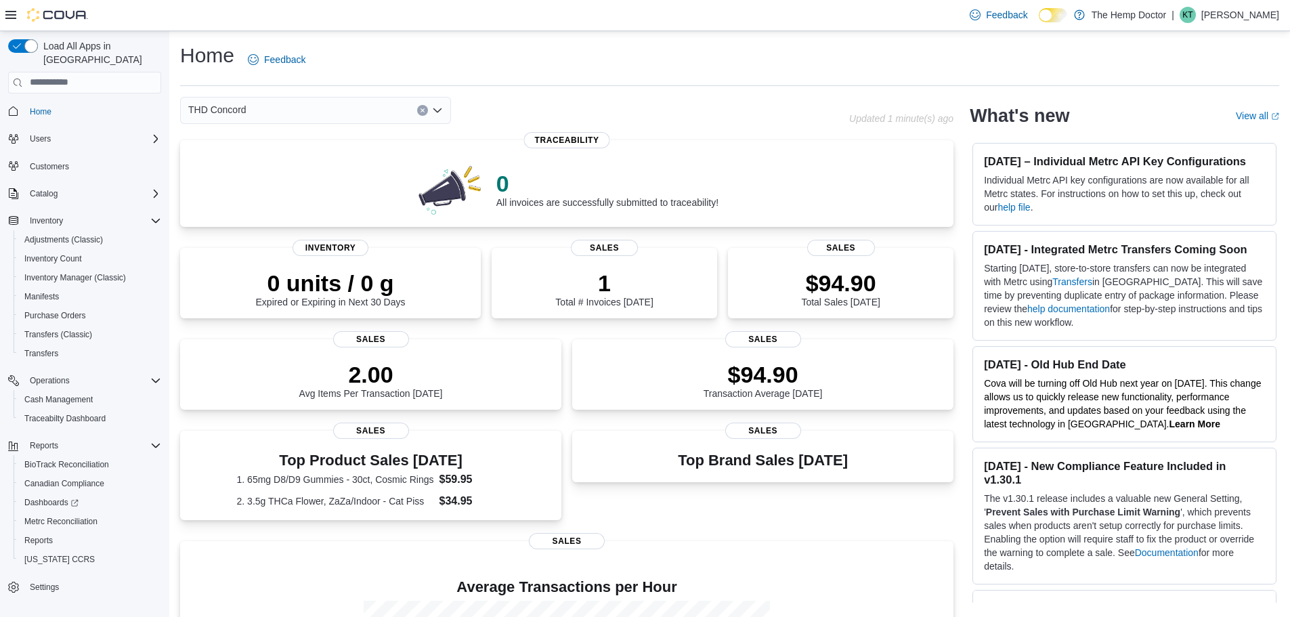
click at [326, 110] on div "THD Concord Combo box. Selected. THD [GEOGRAPHIC_DATA]. Press Backspace to dele…" at bounding box center [315, 110] width 271 height 27
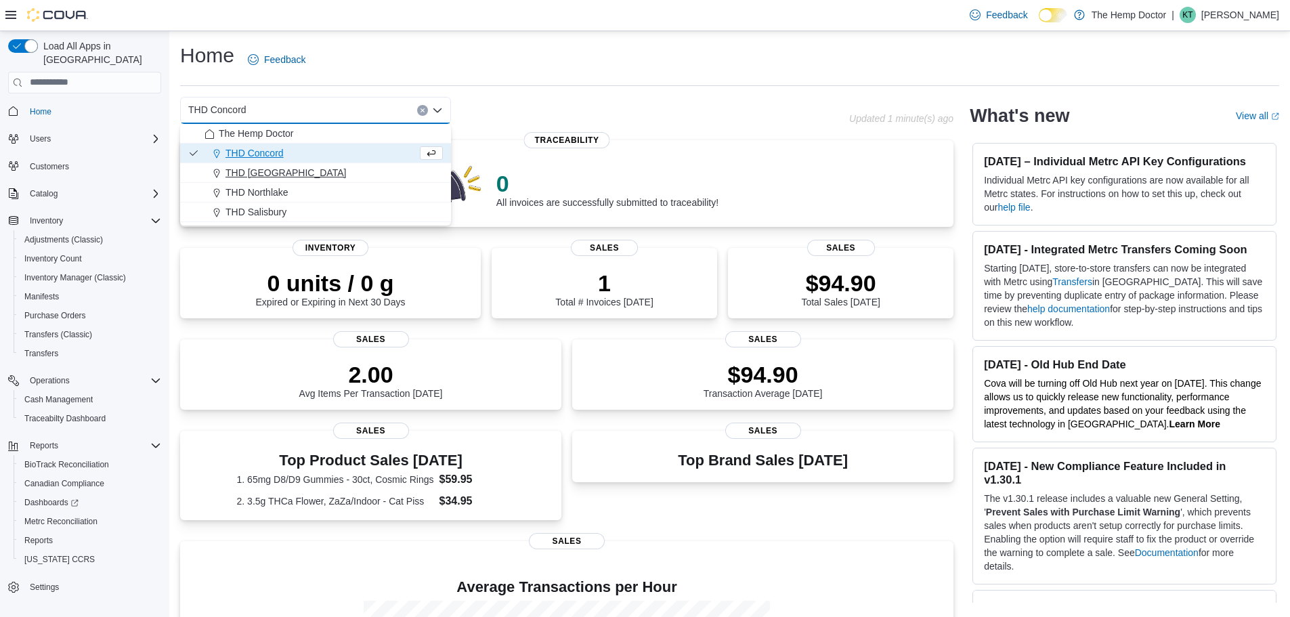
click at [309, 169] on div "THD [GEOGRAPHIC_DATA]" at bounding box center [323, 173] width 238 height 14
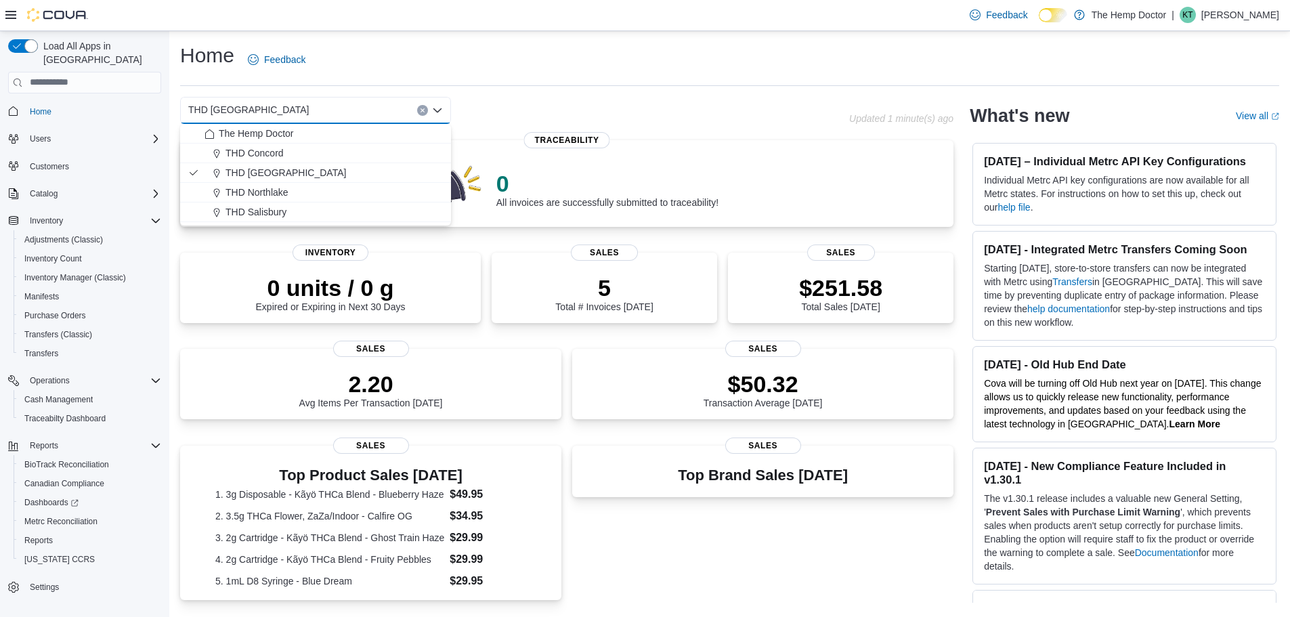
click at [534, 71] on div "Home Feedback" at bounding box center [729, 59] width 1099 height 35
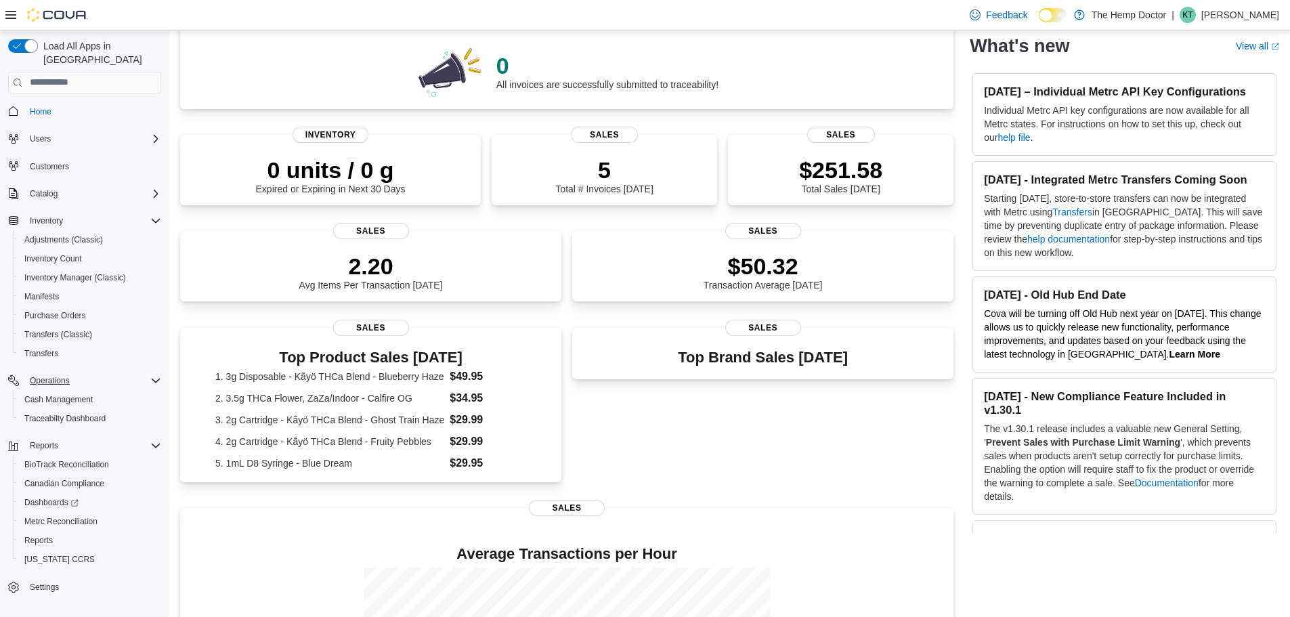
scroll to position [135, 0]
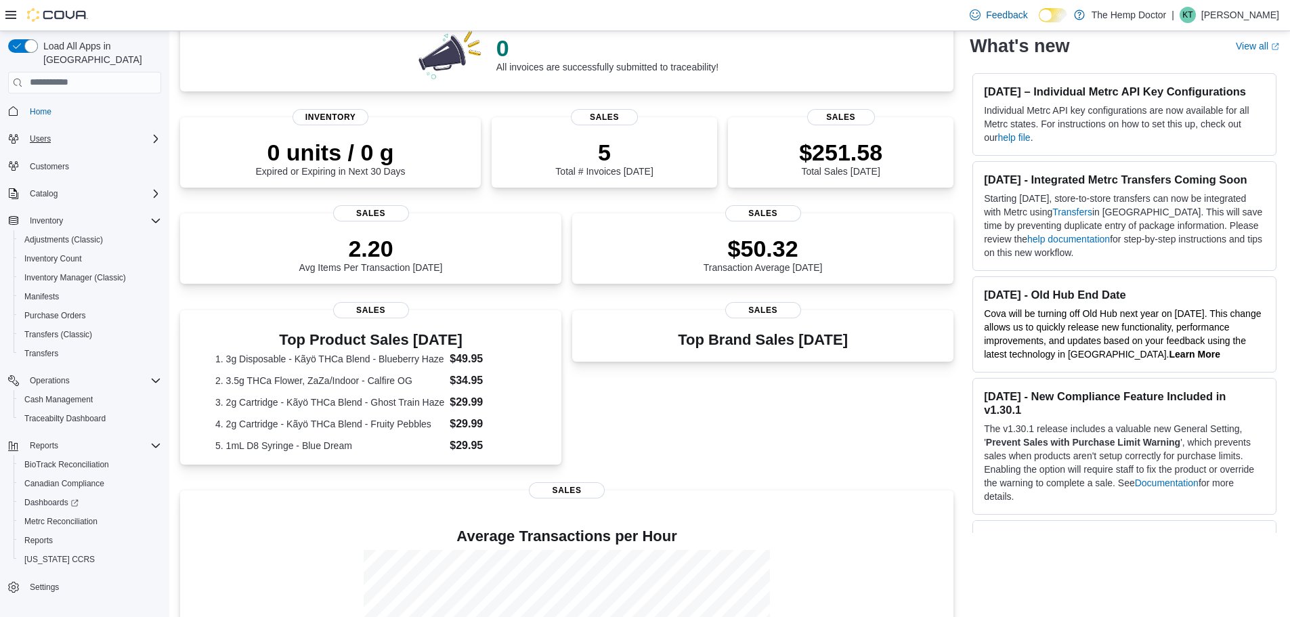
click at [57, 131] on div "Users" at bounding box center [92, 139] width 137 height 16
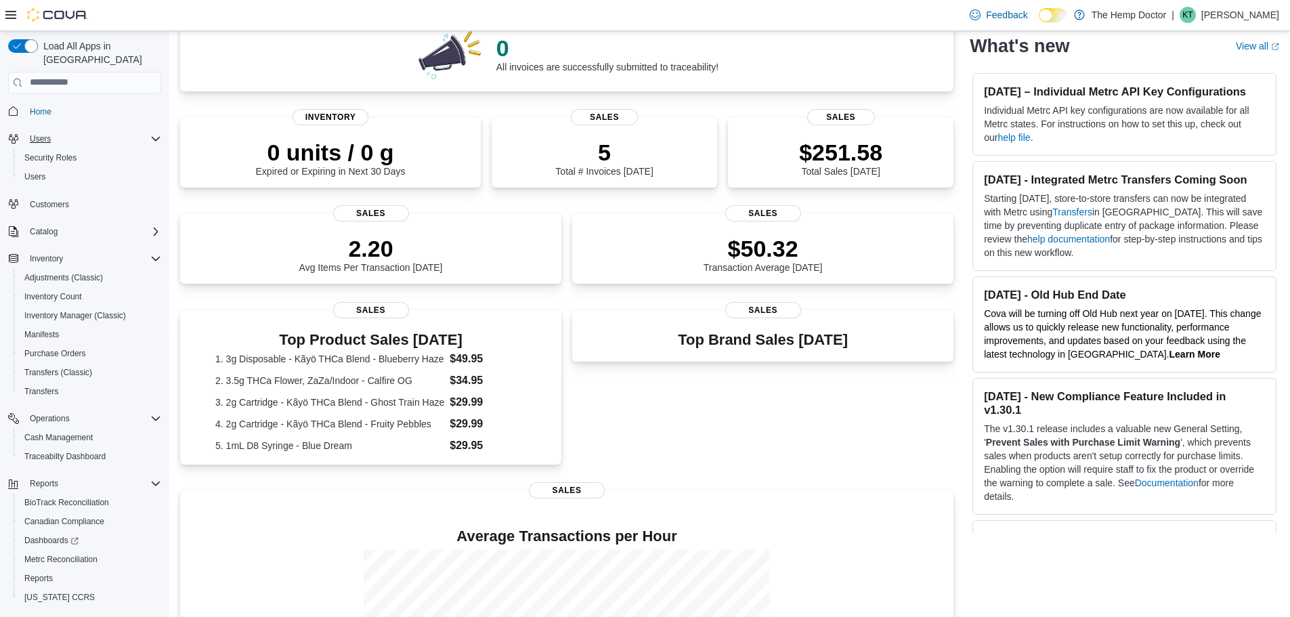
click at [65, 131] on div "Users" at bounding box center [92, 139] width 137 height 16
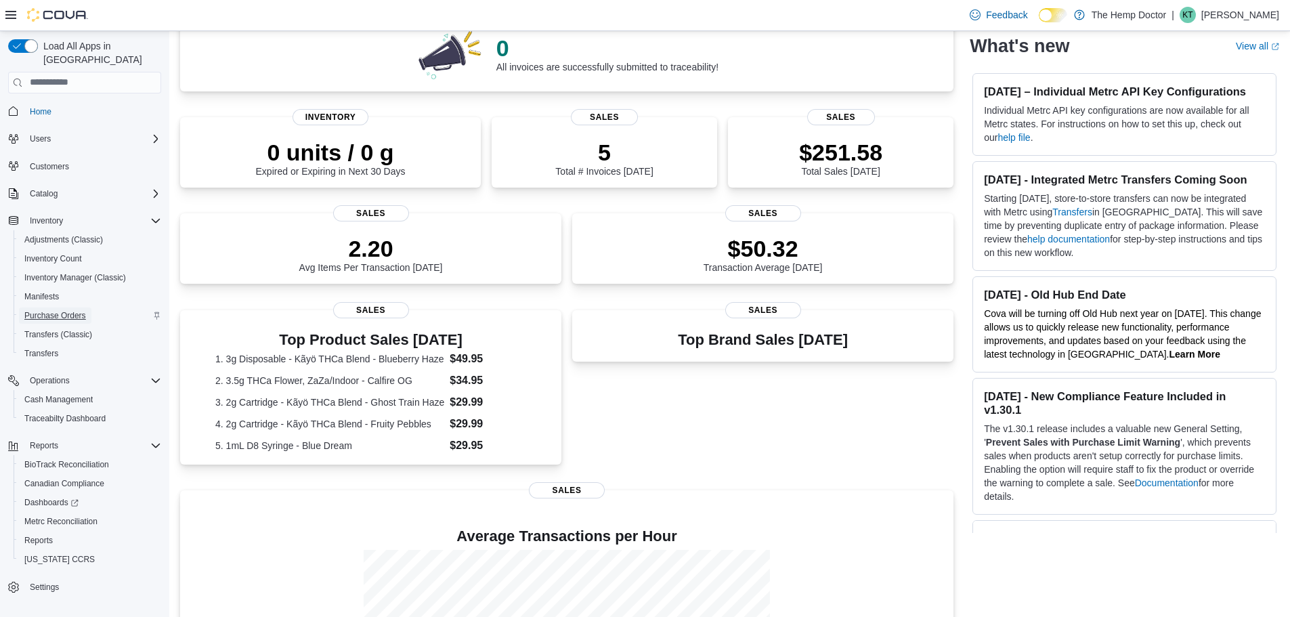
click at [58, 310] on span "Purchase Orders" at bounding box center [55, 315] width 62 height 11
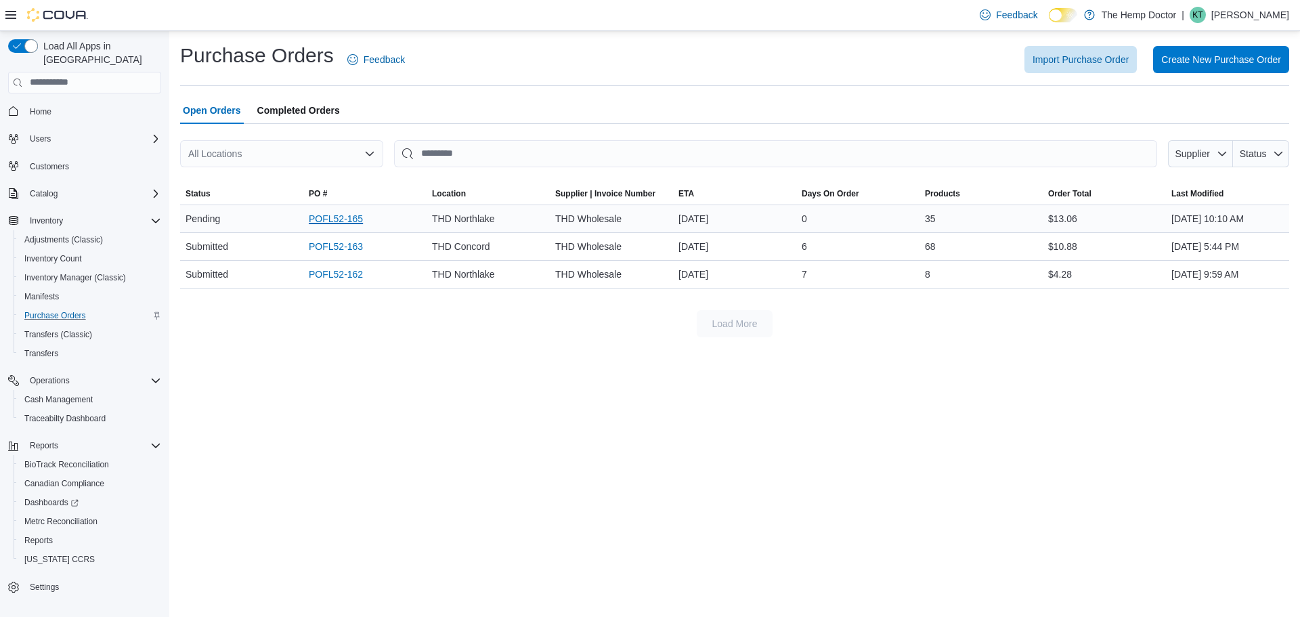
click at [334, 220] on link "POFL52-165" at bounding box center [336, 219] width 54 height 16
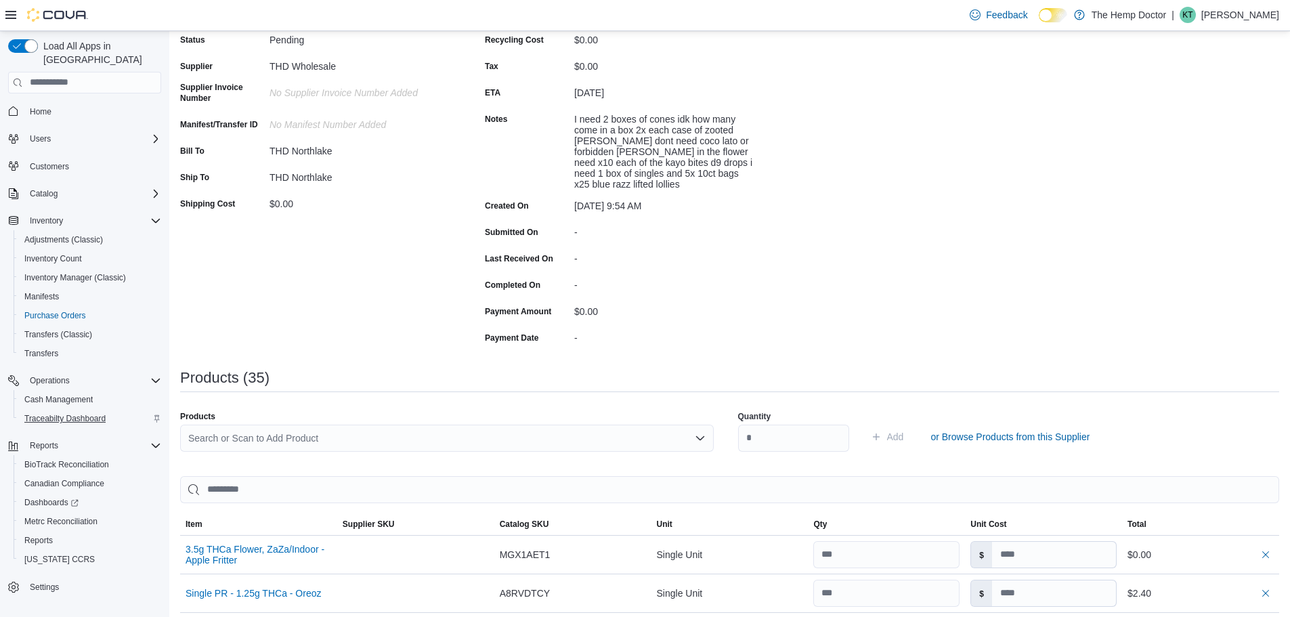
scroll to position [135, 0]
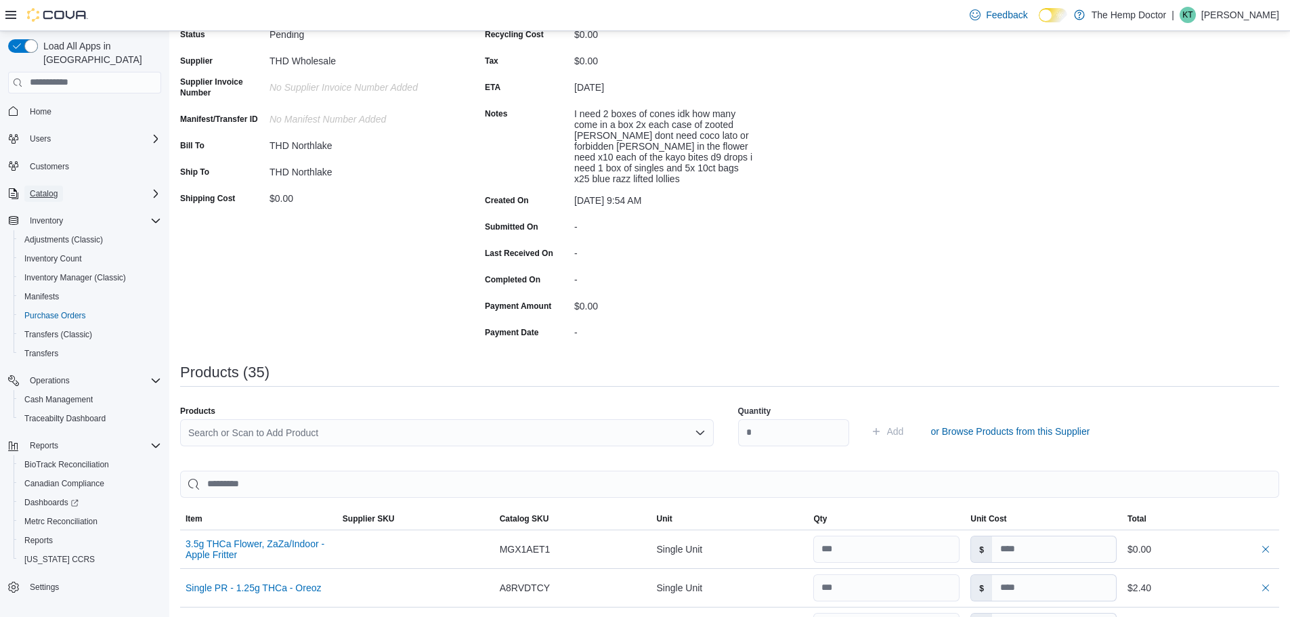
click at [60, 186] on button "Catalog" at bounding box center [43, 194] width 39 height 16
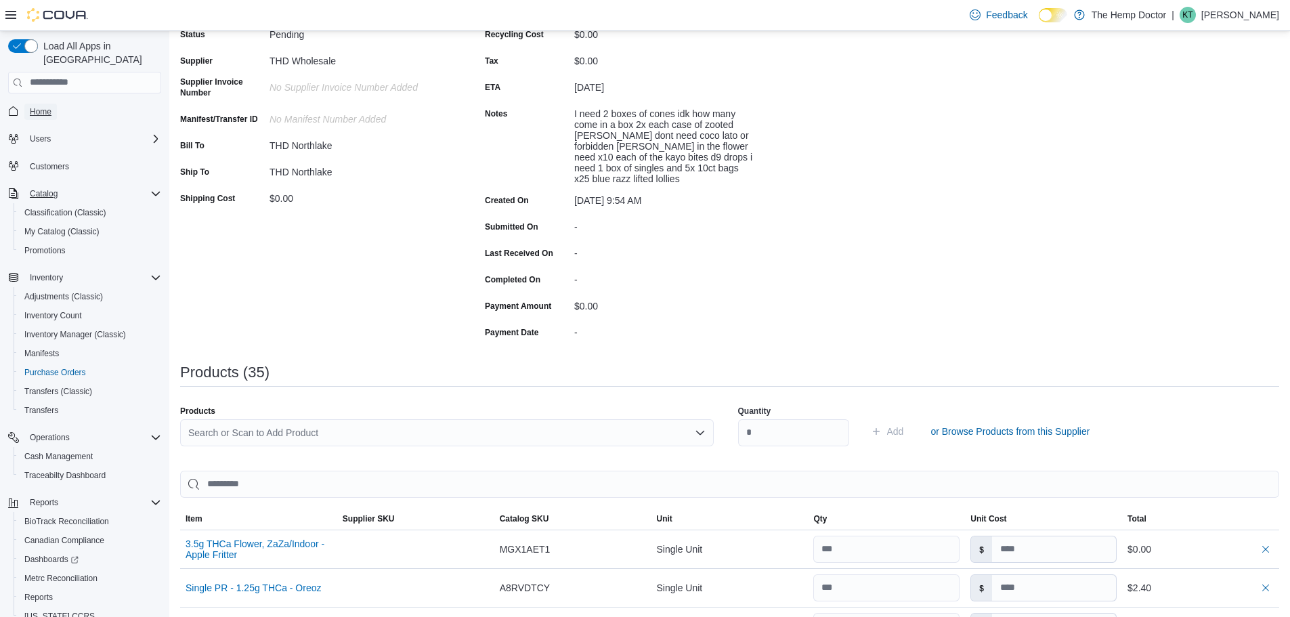
click at [47, 106] on span "Home" at bounding box center [41, 111] width 22 height 11
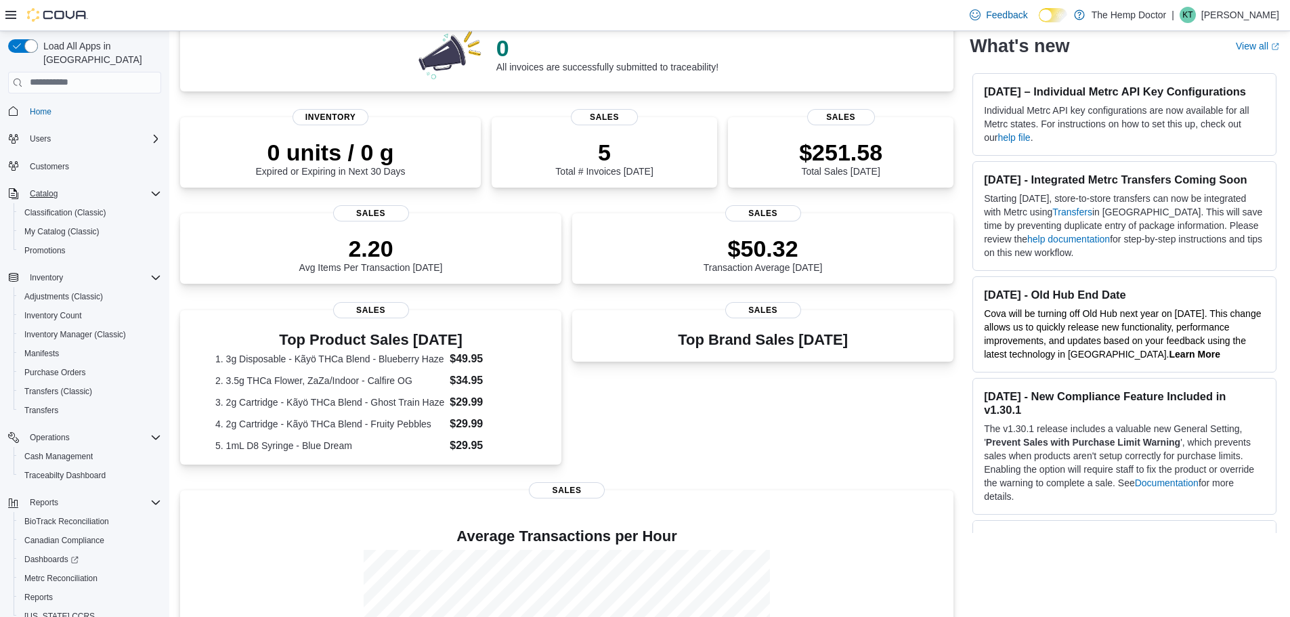
click at [148, 186] on div "Catalog" at bounding box center [92, 194] width 137 height 16
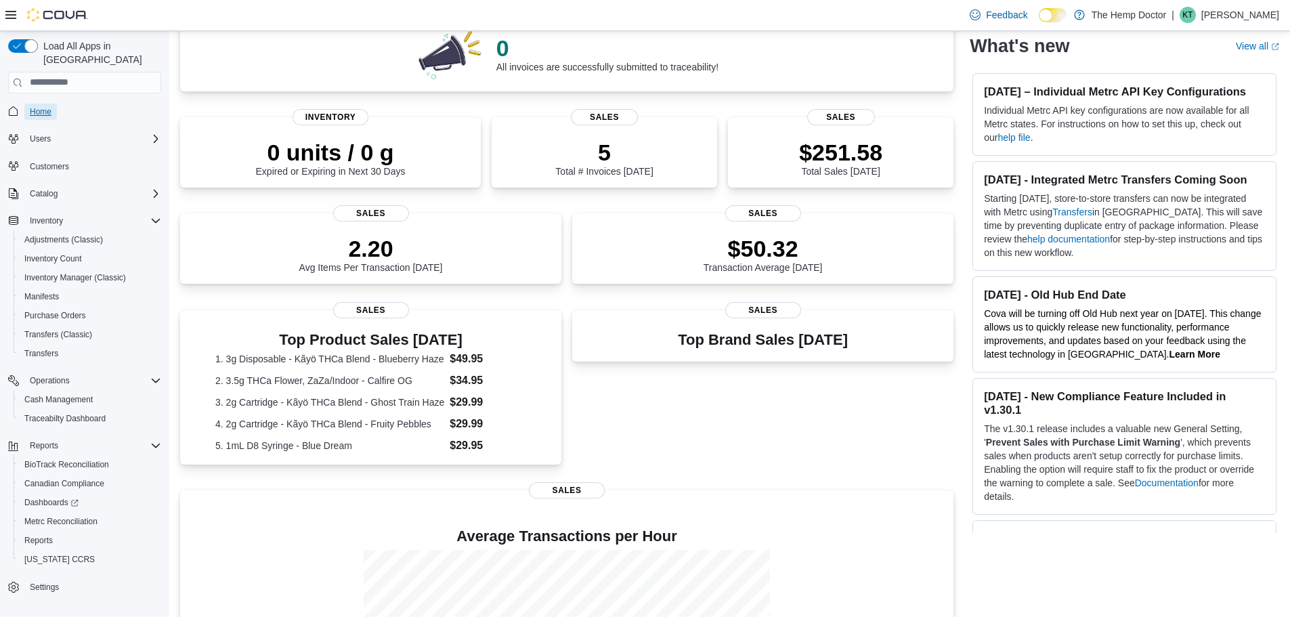
click at [42, 106] on span "Home" at bounding box center [41, 111] width 22 height 11
click at [769, 334] on h3 "Top Brand Sales [DATE]" at bounding box center [763, 338] width 170 height 16
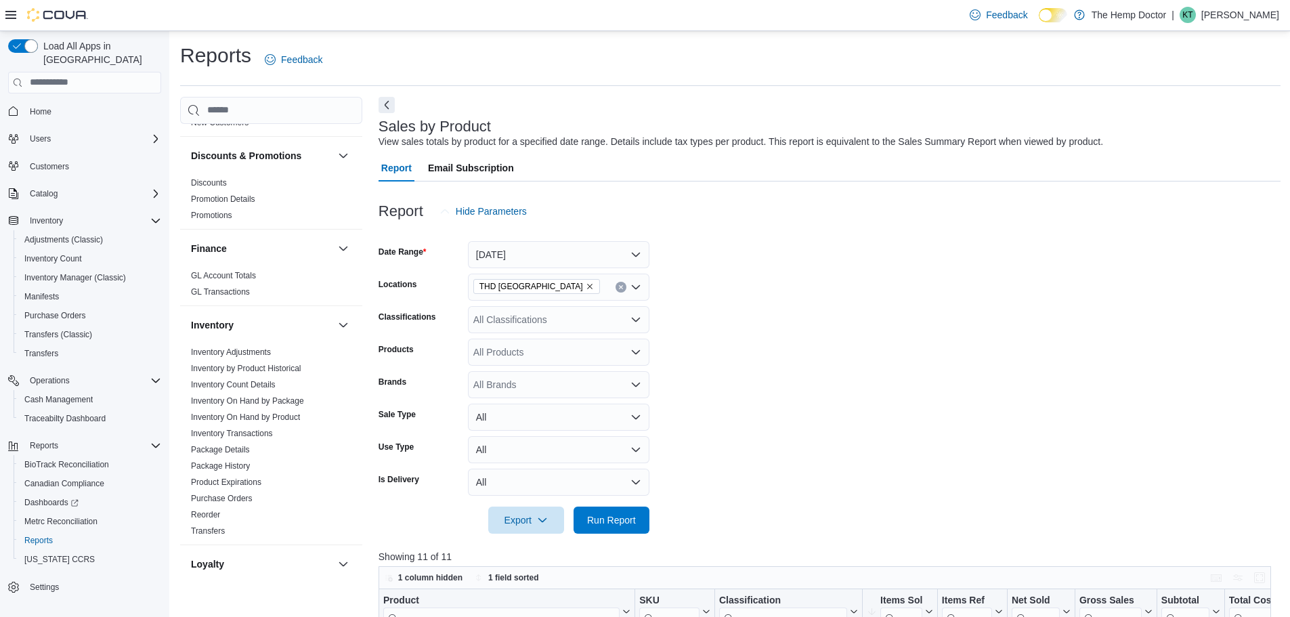
scroll to position [339, 0]
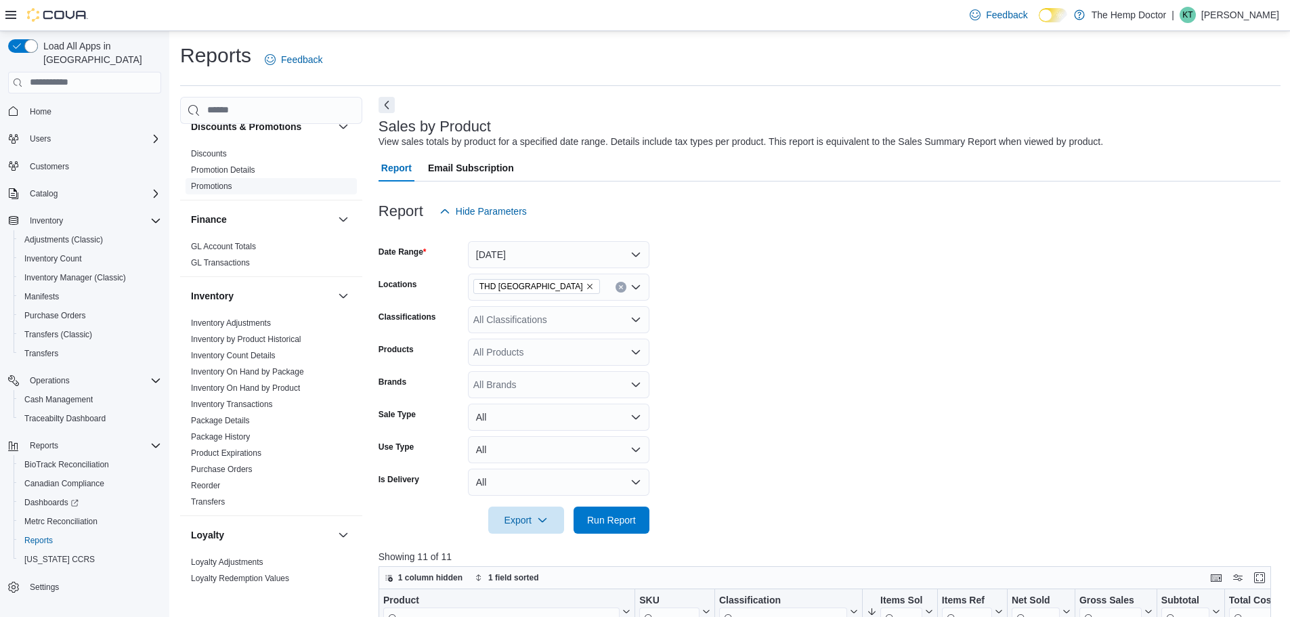
click at [211, 183] on link "Promotions" at bounding box center [211, 185] width 41 height 9
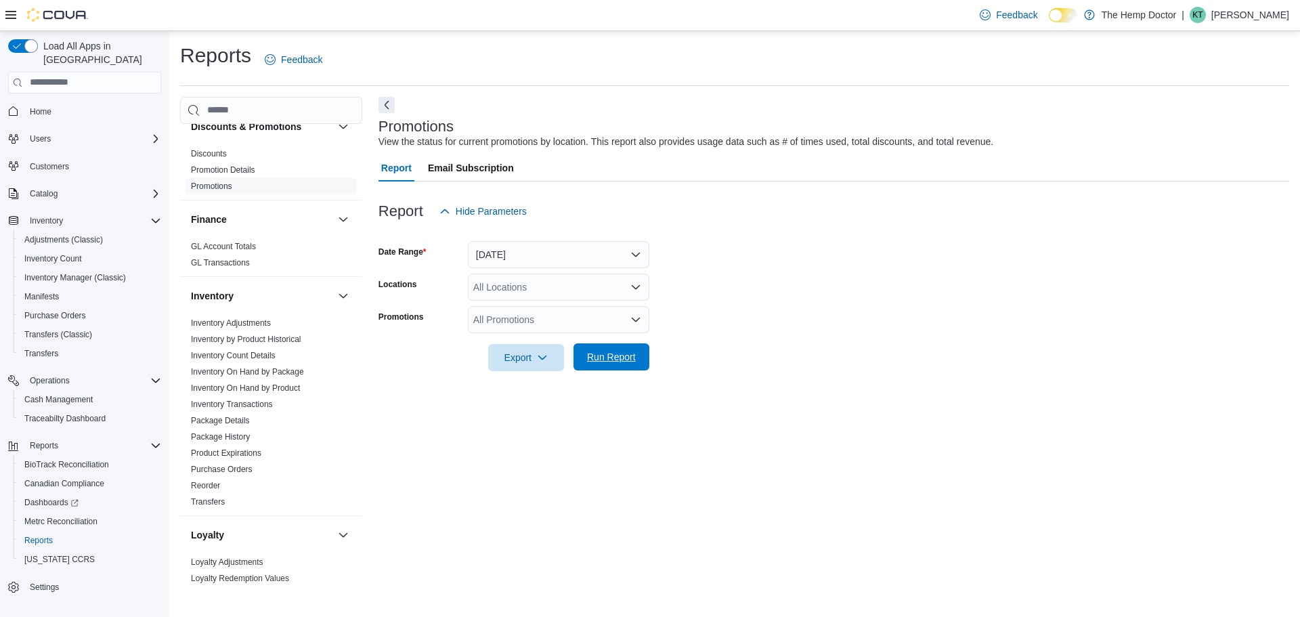
click at [605, 360] on span "Run Report" at bounding box center [611, 357] width 49 height 14
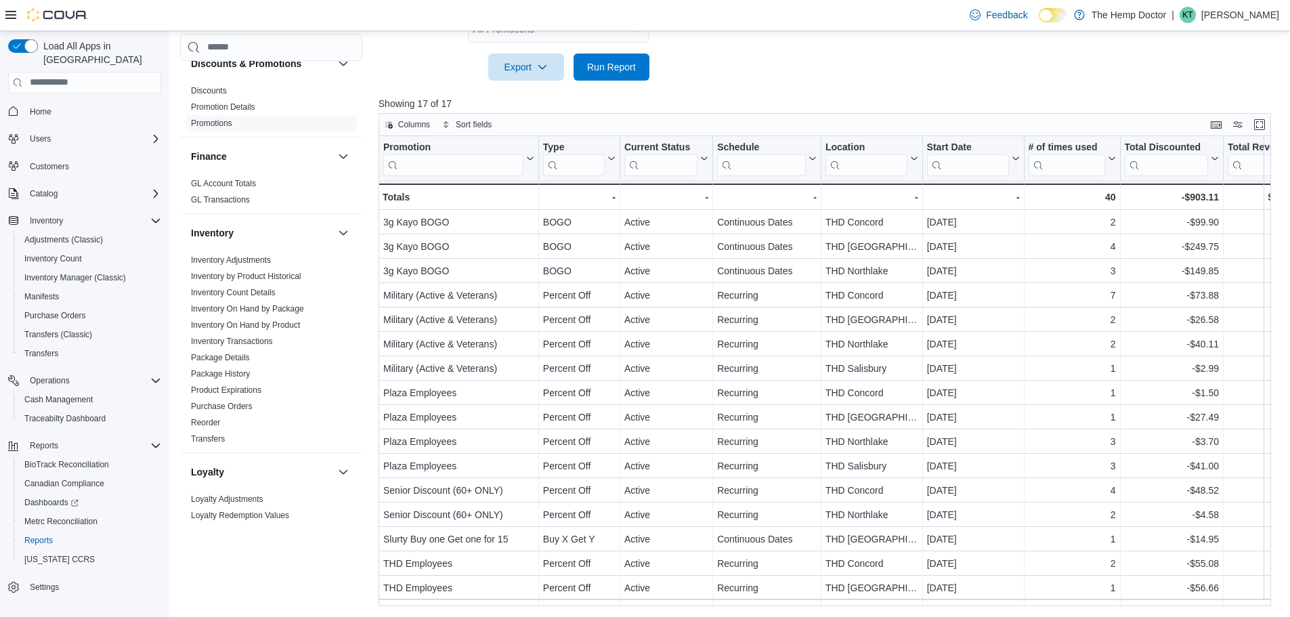
scroll to position [155, 0]
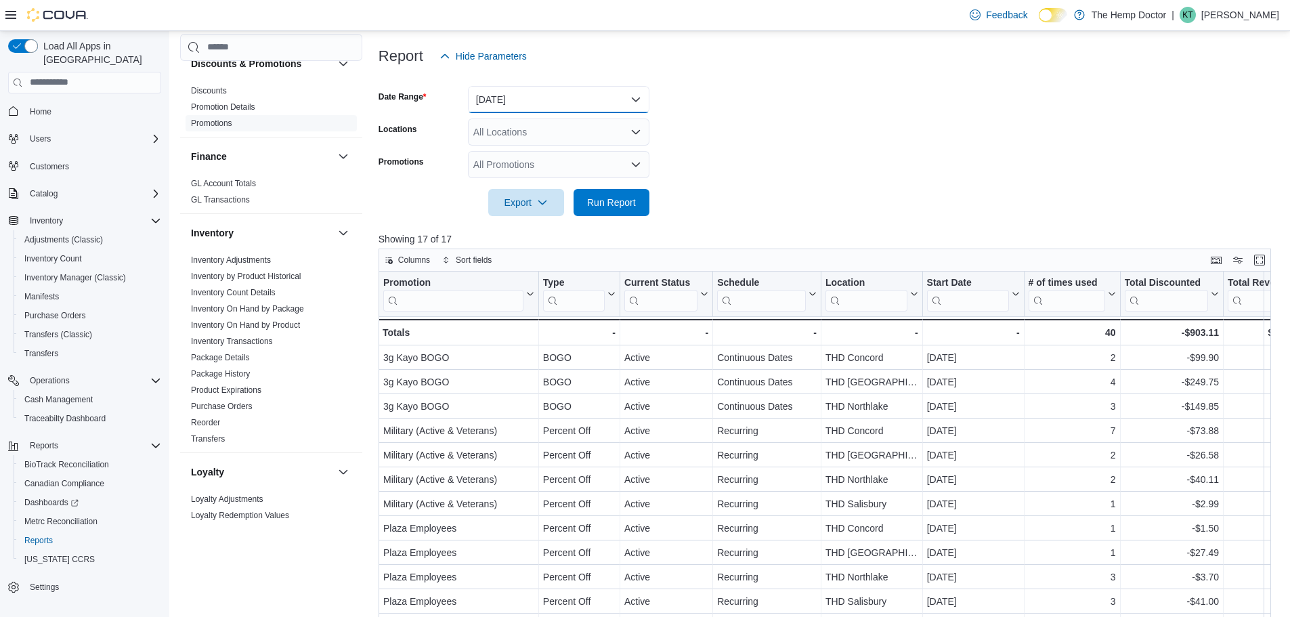
click at [556, 100] on button "[DATE]" at bounding box center [558, 99] width 181 height 27
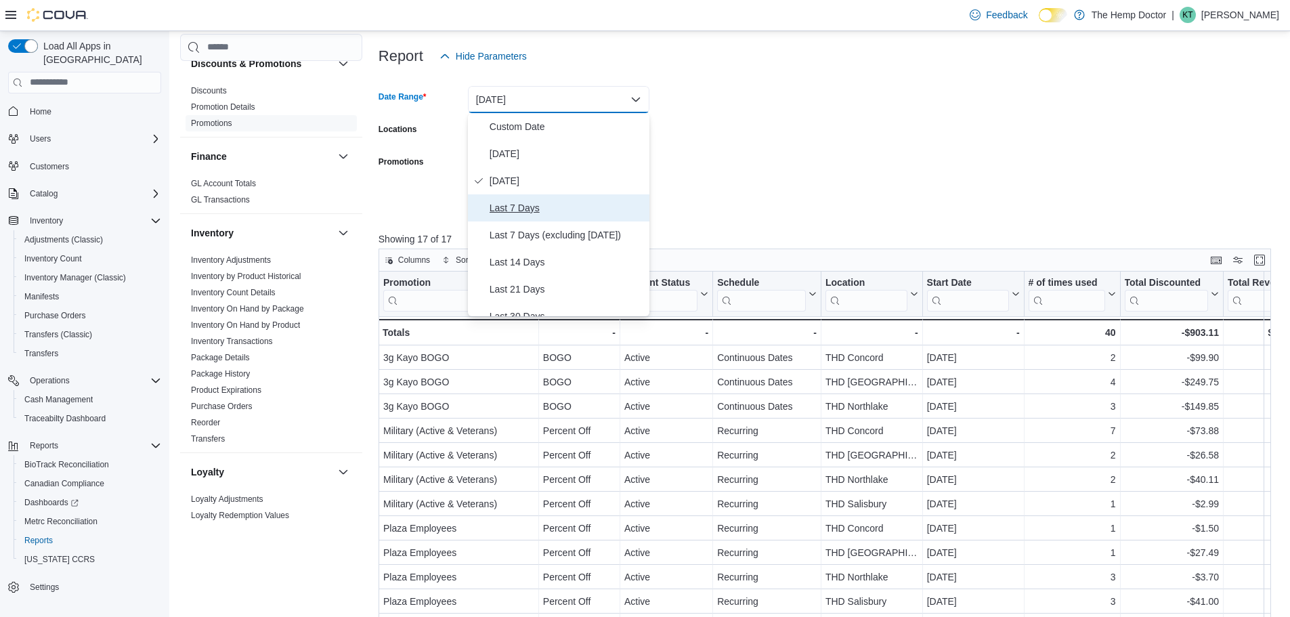
click at [536, 209] on span "Last 7 Days" at bounding box center [567, 208] width 154 height 16
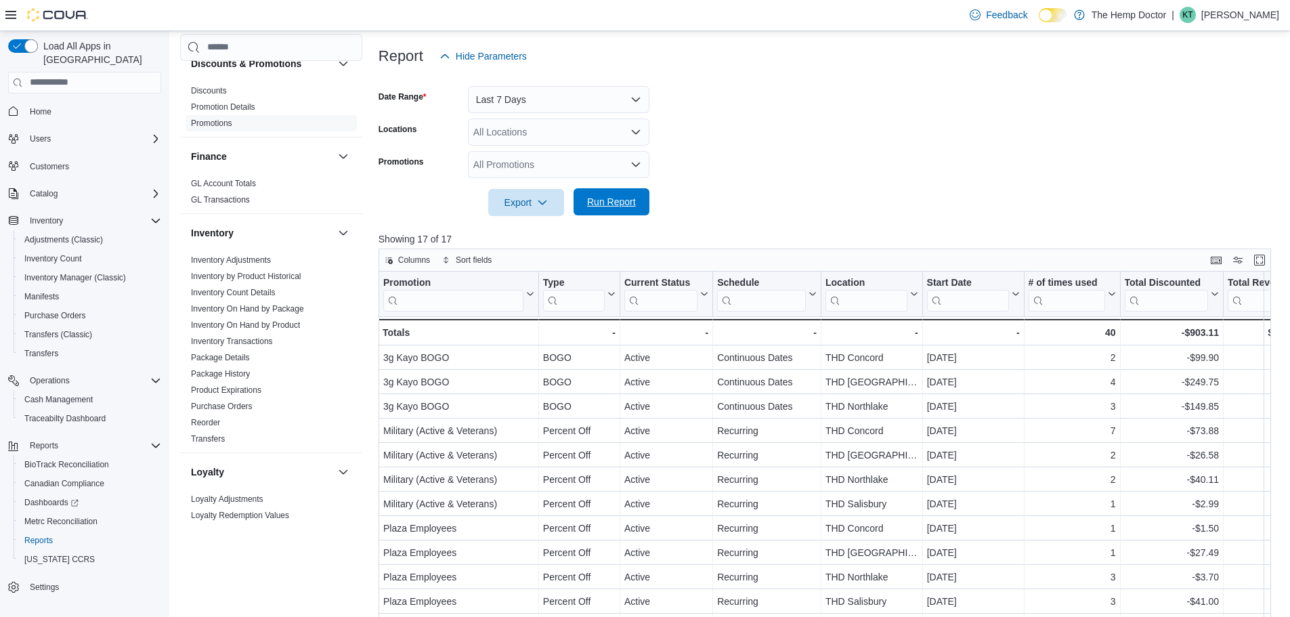
click at [632, 205] on span "Run Report" at bounding box center [611, 202] width 49 height 14
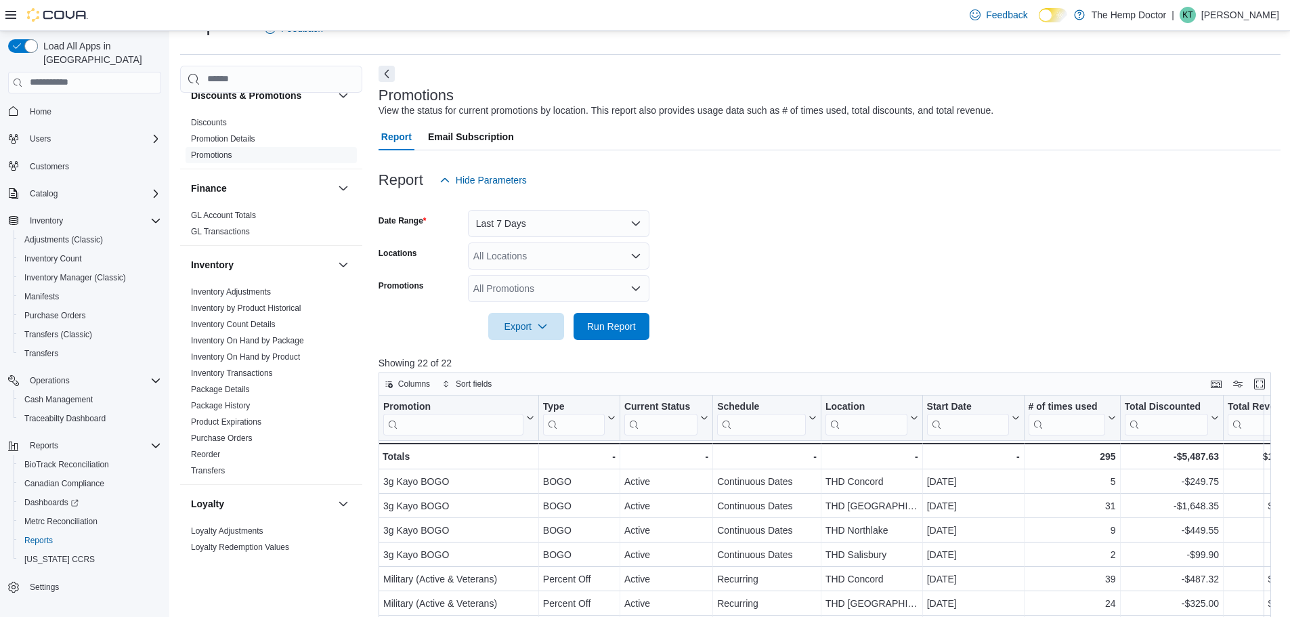
scroll to position [20, 0]
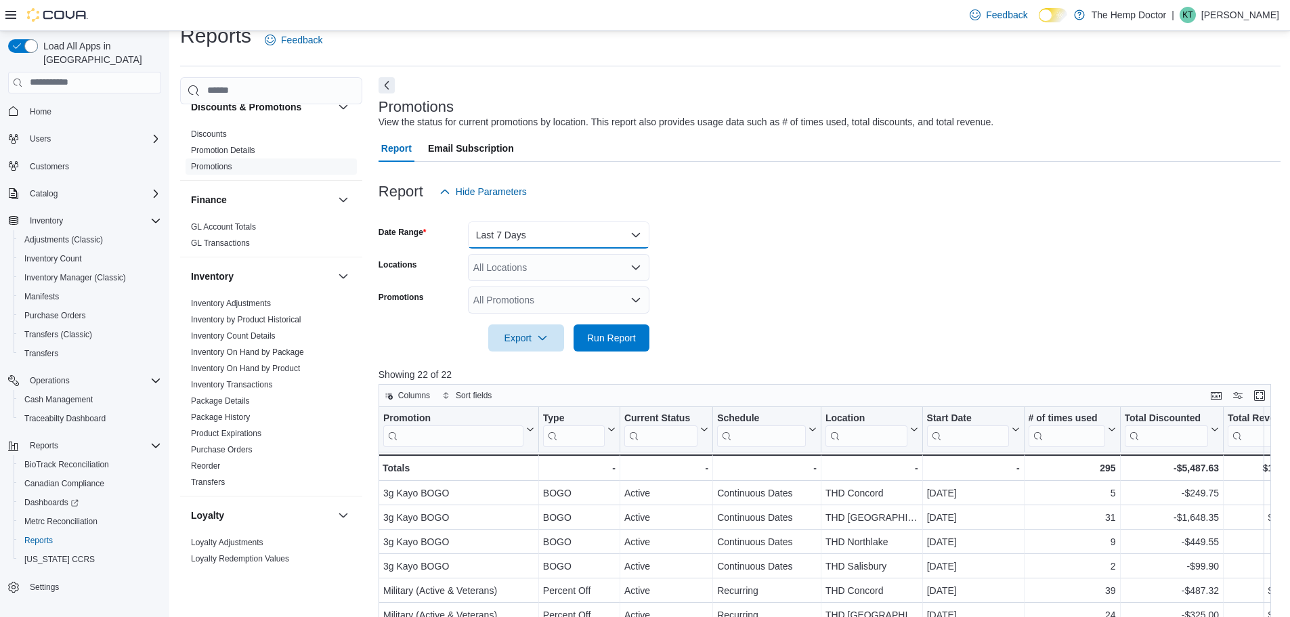
click at [604, 235] on button "Last 7 Days" at bounding box center [558, 234] width 181 height 27
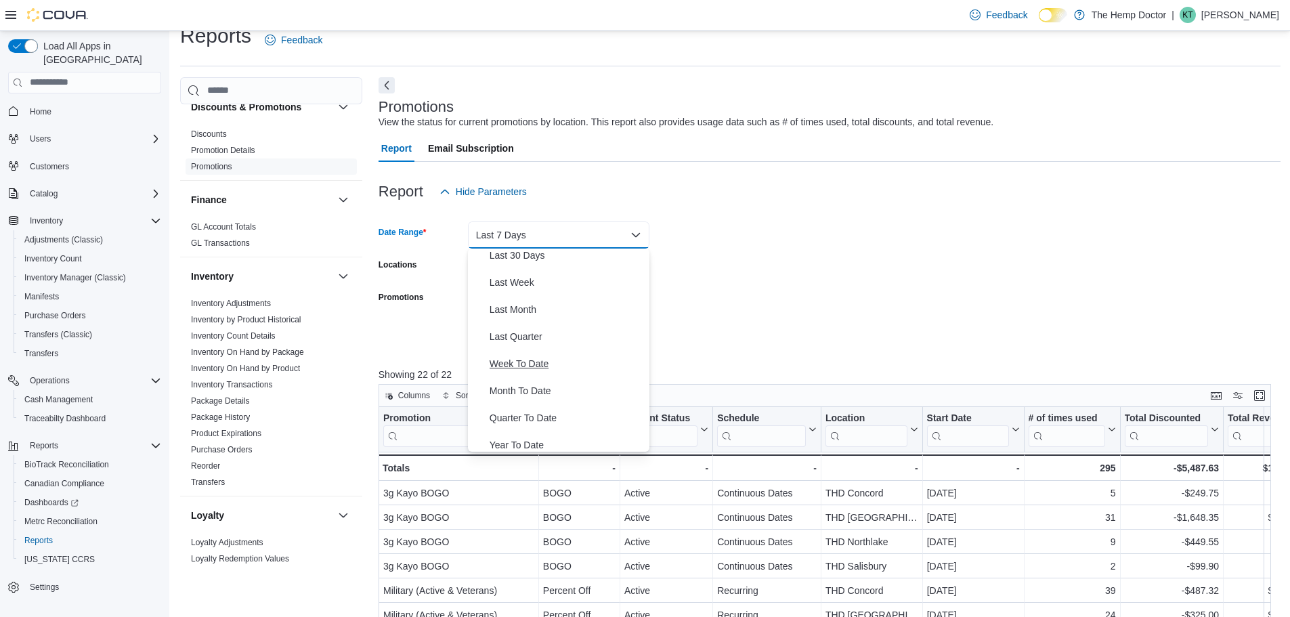
scroll to position [203, 0]
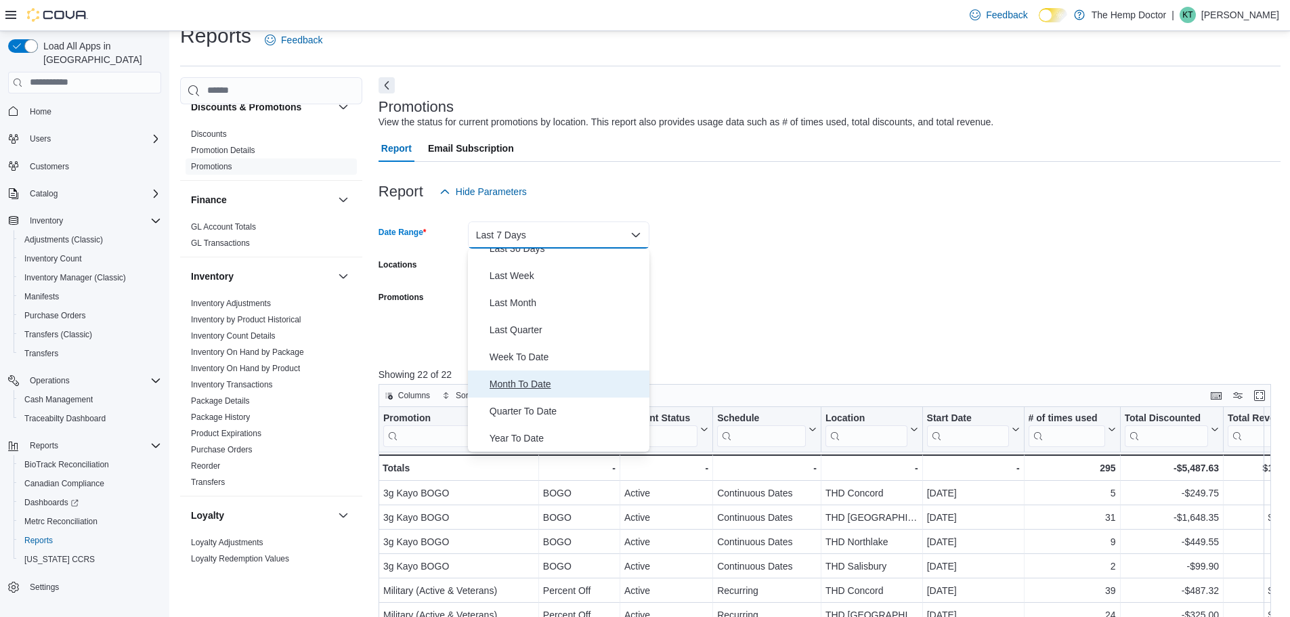
click at [538, 378] on span "Month To Date" at bounding box center [567, 384] width 154 height 16
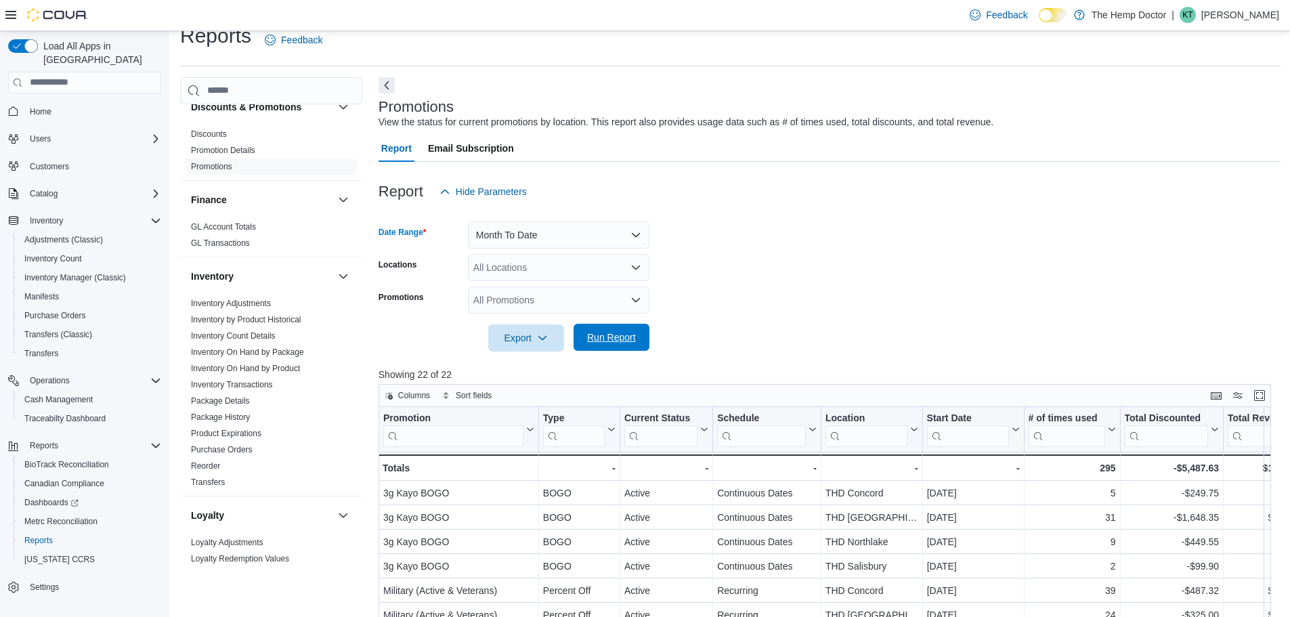
click at [611, 339] on span "Run Report" at bounding box center [611, 337] width 49 height 14
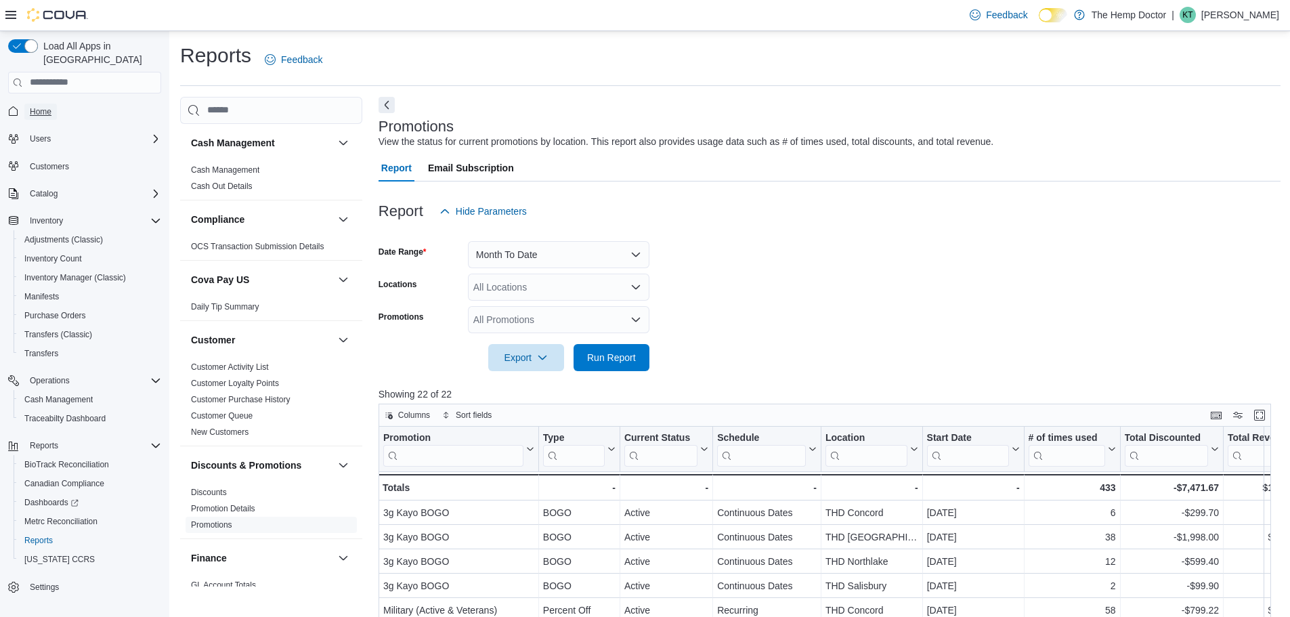
click at [43, 104] on span "Home" at bounding box center [41, 112] width 22 height 16
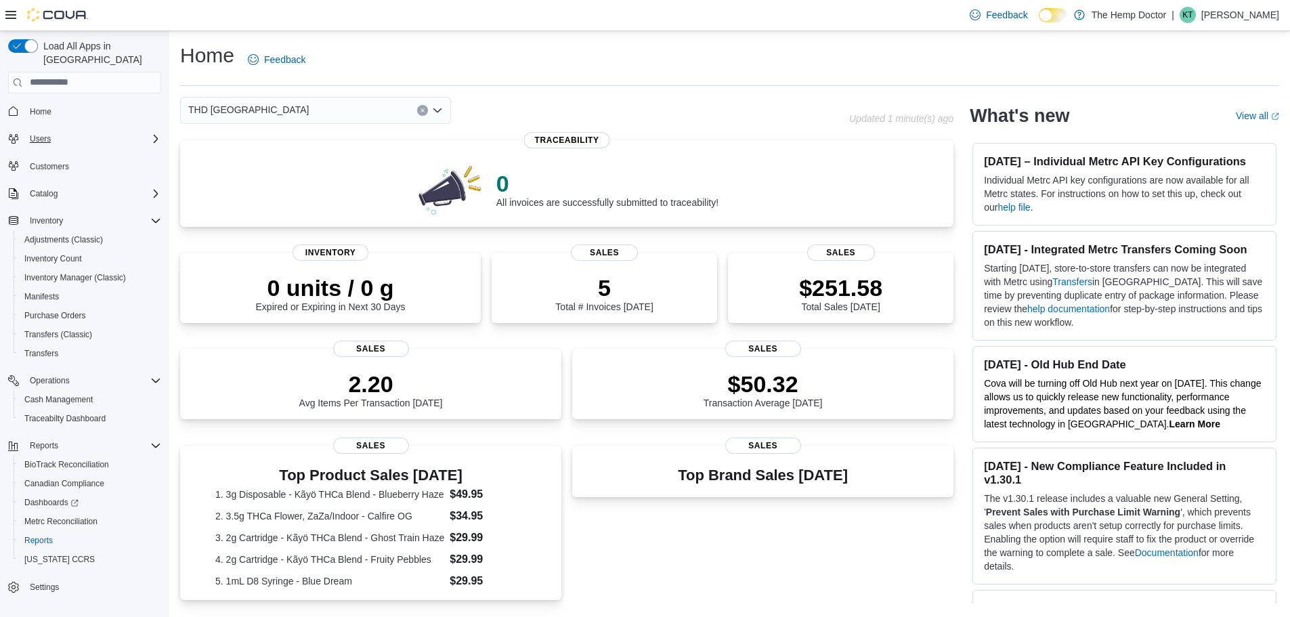
click at [151, 133] on icon "Complex example" at bounding box center [155, 138] width 11 height 11
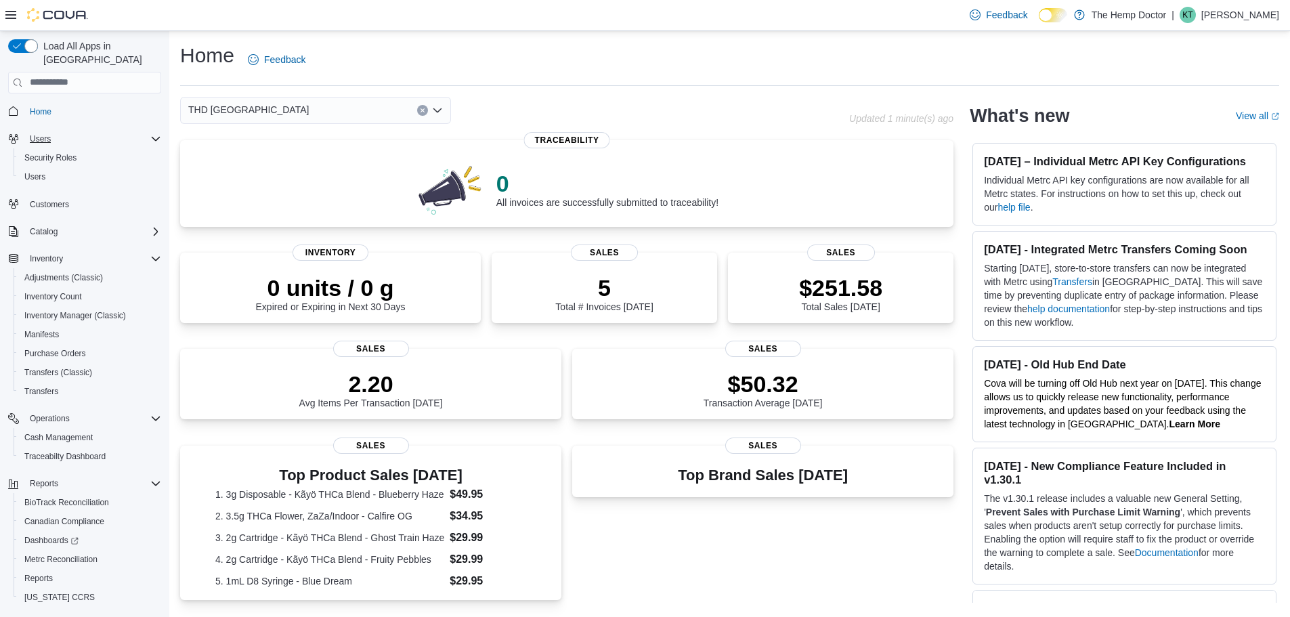
click at [152, 133] on icon "Complex example" at bounding box center [155, 138] width 11 height 11
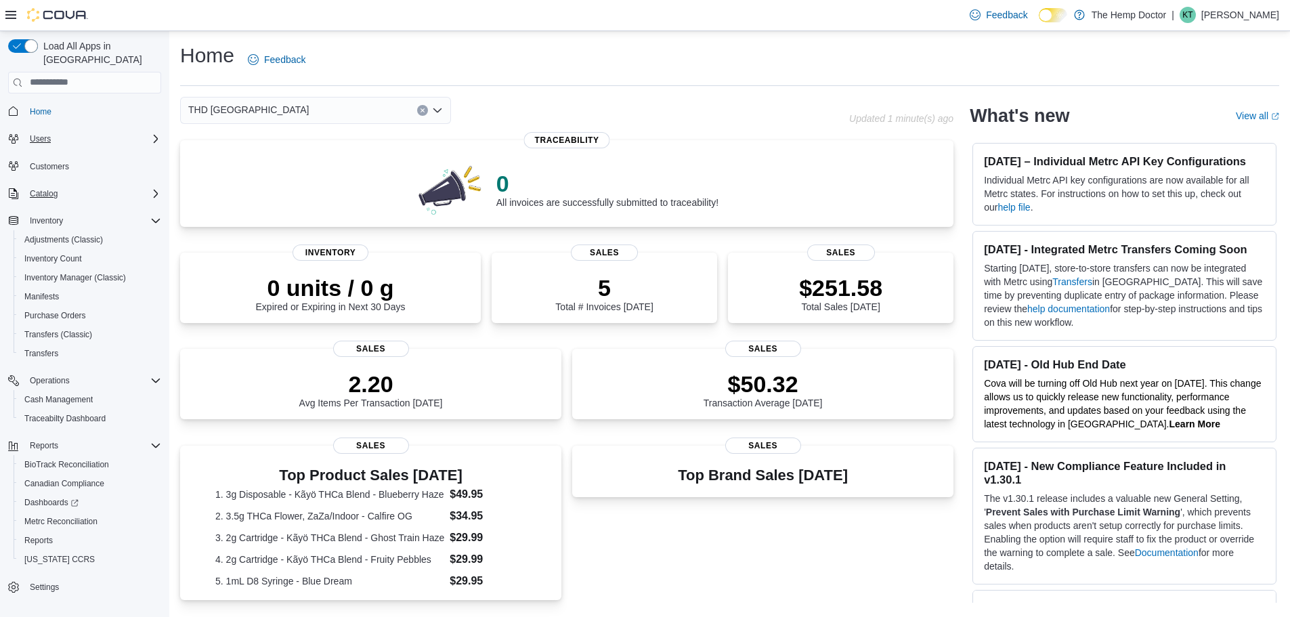
click at [154, 190] on icon "Complex example" at bounding box center [156, 194] width 4 height 8
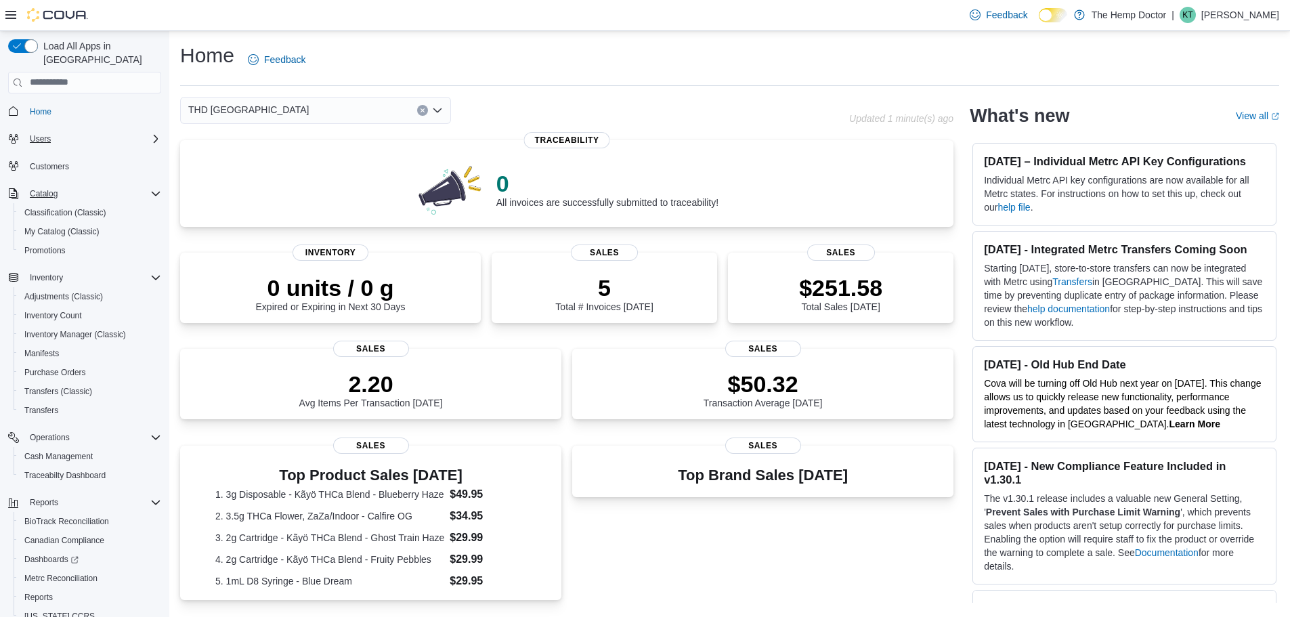
click at [153, 188] on icon "Complex example" at bounding box center [155, 193] width 11 height 11
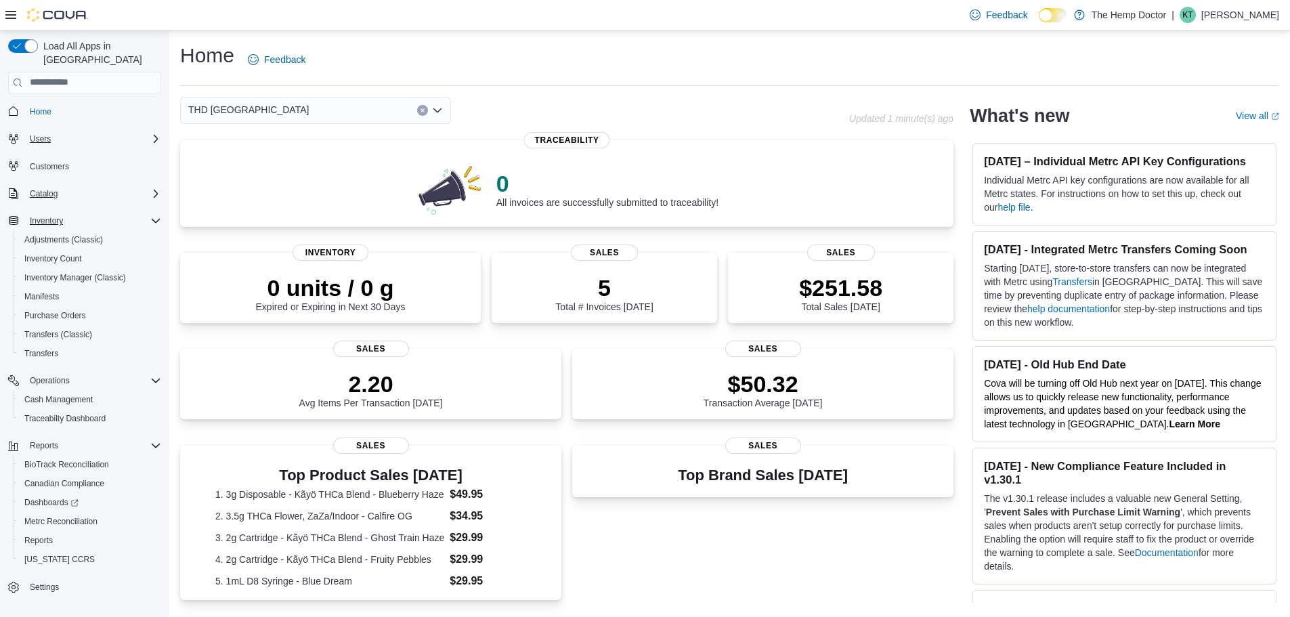
click at [155, 215] on icon "Complex example" at bounding box center [155, 220] width 11 height 11
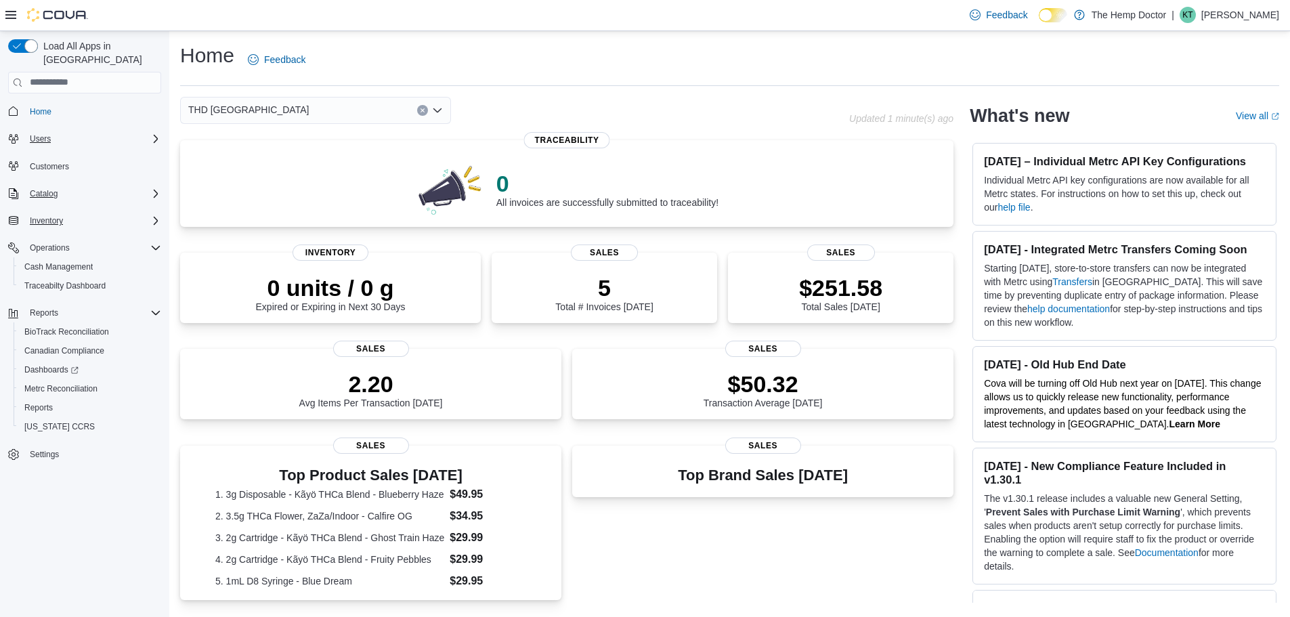
click at [155, 215] on icon "Complex example" at bounding box center [155, 220] width 11 height 11
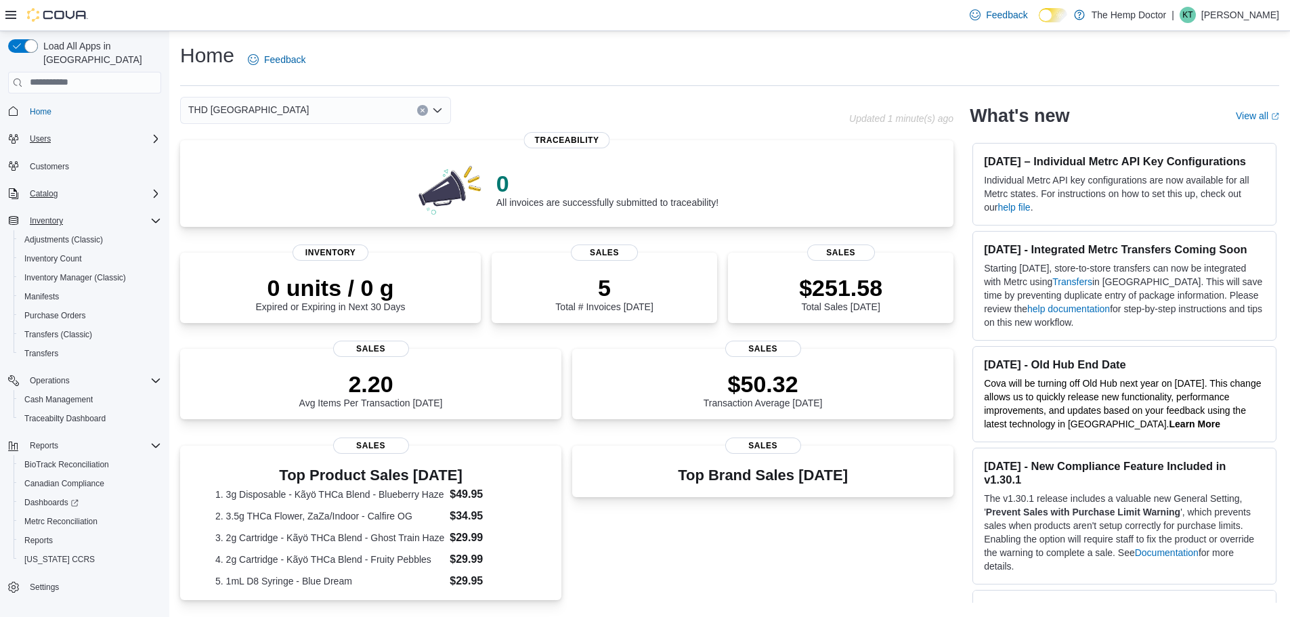
click at [154, 215] on icon "Complex example" at bounding box center [155, 220] width 11 height 11
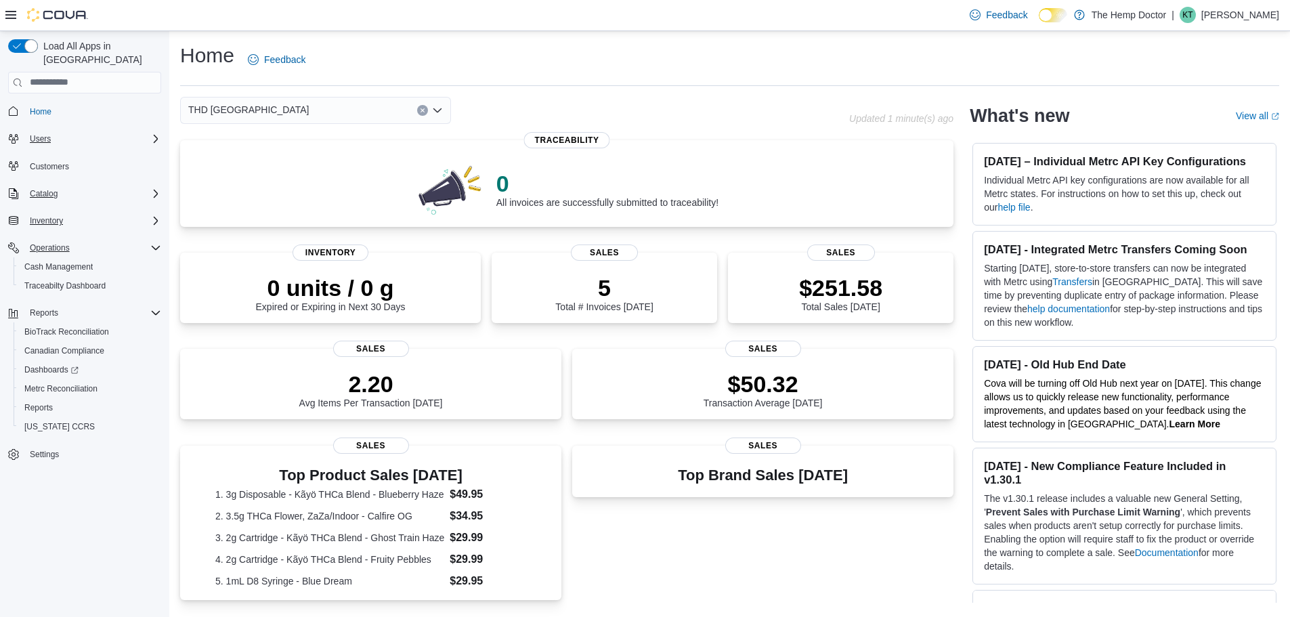
click at [154, 242] on icon "Complex example" at bounding box center [155, 247] width 11 height 11
click at [156, 269] on icon "Complex example" at bounding box center [155, 274] width 11 height 11
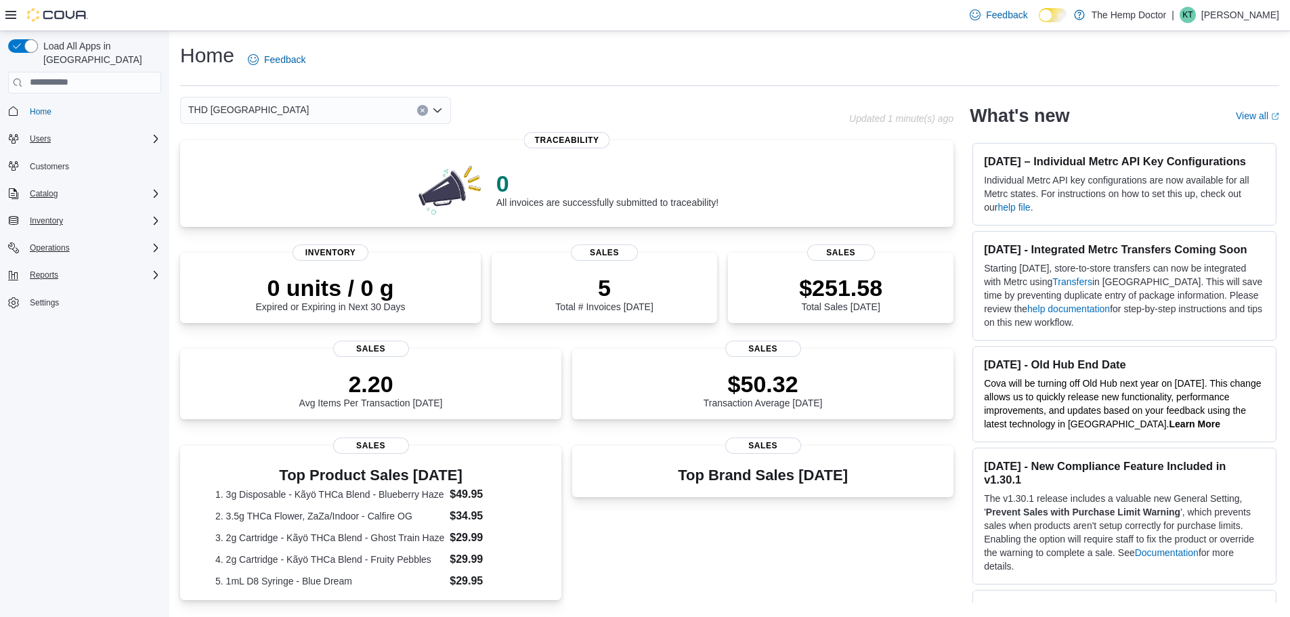
click at [360, 115] on div "THD [GEOGRAPHIC_DATA]" at bounding box center [315, 110] width 271 height 27
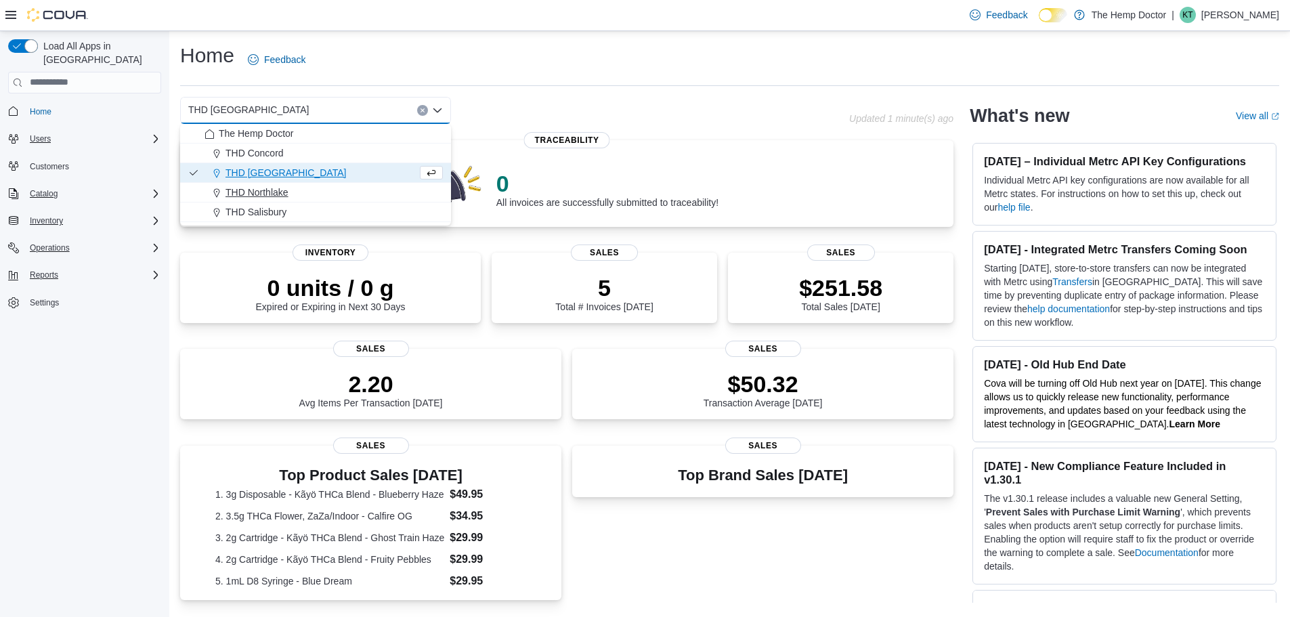
click at [300, 194] on div "THD Northlake" at bounding box center [323, 193] width 238 height 14
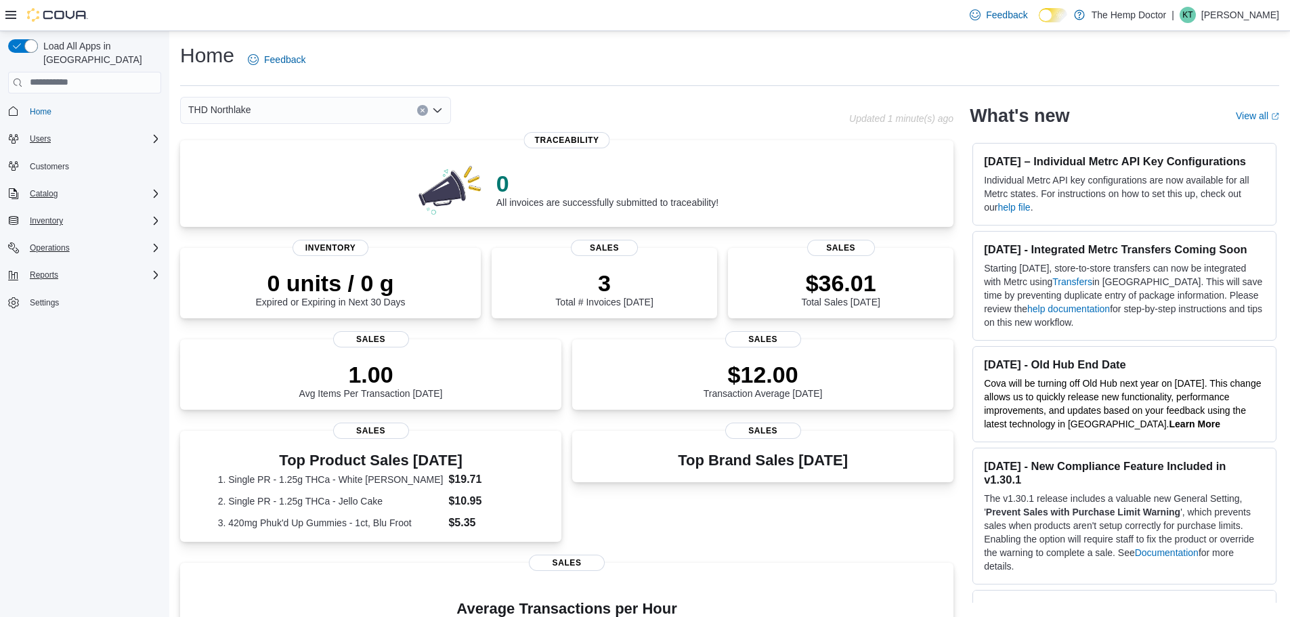
click at [274, 110] on div "THD Northlake Combo box. Selected. THD [GEOGRAPHIC_DATA]. Press Backspace to de…" at bounding box center [315, 110] width 271 height 27
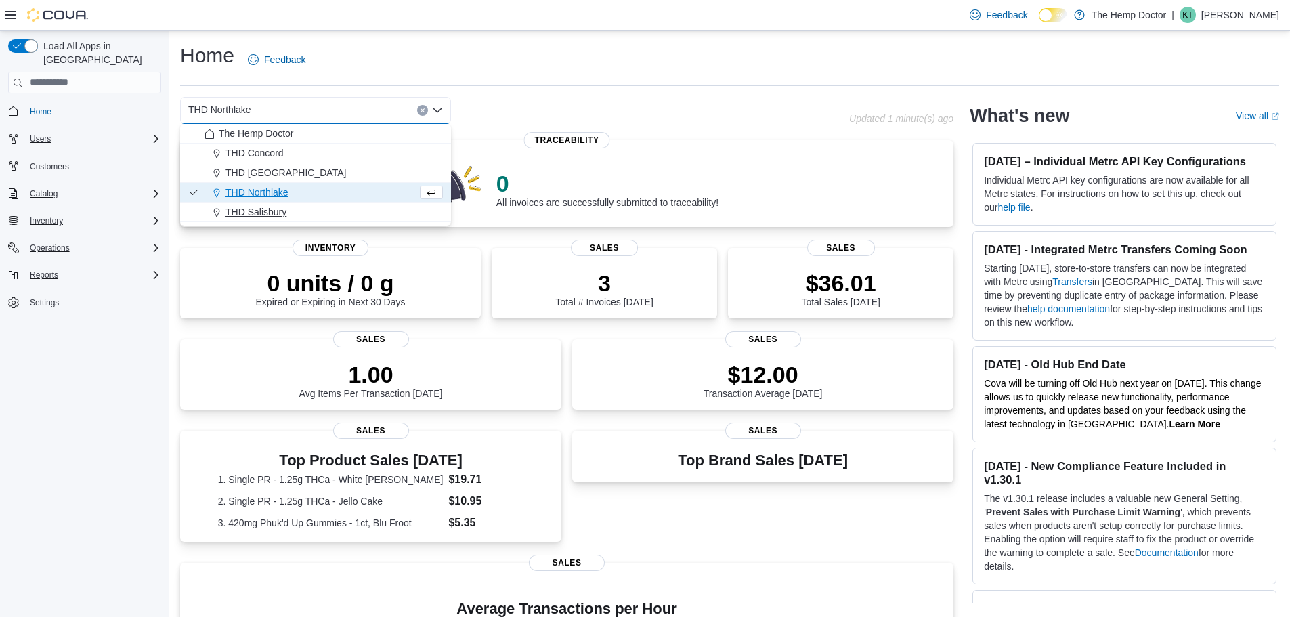
click at [276, 209] on span "THD Salisbury" at bounding box center [255, 212] width 61 height 14
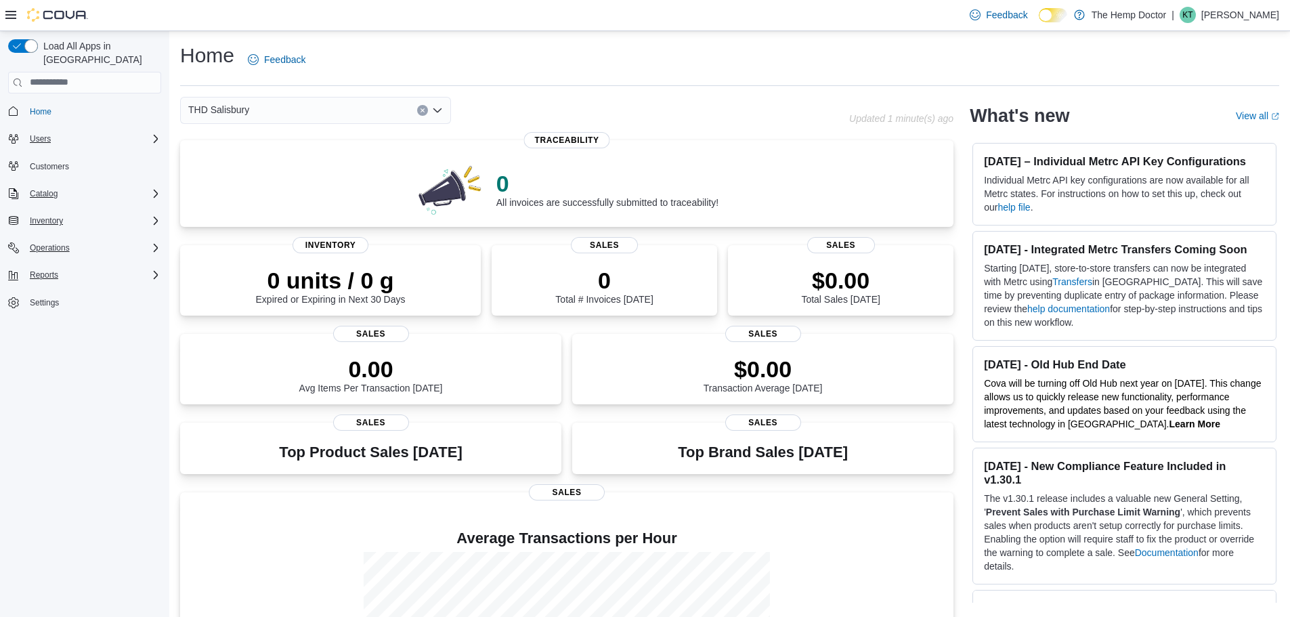
click at [299, 114] on div "THD Salisbury Combo box. Selected. THD [GEOGRAPHIC_DATA]. Press Backspace to de…" at bounding box center [315, 110] width 271 height 27
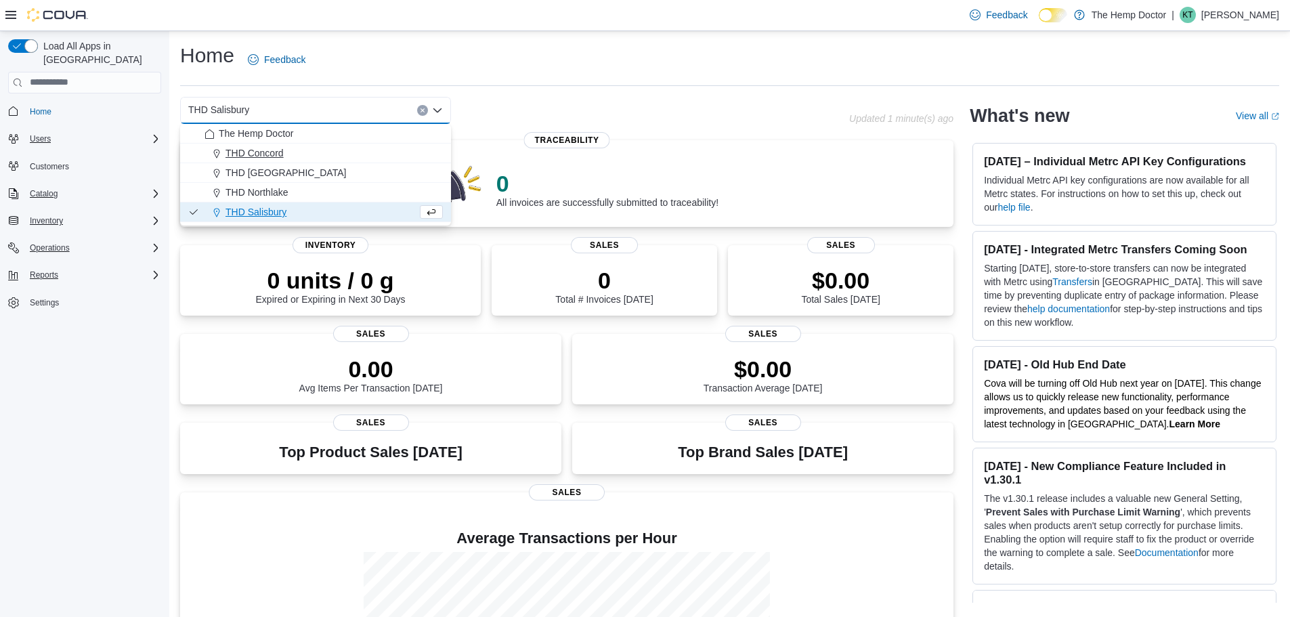
click at [280, 150] on span "THD Concord" at bounding box center [254, 153] width 58 height 14
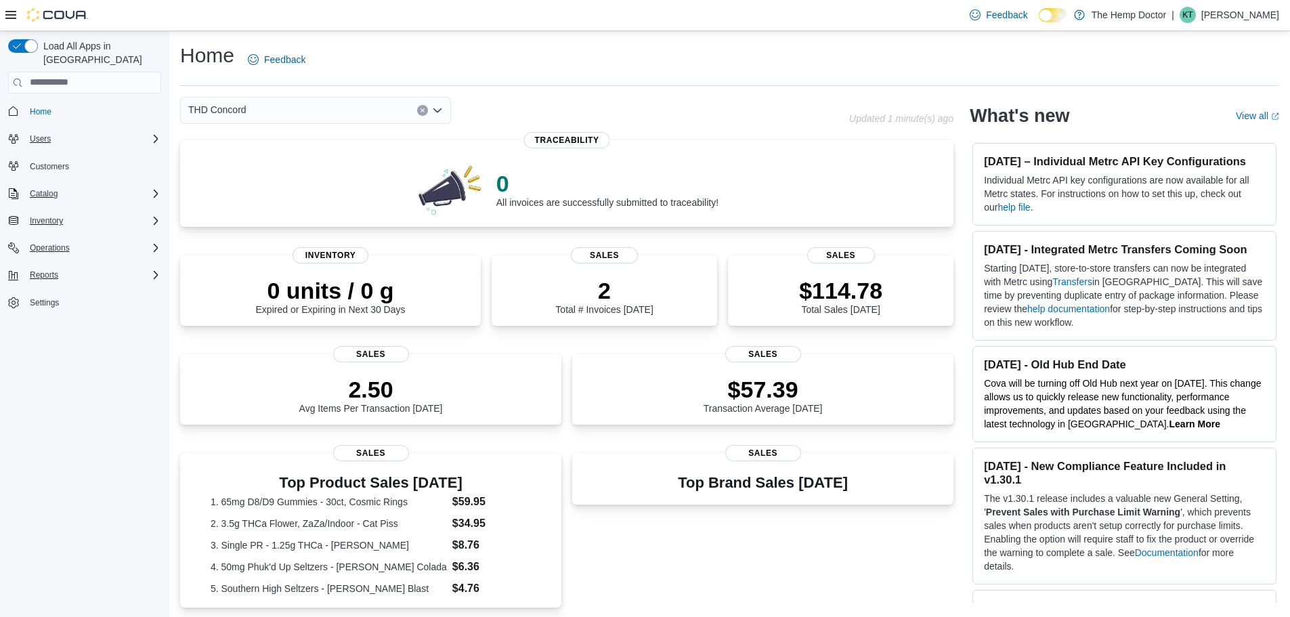
click at [313, 111] on div "THD Concord" at bounding box center [315, 110] width 271 height 27
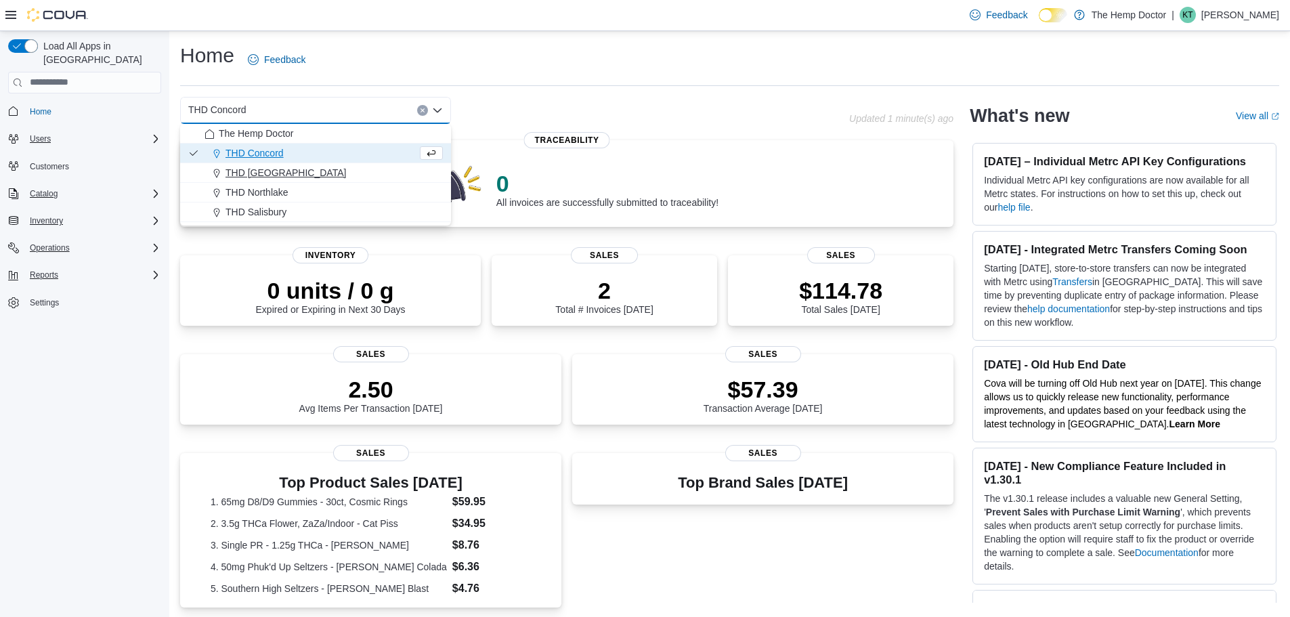
click at [287, 173] on span "THD [GEOGRAPHIC_DATA]" at bounding box center [285, 173] width 121 height 14
